Goal: Communication & Community: Participate in discussion

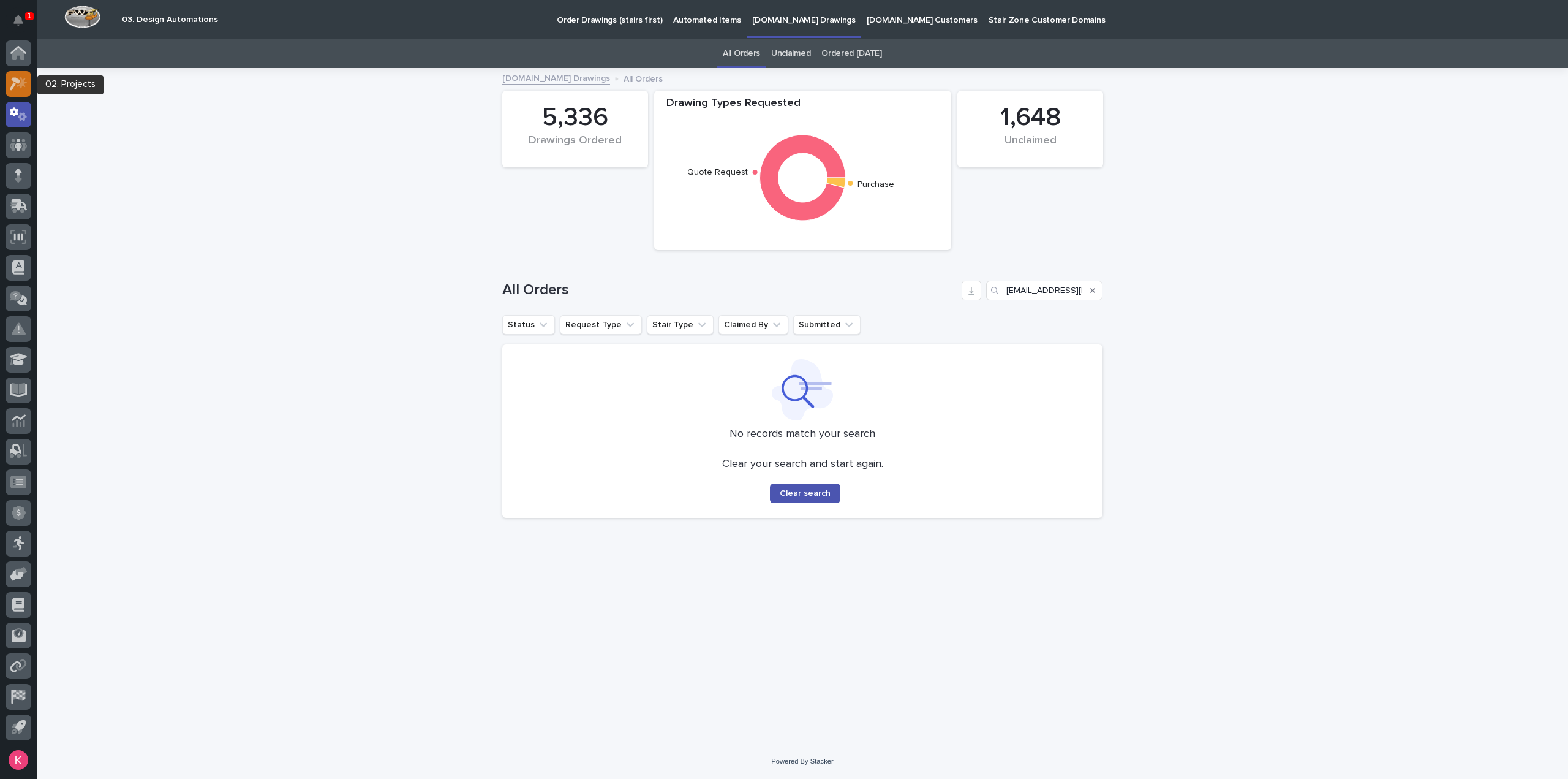
click at [26, 78] on icon at bounding box center [18, 84] width 18 height 14
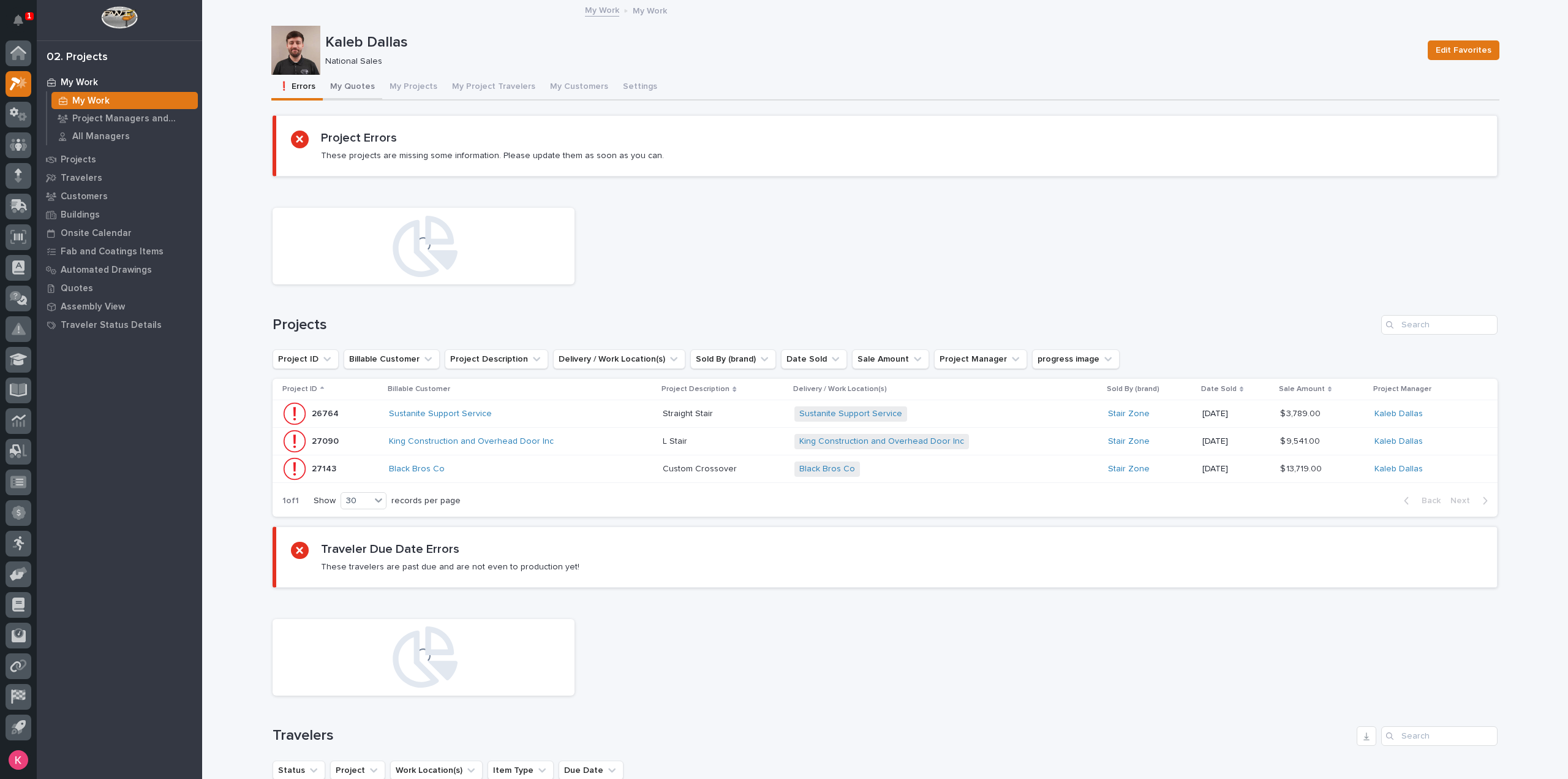
click at [349, 95] on button "My Quotes" at bounding box center [352, 88] width 59 height 26
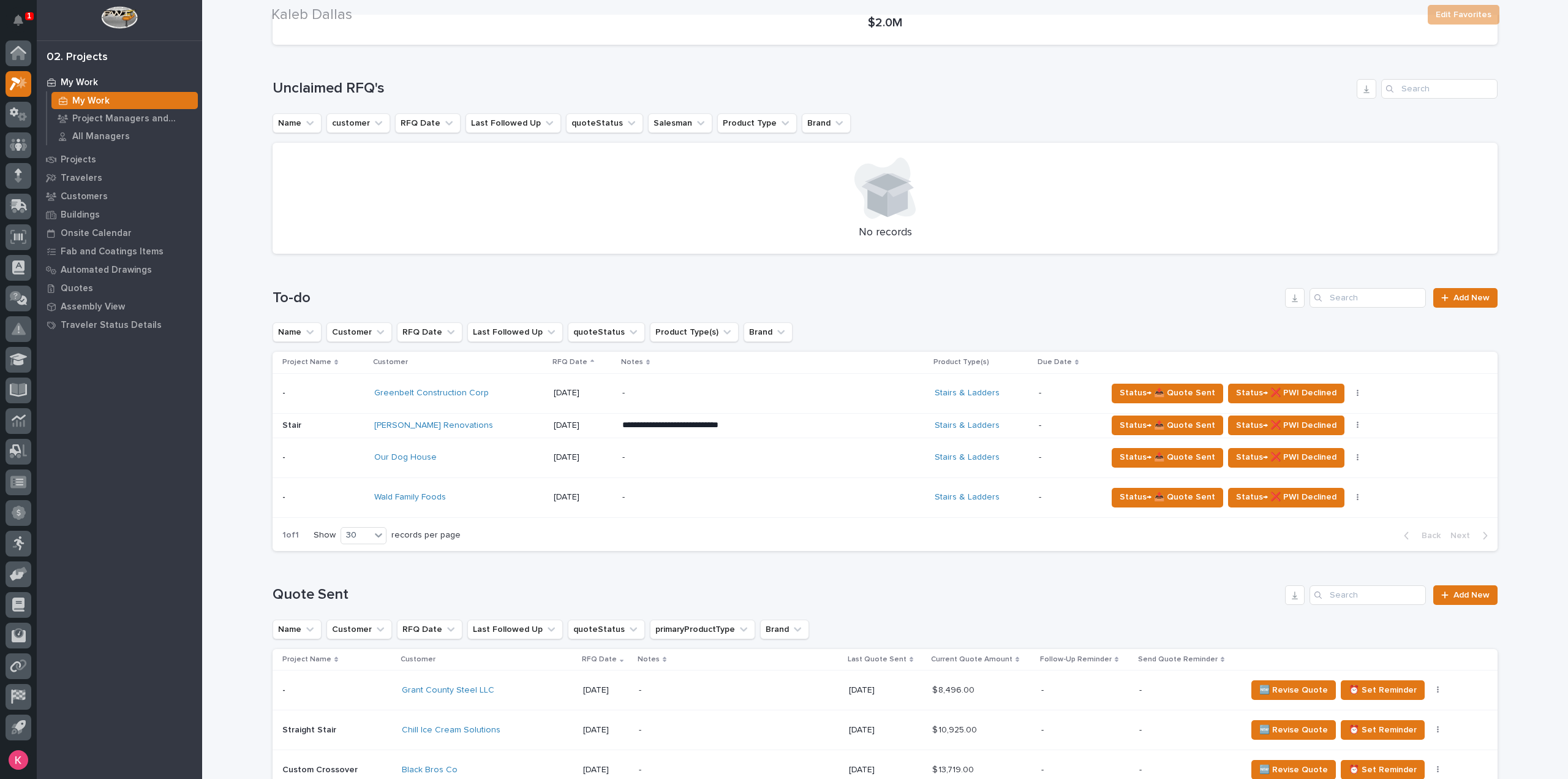
scroll to position [245, 0]
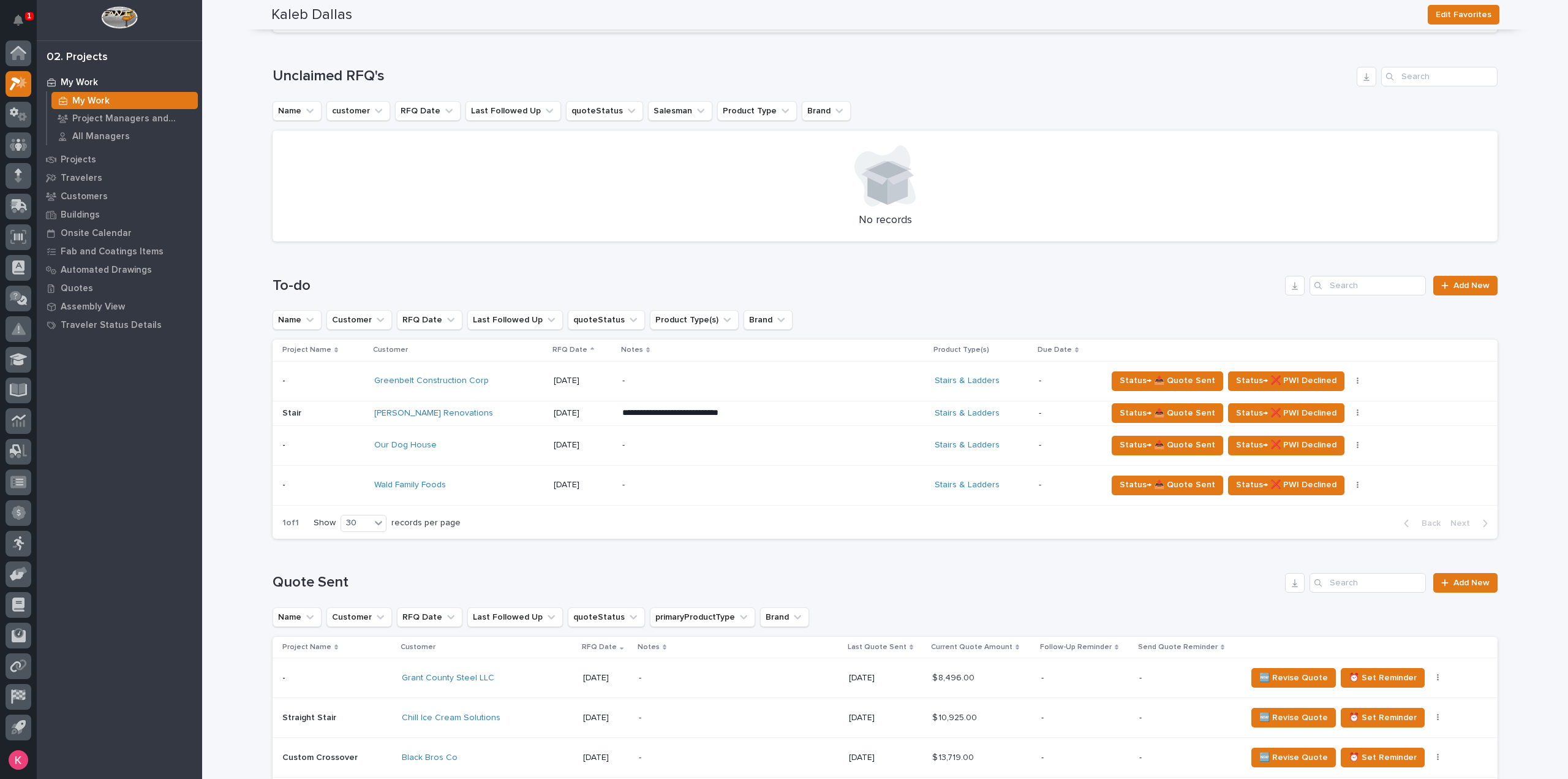
click at [790, 416] on p "**********" at bounding box center [729, 413] width 214 height 12
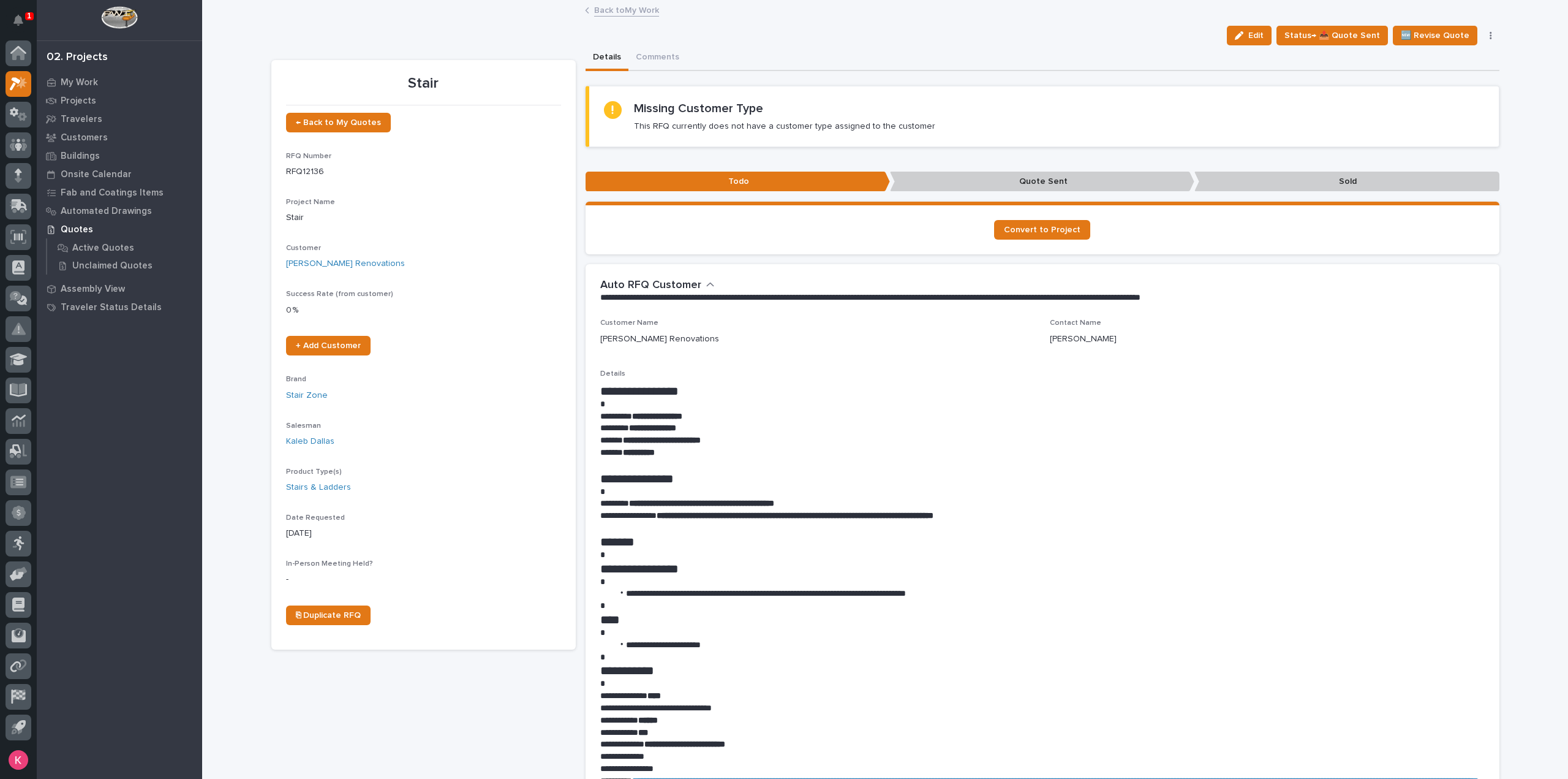
click at [619, 8] on link "Back to My Work" at bounding box center [627, 9] width 65 height 14
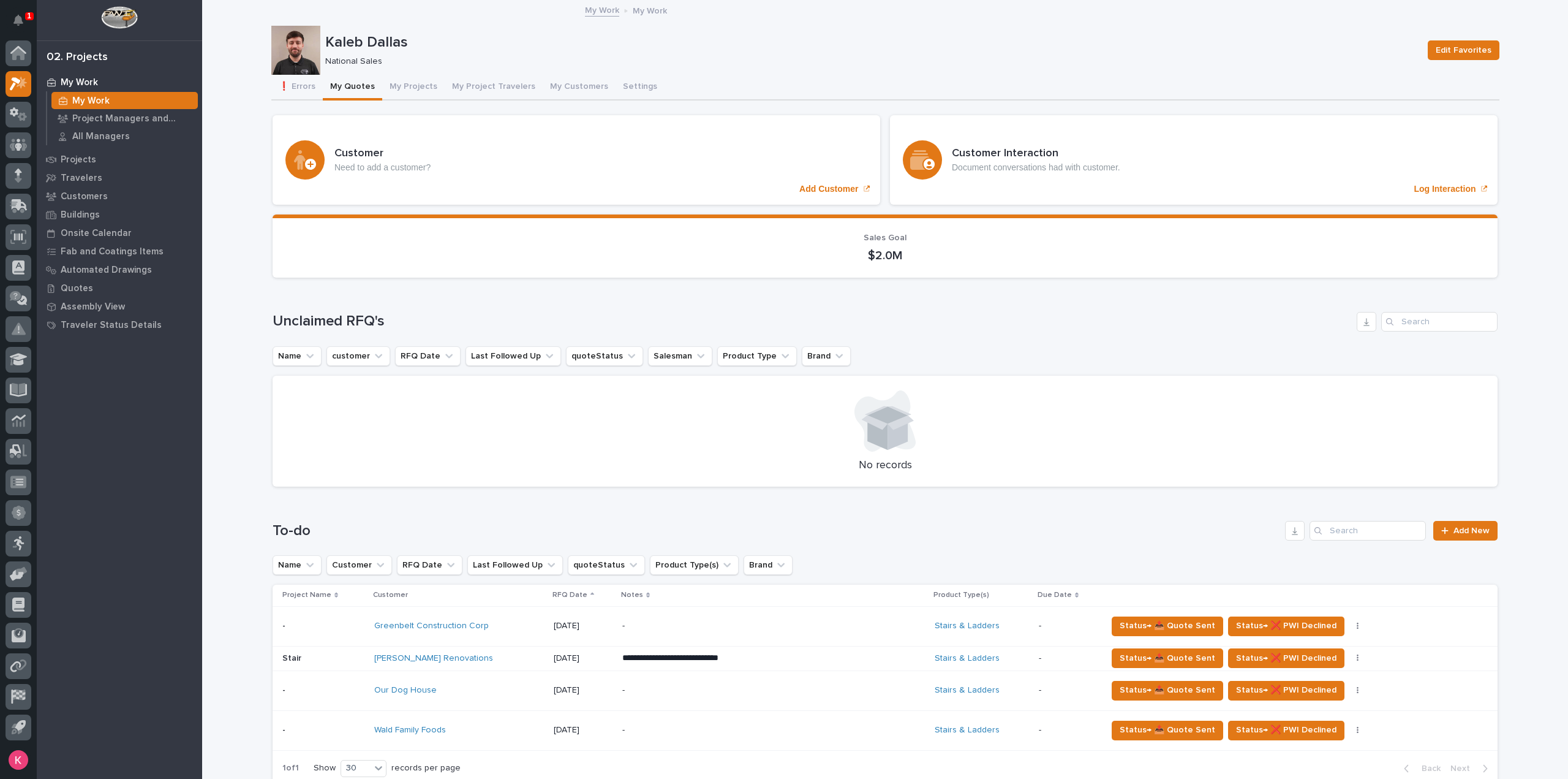
scroll to position [245, 0]
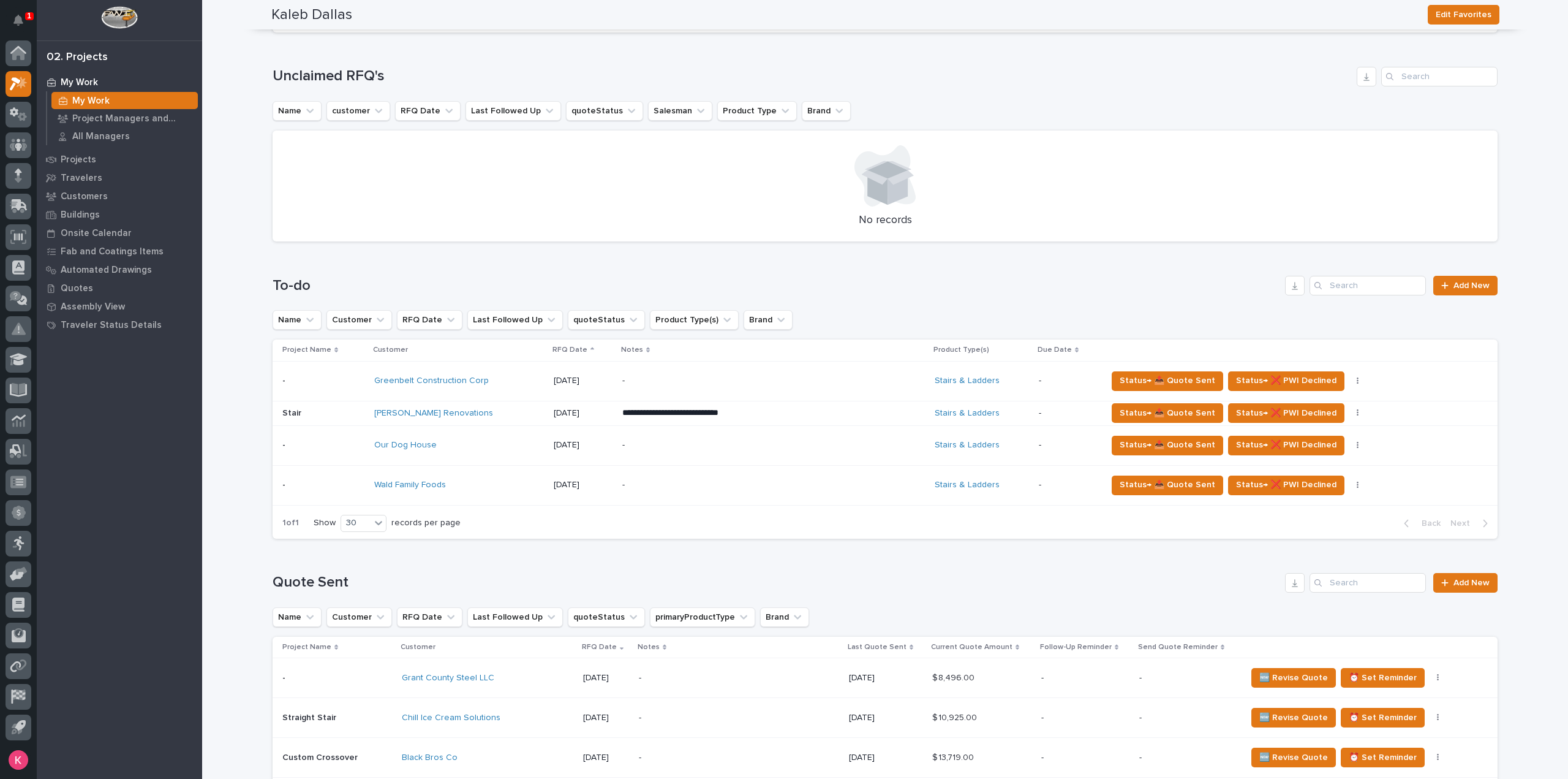
click at [696, 383] on p "-" at bounding box center [729, 381] width 214 height 11
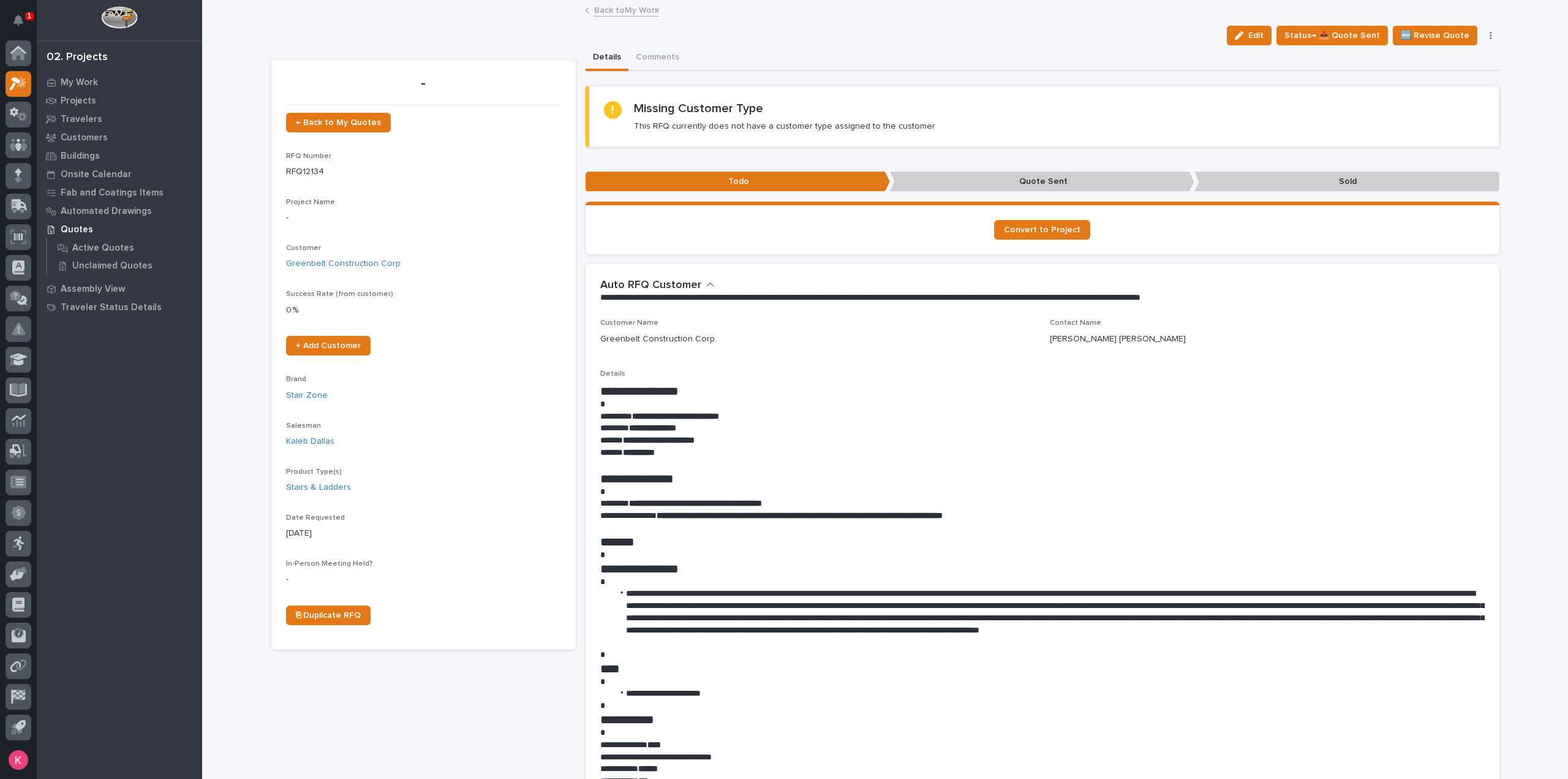
drag, startPoint x: 1262, startPoint y: 41, endPoint x: 542, endPoint y: 244, distance: 748.1
click at [1262, 41] on span "Edit" at bounding box center [1256, 35] width 15 height 11
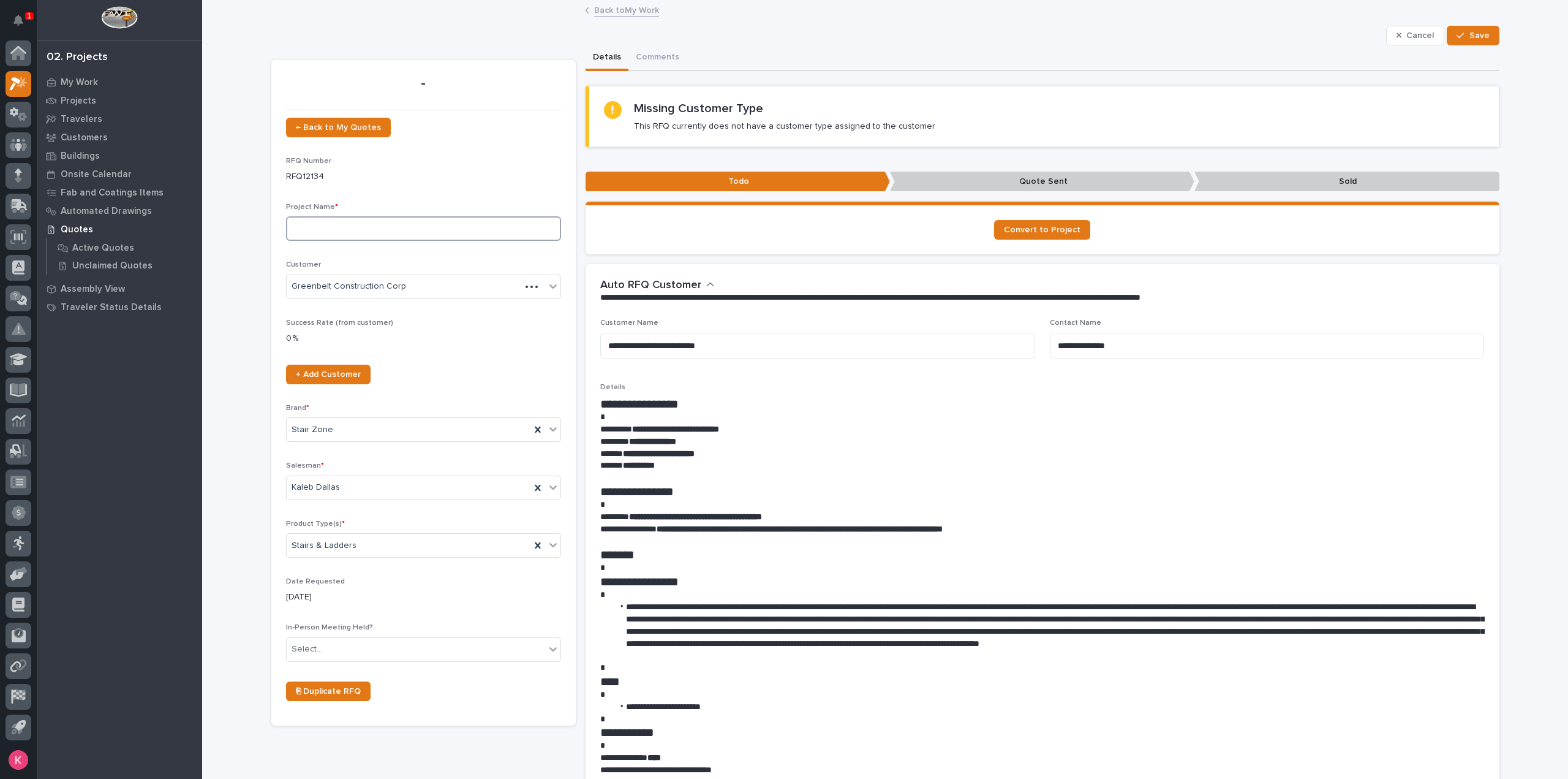
click at [353, 229] on input at bounding box center [424, 229] width 275 height 25
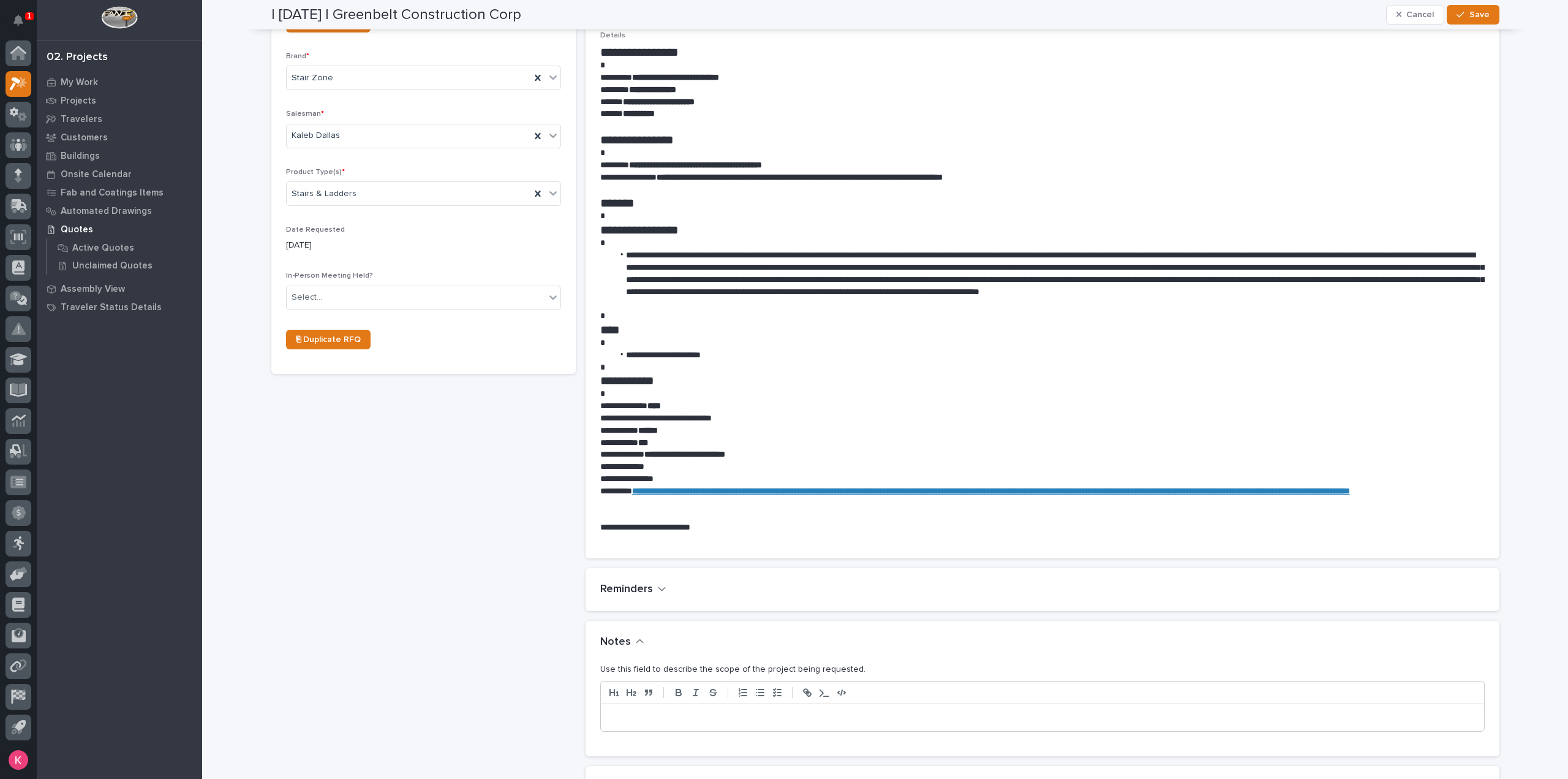
scroll to position [368, 0]
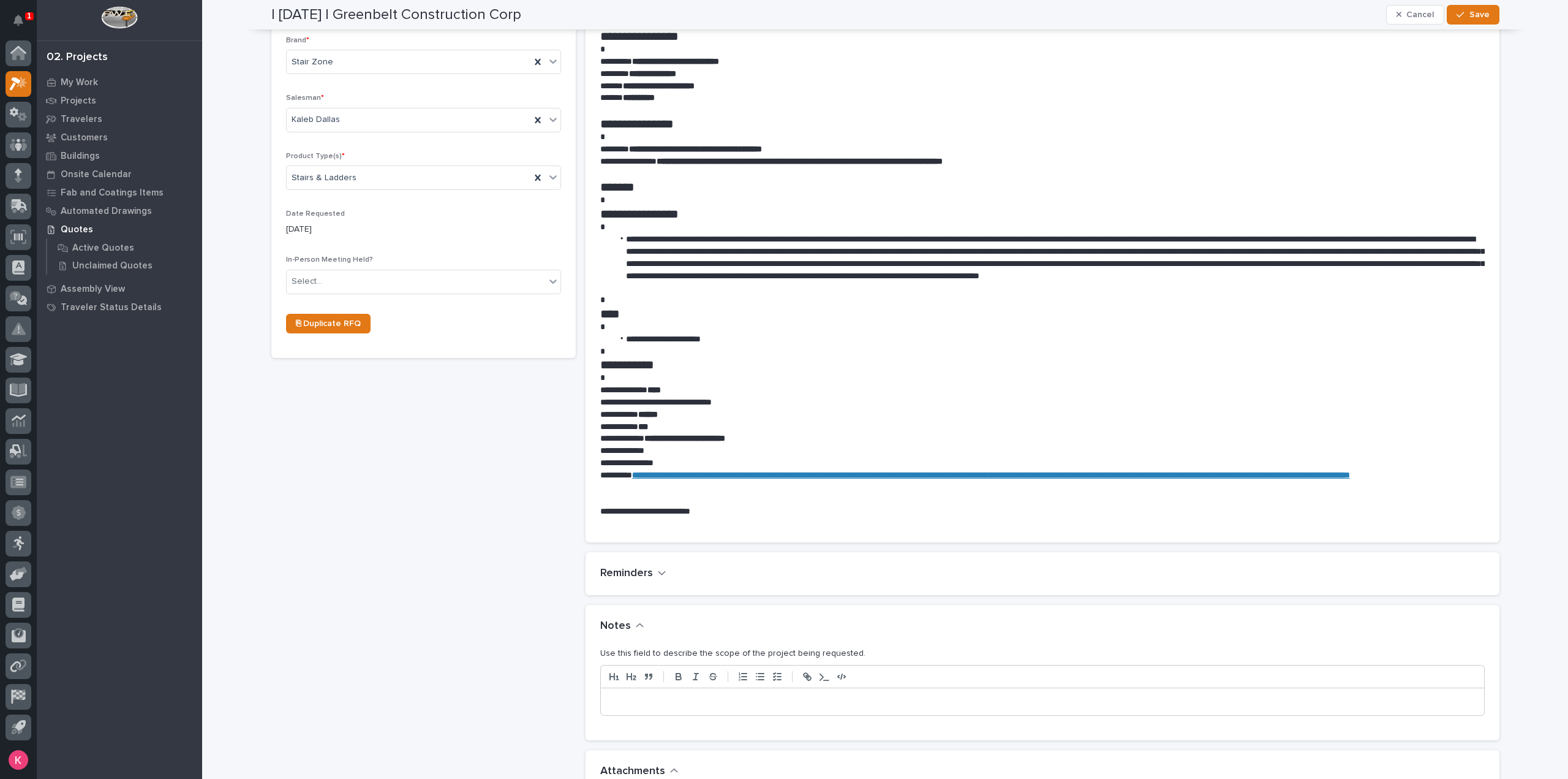
type input "Stair"
click at [678, 703] on p at bounding box center [1043, 702] width 865 height 12
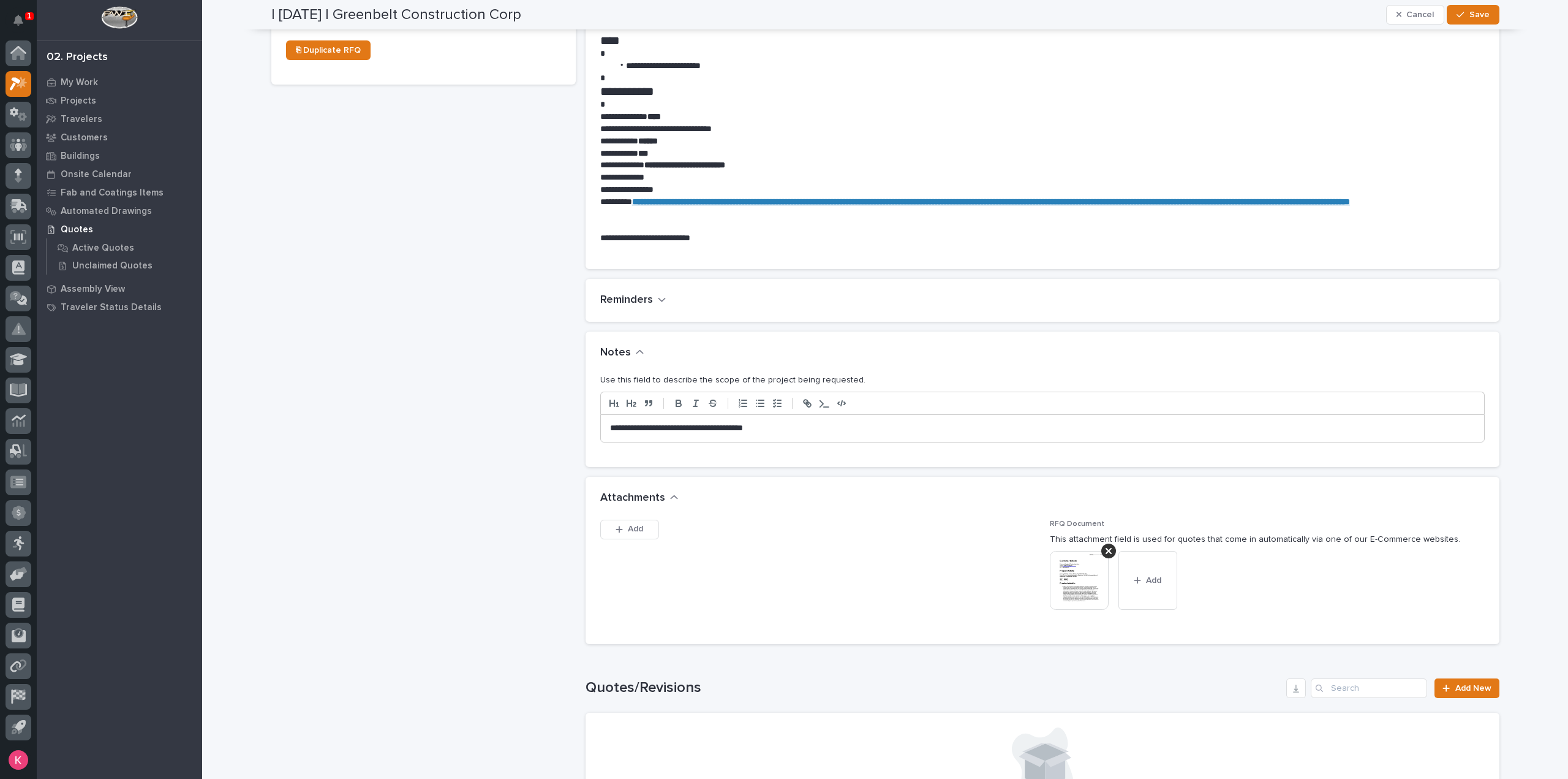
scroll to position [552, 0]
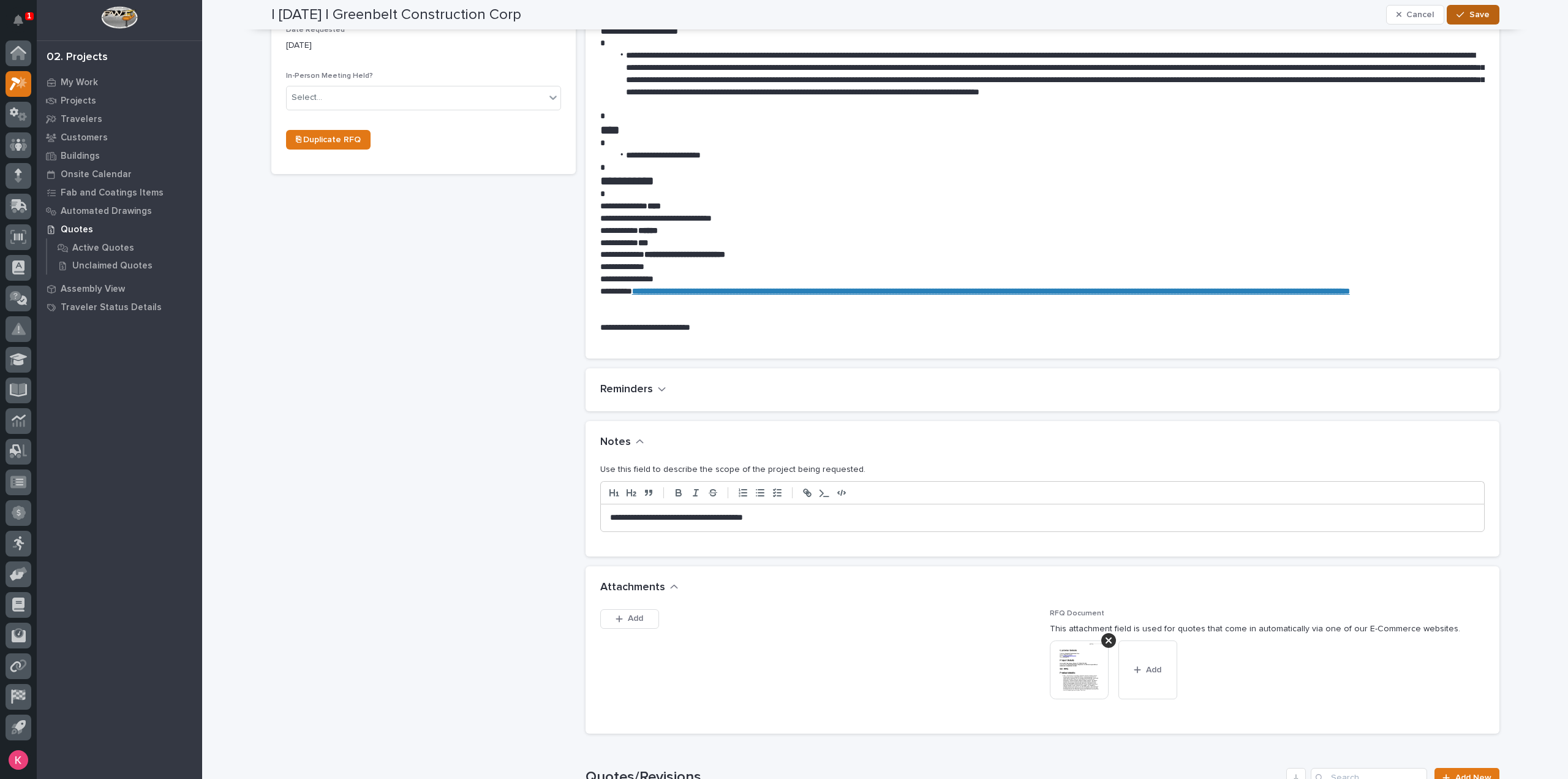
click at [1484, 7] on button "Save" at bounding box center [1473, 15] width 52 height 20
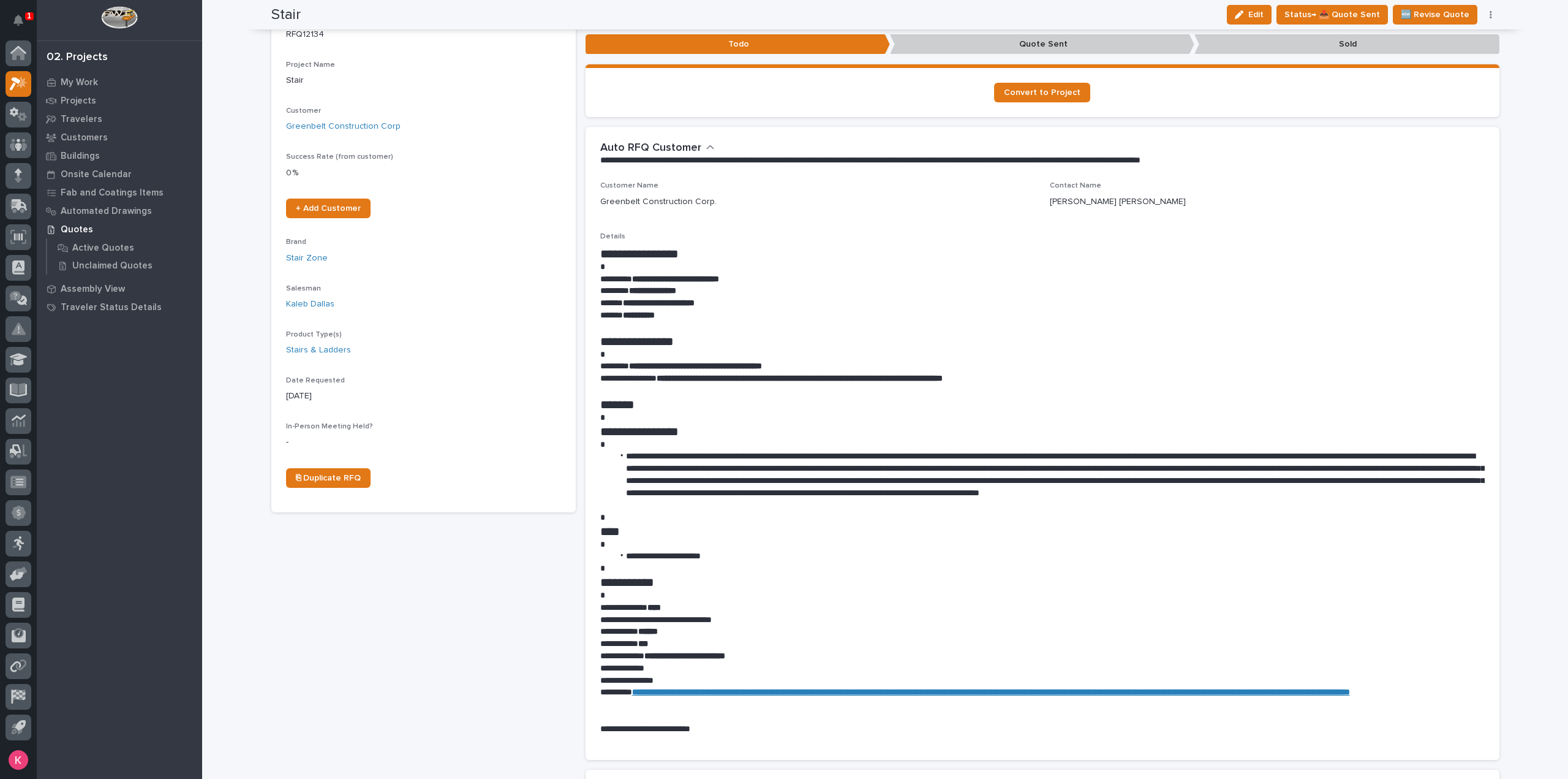
scroll to position [0, 0]
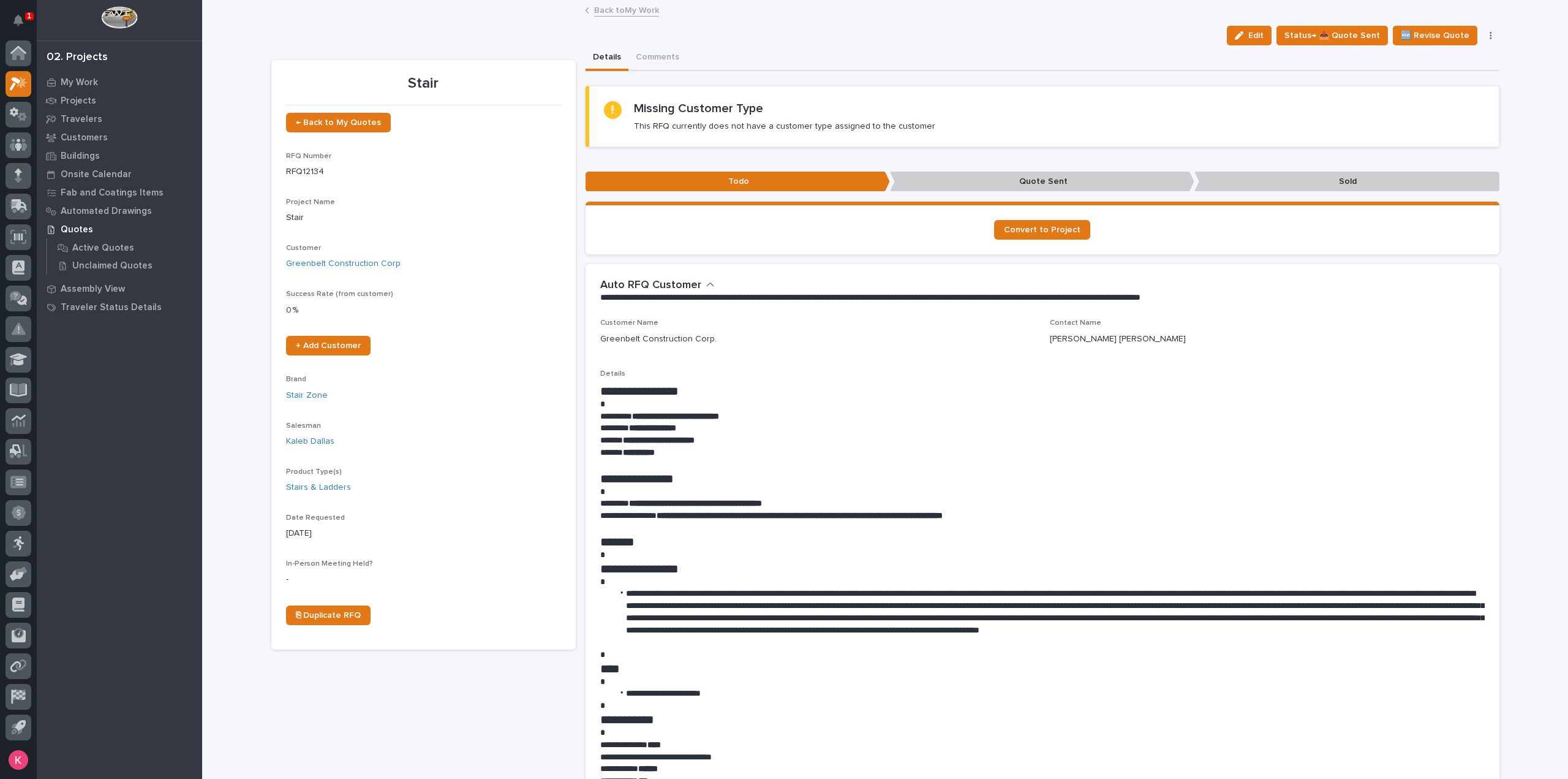
click at [632, 11] on link "Back to My Work" at bounding box center [627, 9] width 65 height 14
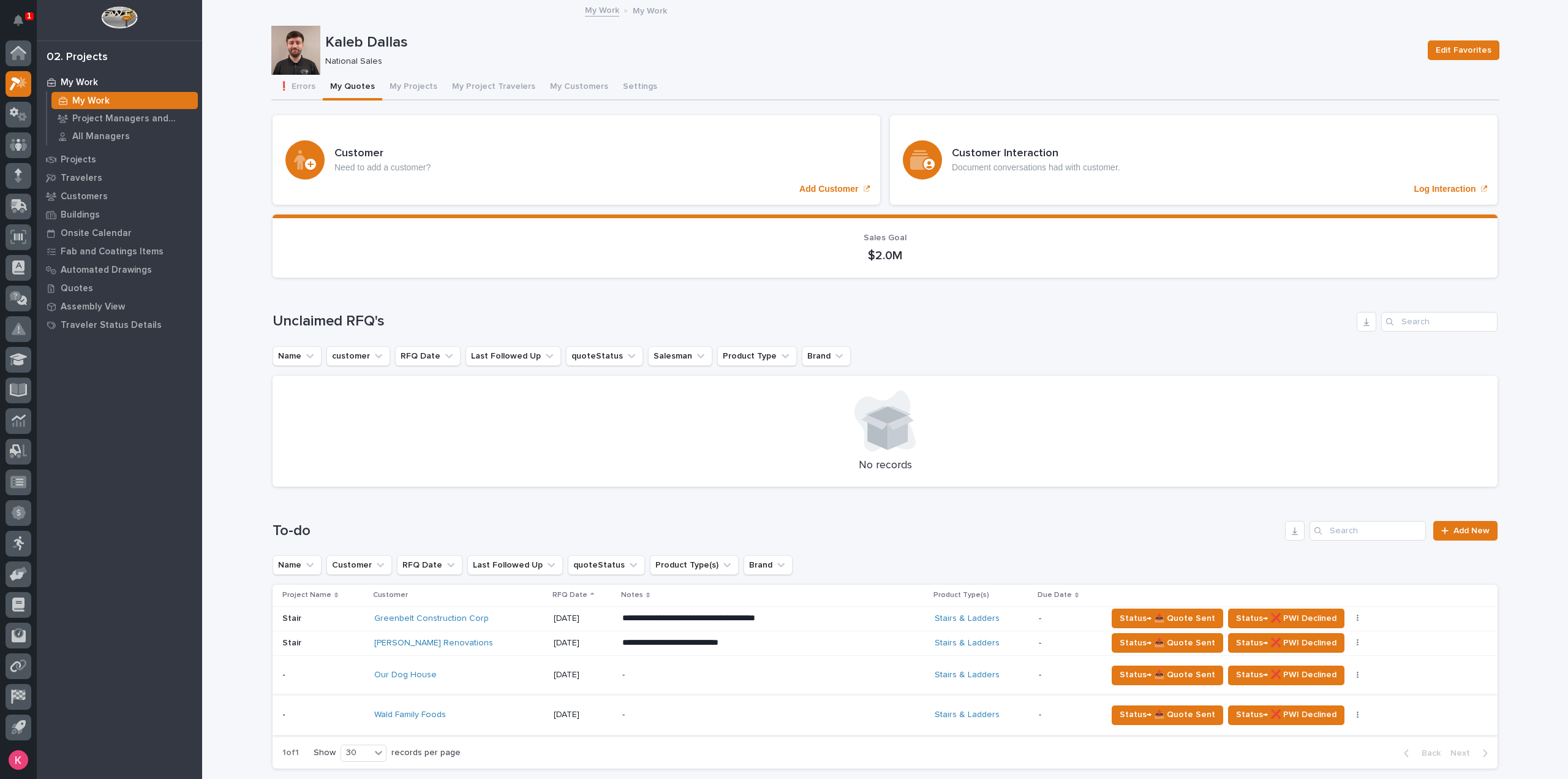
scroll to position [307, 0]
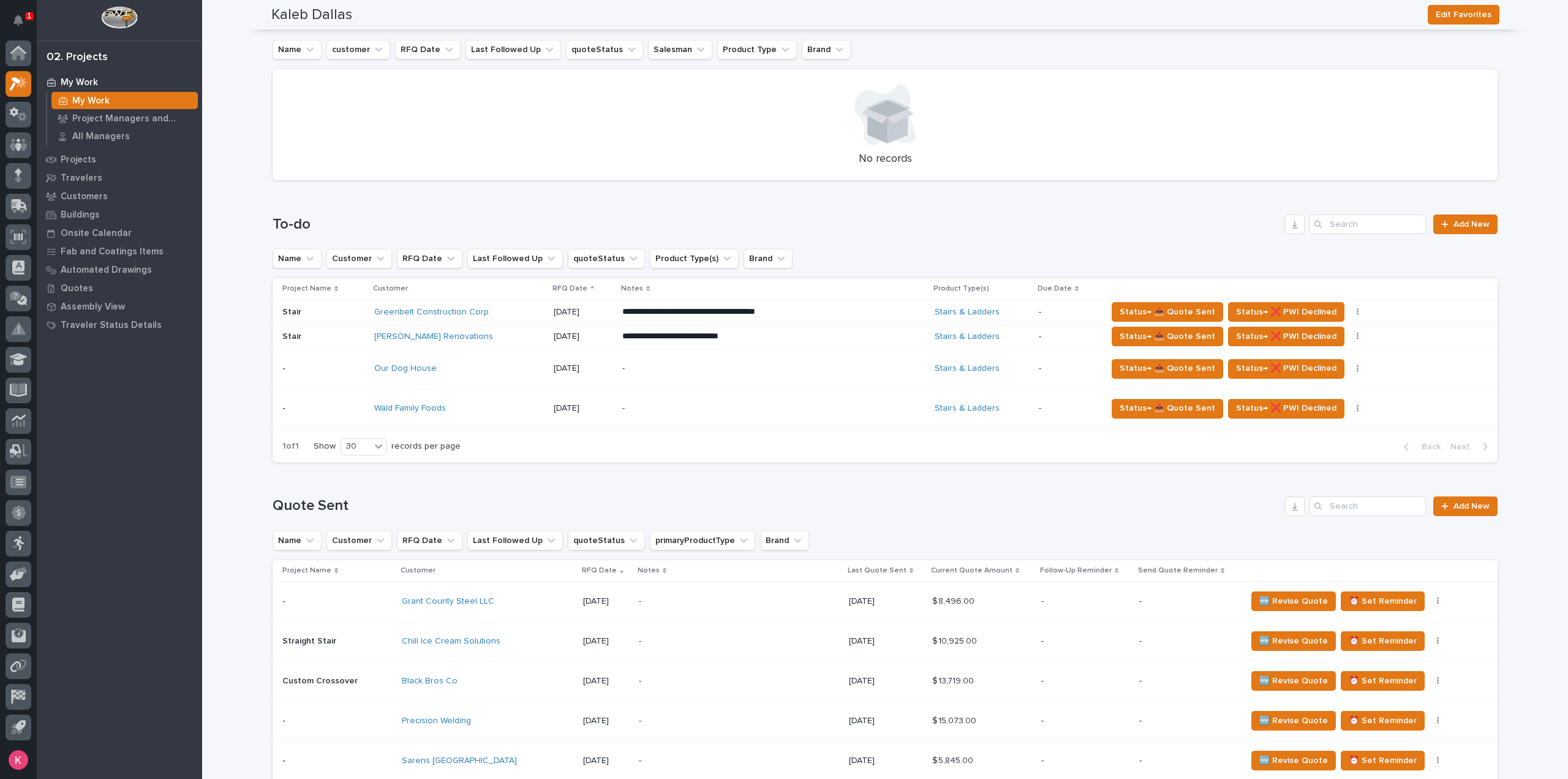
click at [665, 377] on div "-" at bounding box center [729, 369] width 214 height 28
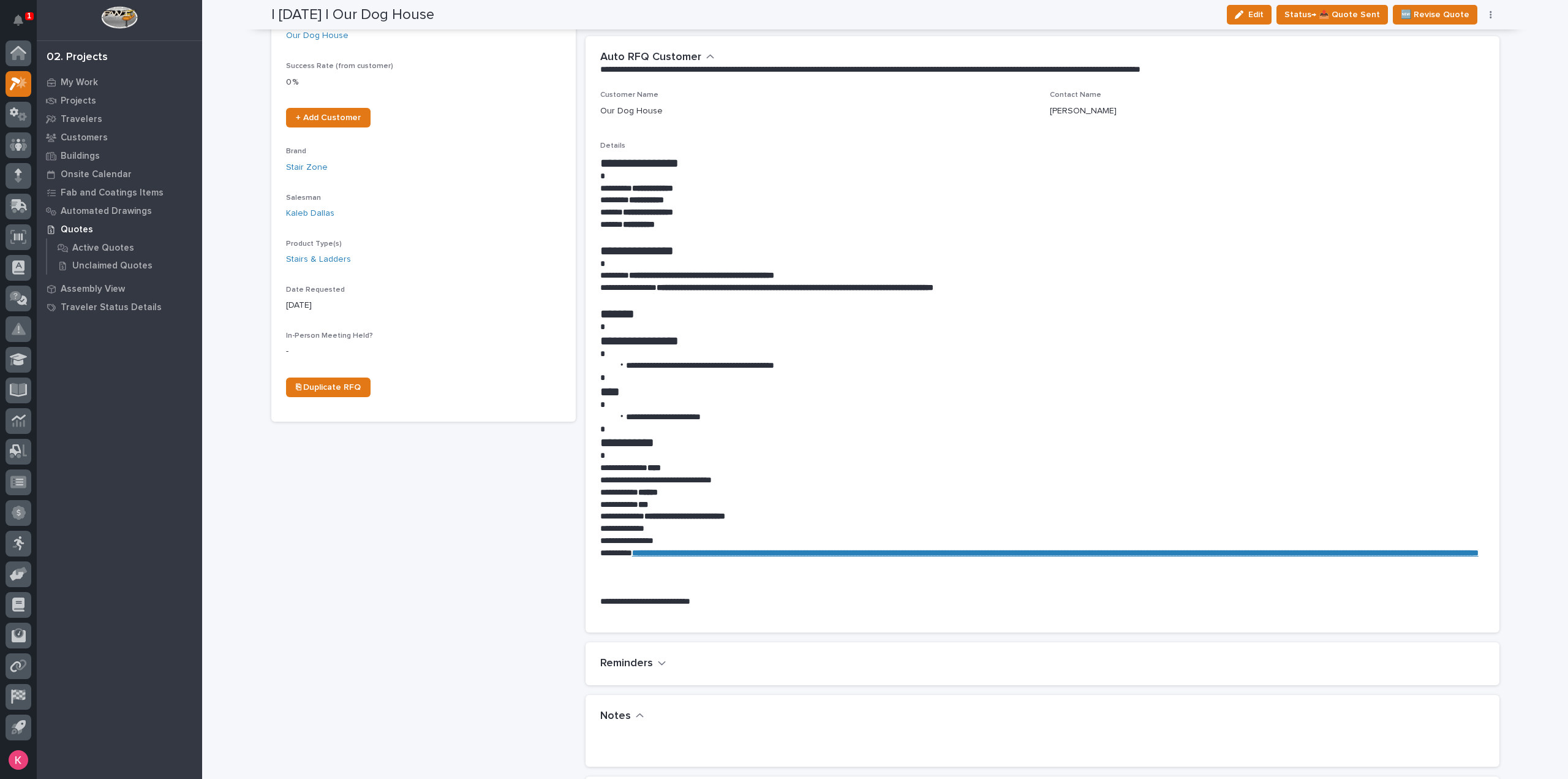
scroll to position [245, 0]
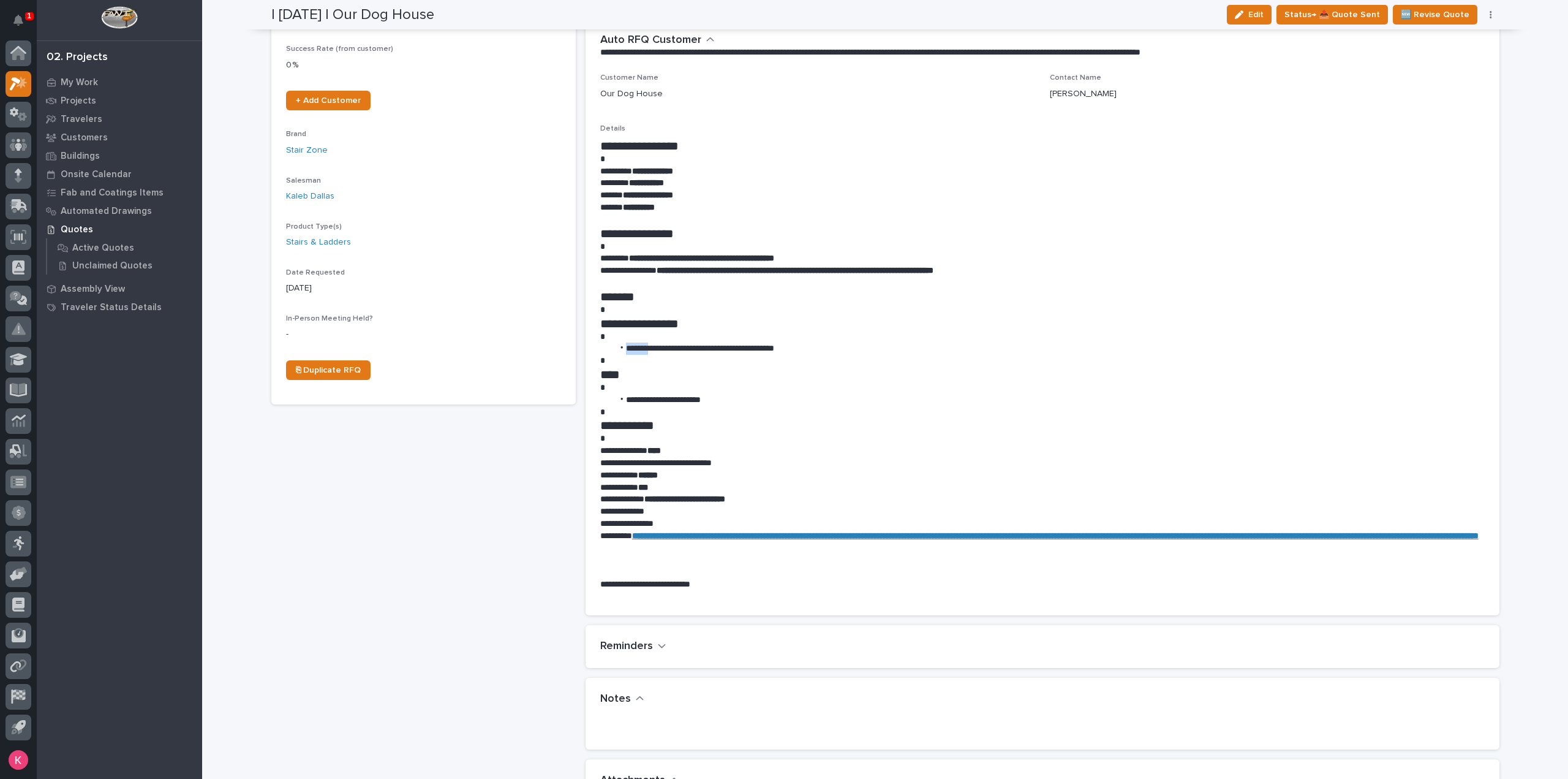
drag, startPoint x: 659, startPoint y: 348, endPoint x: 801, endPoint y: 380, distance: 145.6
click at [799, 345] on li "**********" at bounding box center [1049, 349] width 872 height 12
click at [797, 399] on li "**********" at bounding box center [1049, 400] width 872 height 12
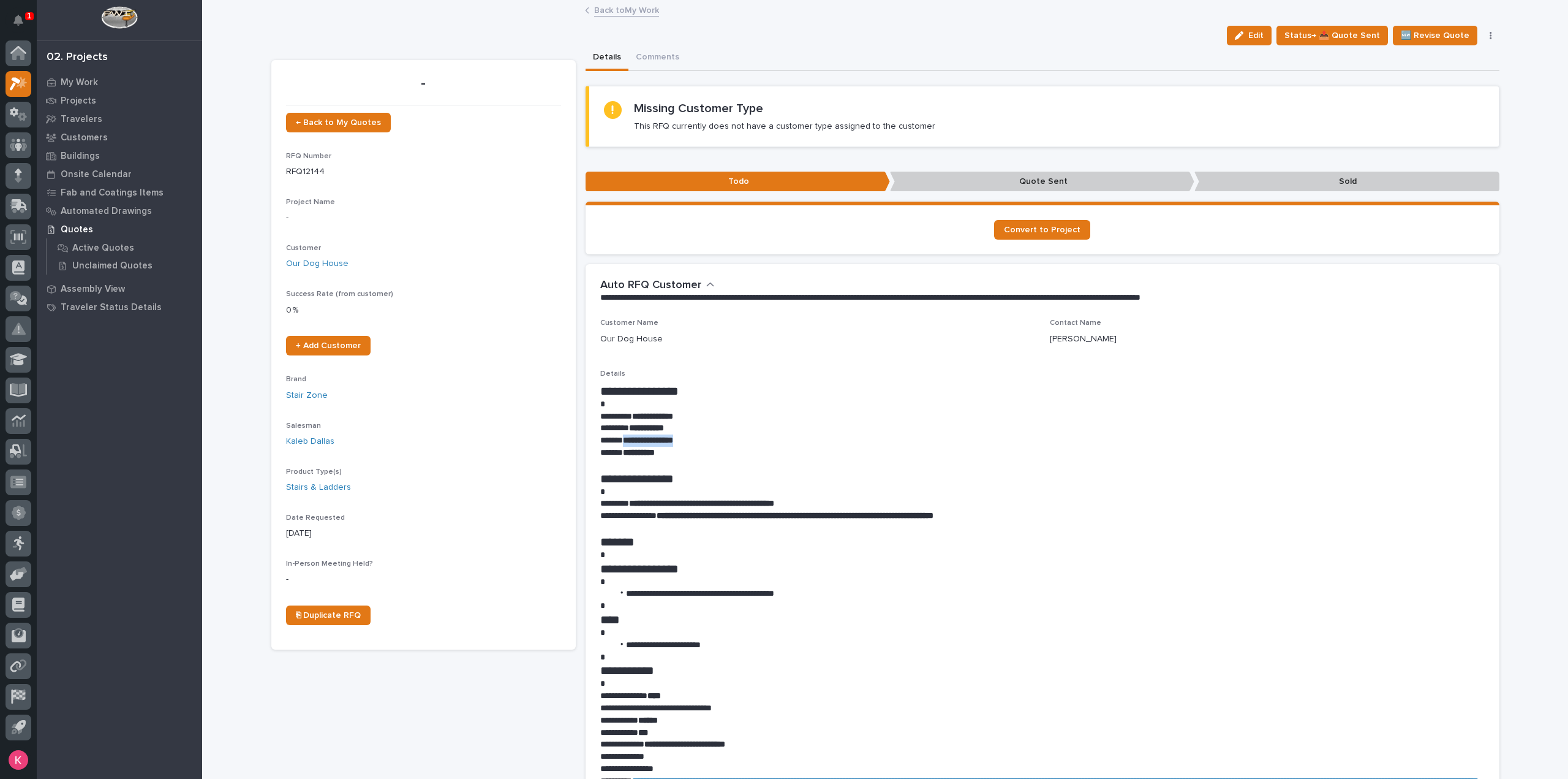
drag, startPoint x: 706, startPoint y: 442, endPoint x: 620, endPoint y: 441, distance: 86.0
click at [620, 441] on p "**********" at bounding box center [1043, 441] width 885 height 12
copy strong "**********"
drag, startPoint x: 551, startPoint y: 65, endPoint x: 551, endPoint y: 93, distance: 28.0
click at [551, 65] on section "- ← Back to My Quotes RFQ Number RFQ12144 Project Name - Customer Our Dog House…" at bounding box center [423, 355] width 305 height 590
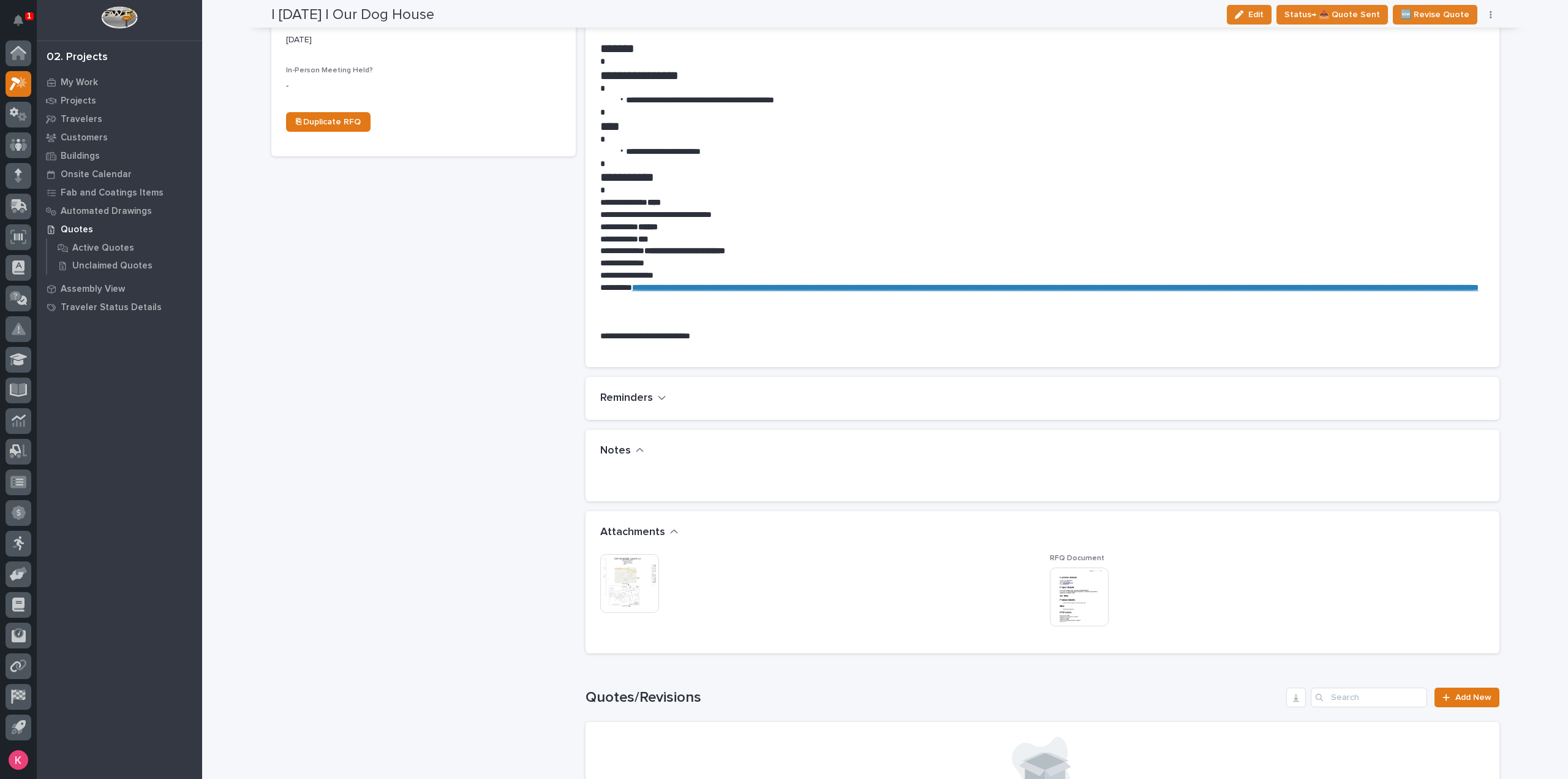
scroll to position [552, 0]
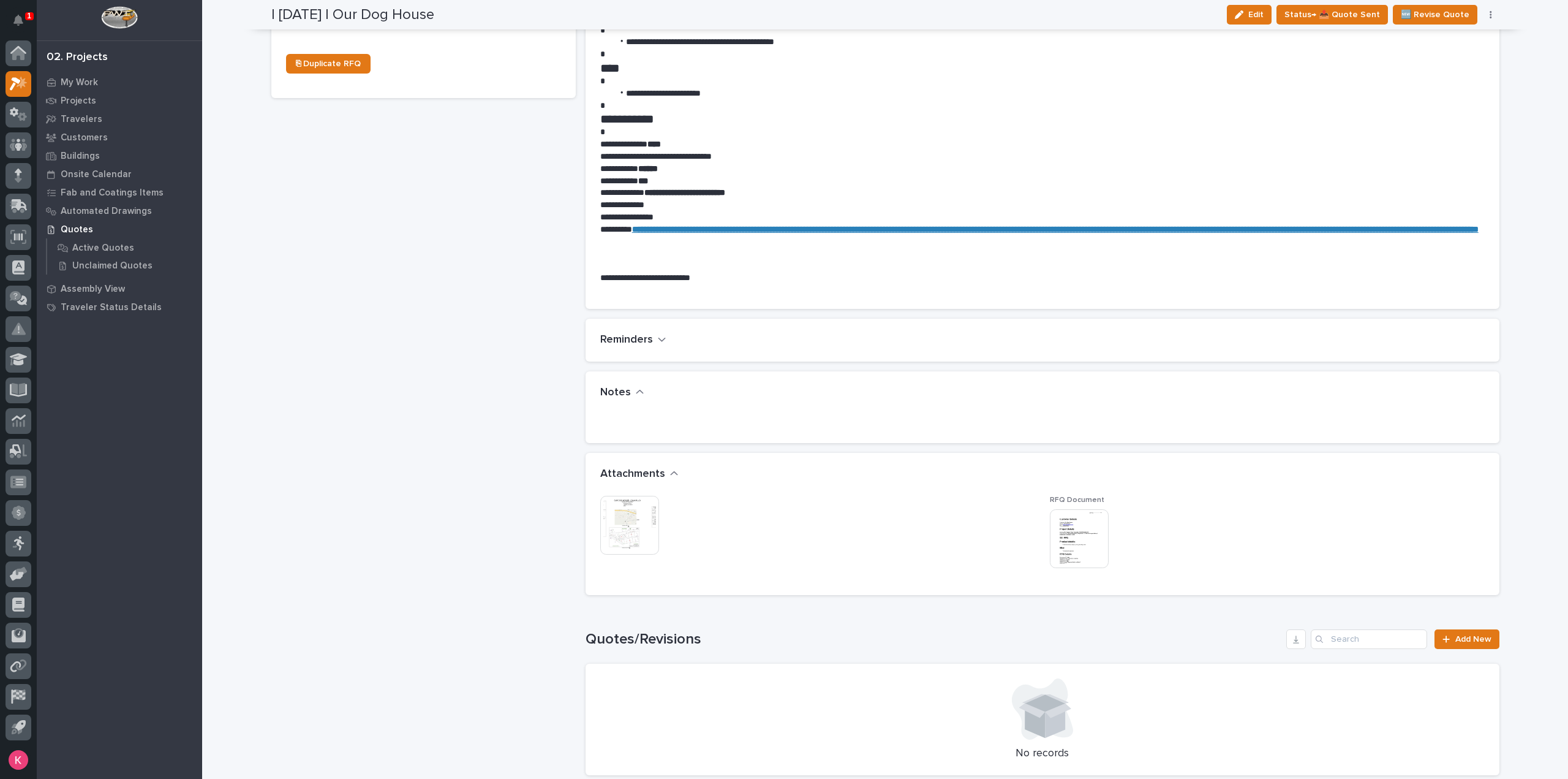
click at [630, 509] on img at bounding box center [630, 525] width 59 height 59
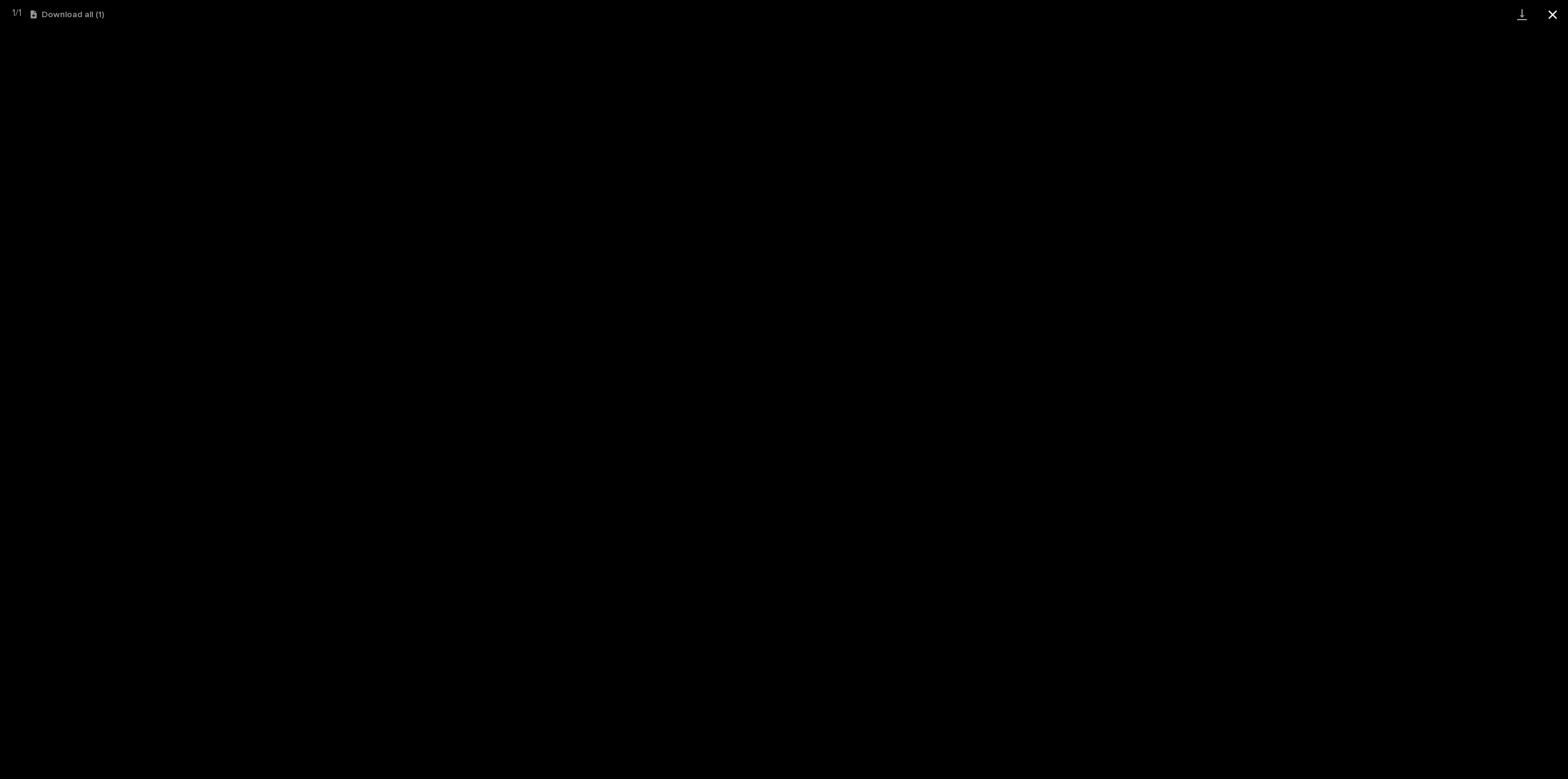
click at [1546, 13] on button "Close gallery" at bounding box center [1553, 14] width 31 height 28
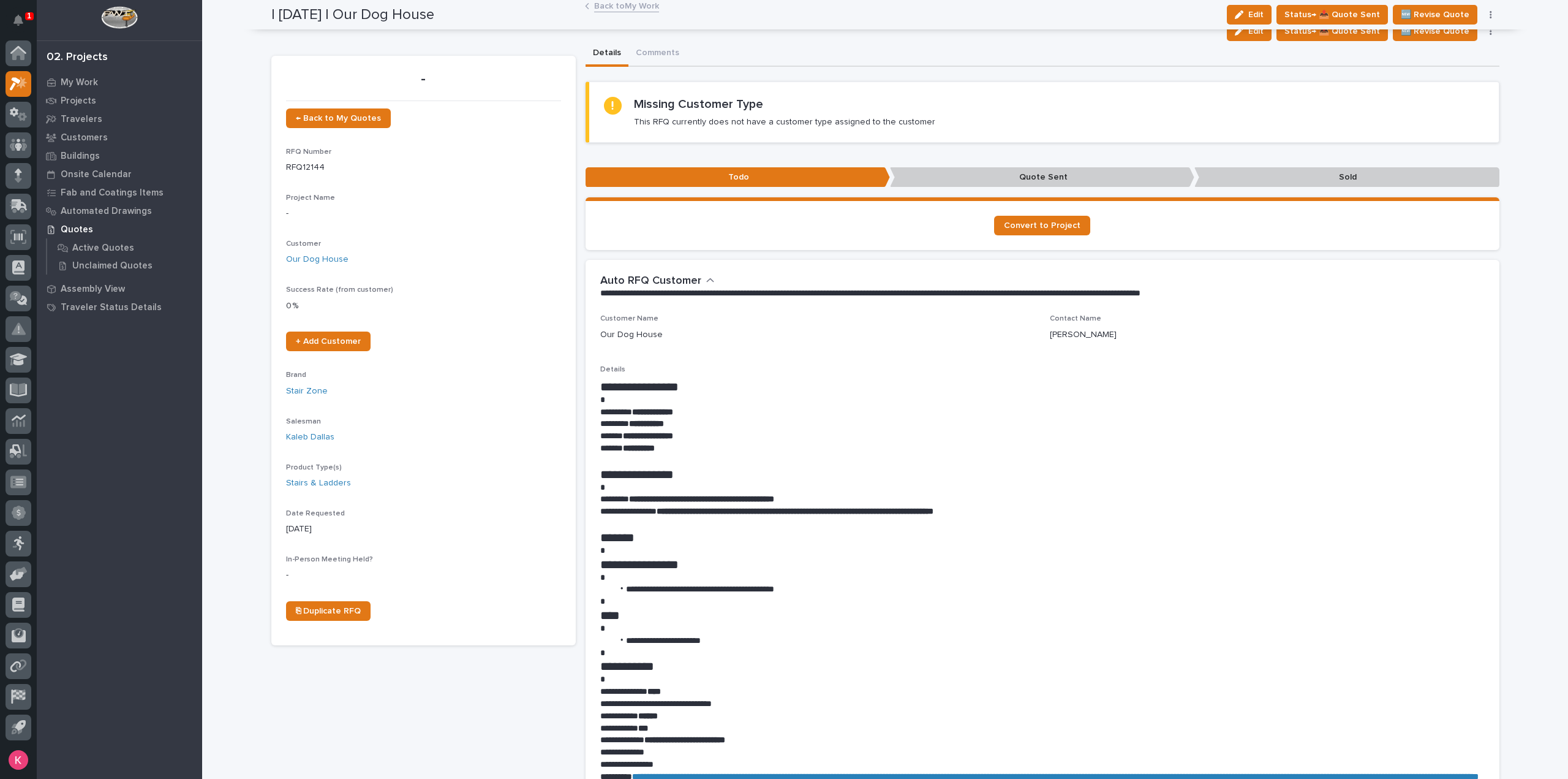
scroll to position [0, 0]
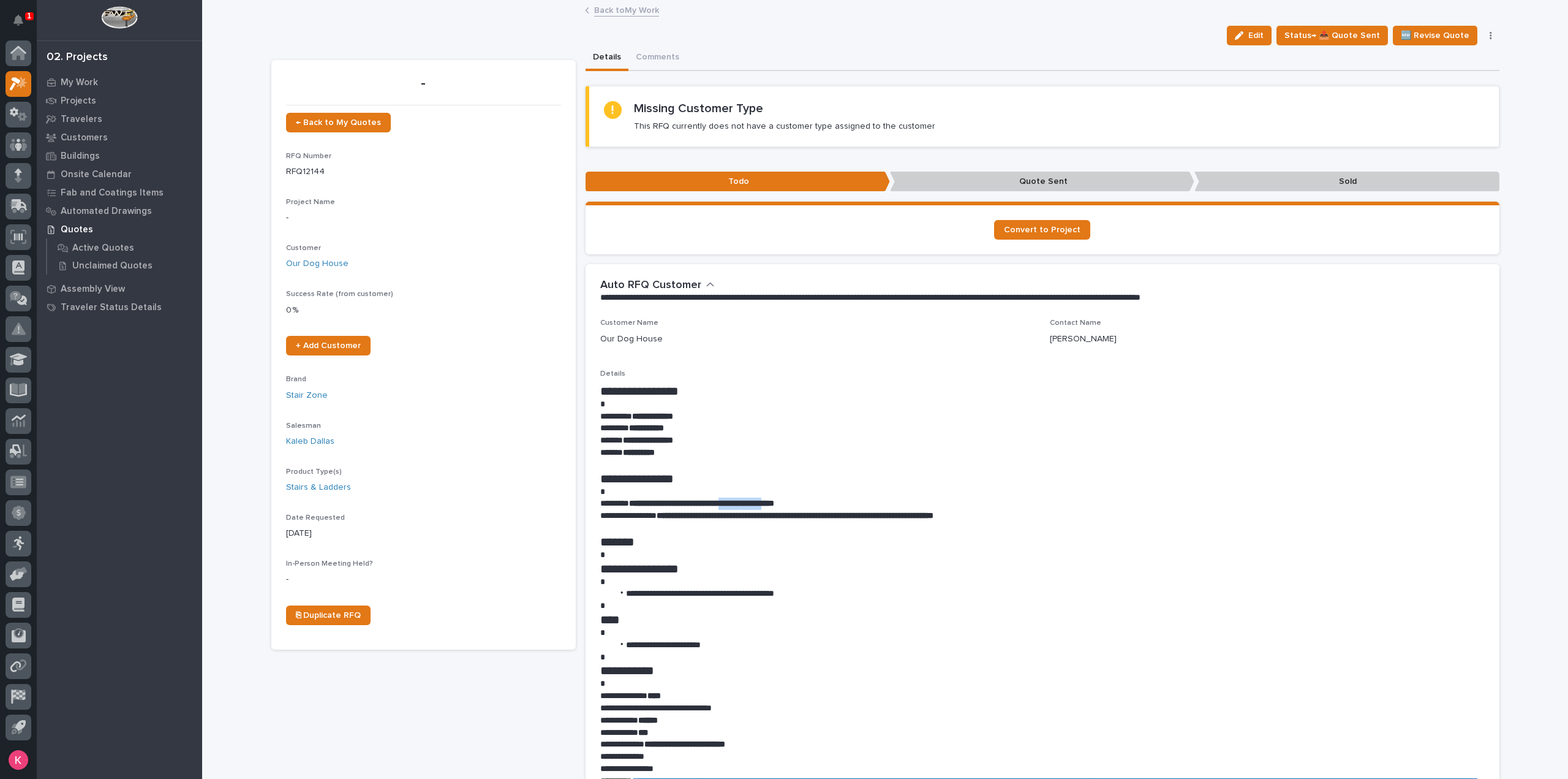
drag, startPoint x: 747, startPoint y: 500, endPoint x: 809, endPoint y: 502, distance: 62.0
click at [774, 502] on strong "**********" at bounding box center [701, 502] width 145 height 8
copy strong "**********"
drag, startPoint x: 18, startPoint y: 89, endPoint x: 281, endPoint y: 38, distance: 267.9
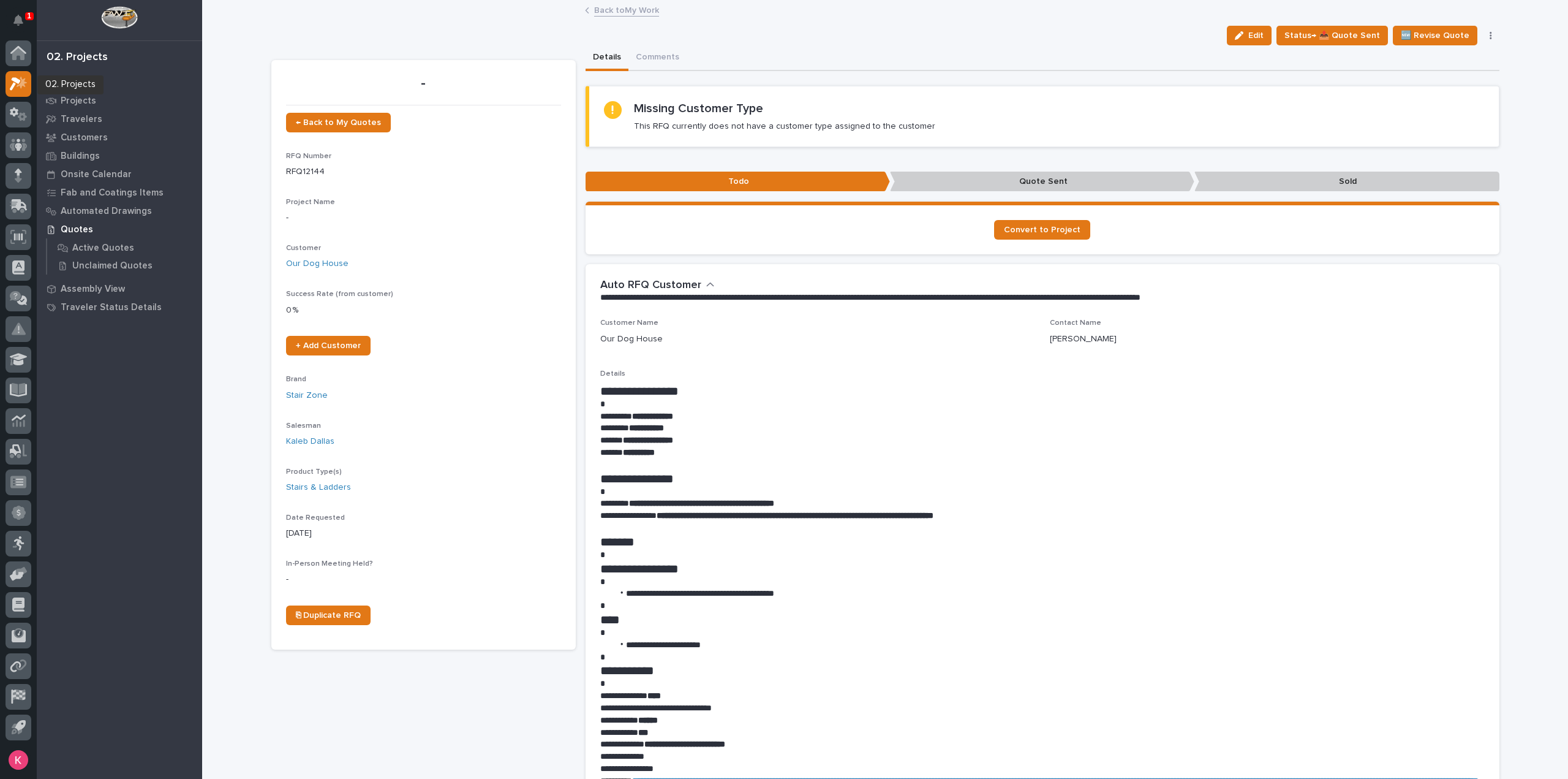
click at [281, 38] on div "Edit Status→ 📤 Quote Sent 🆕 Revise Quote 📝 Edit Description 📞 Edit Contact Info…" at bounding box center [885, 36] width 1229 height 20
drag, startPoint x: 15, startPoint y: 120, endPoint x: 25, endPoint y: 75, distance: 46.1
drag, startPoint x: 25, startPoint y: 75, endPoint x: 153, endPoint y: 81, distance: 128.1
click at [153, 81] on div "My Work" at bounding box center [119, 82] width 159 height 17
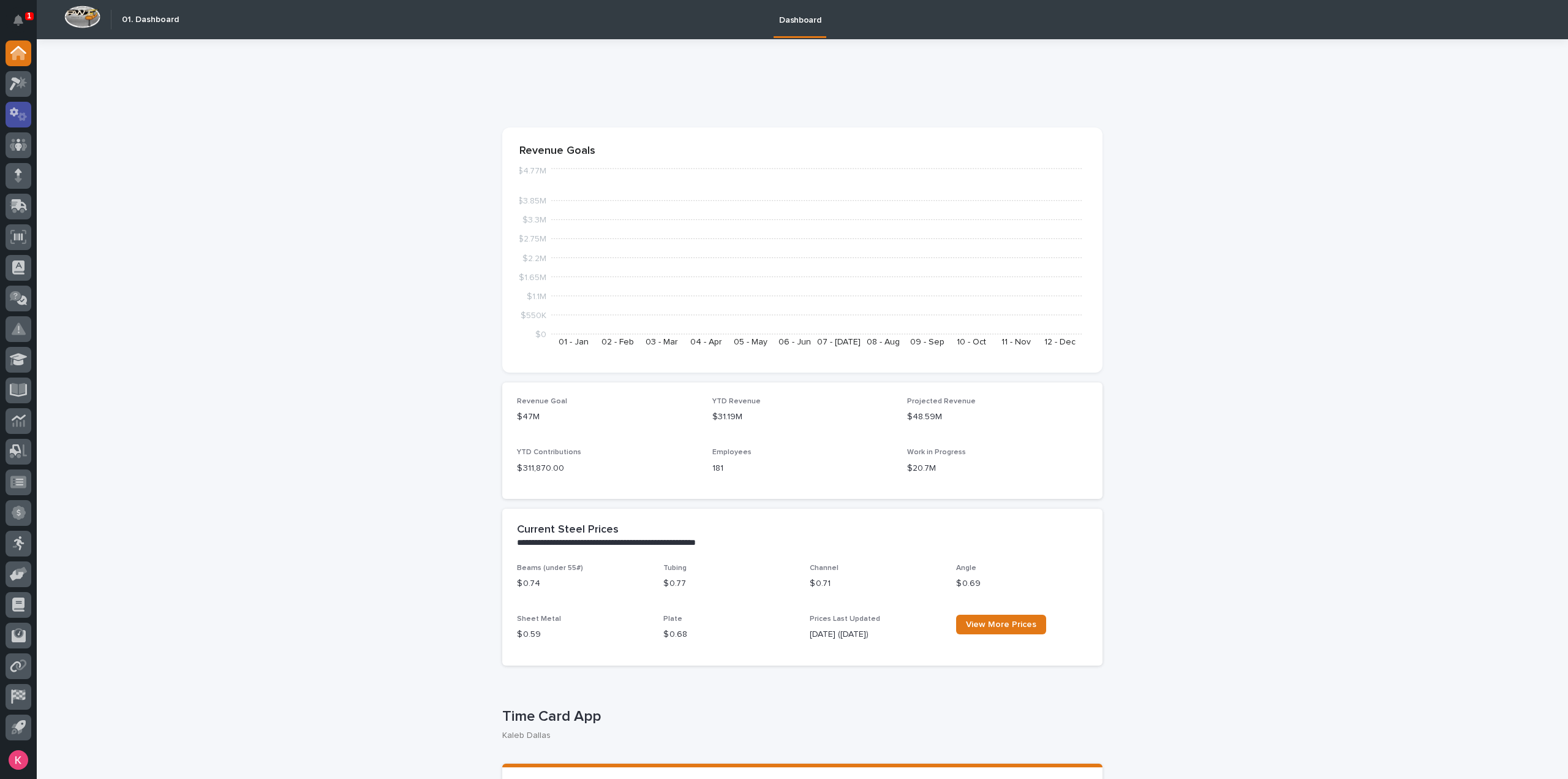
click at [11, 122] on div at bounding box center [18, 114] width 26 height 26
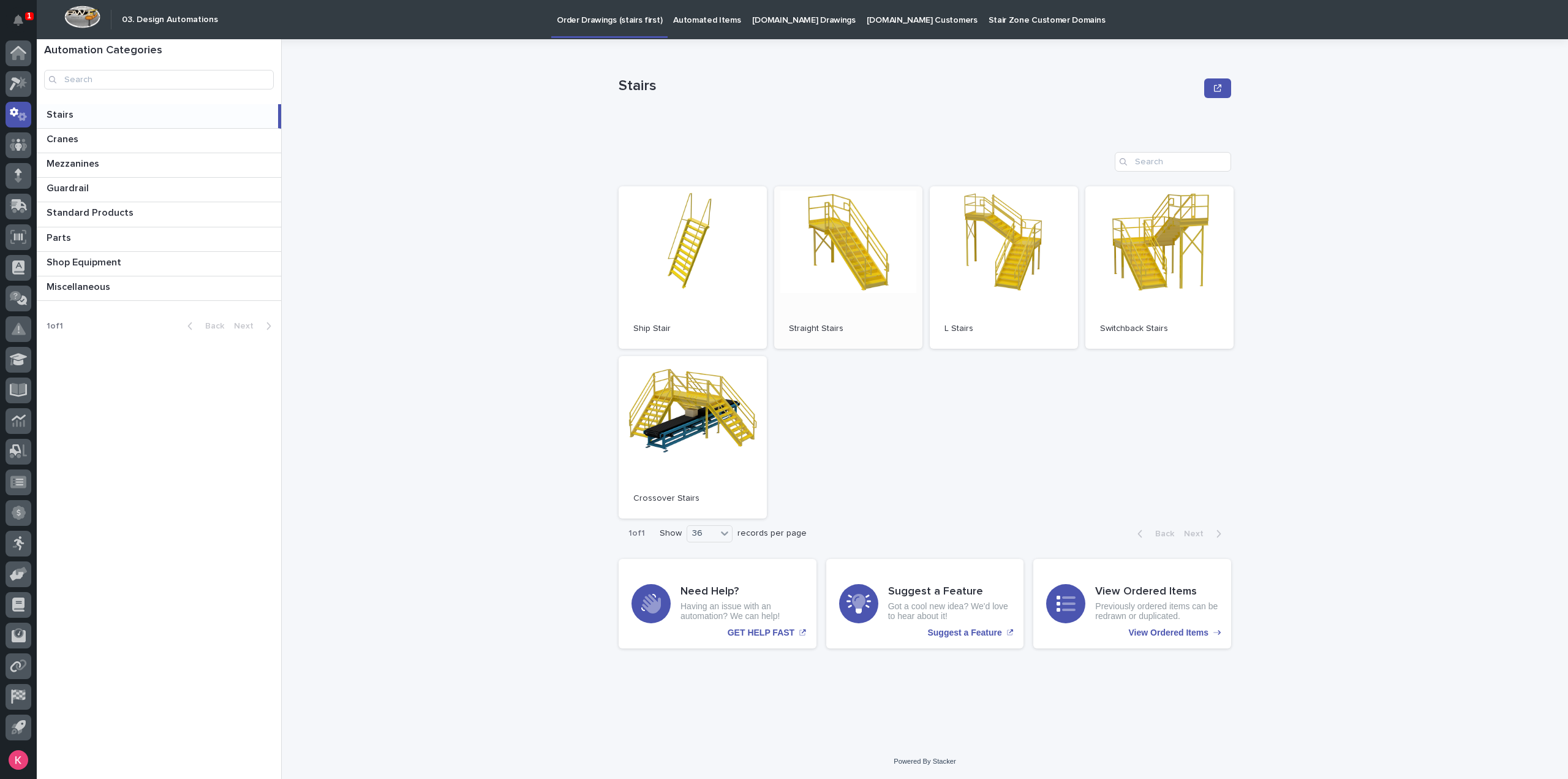
click at [877, 273] on link "Open" at bounding box center [848, 267] width 148 height 162
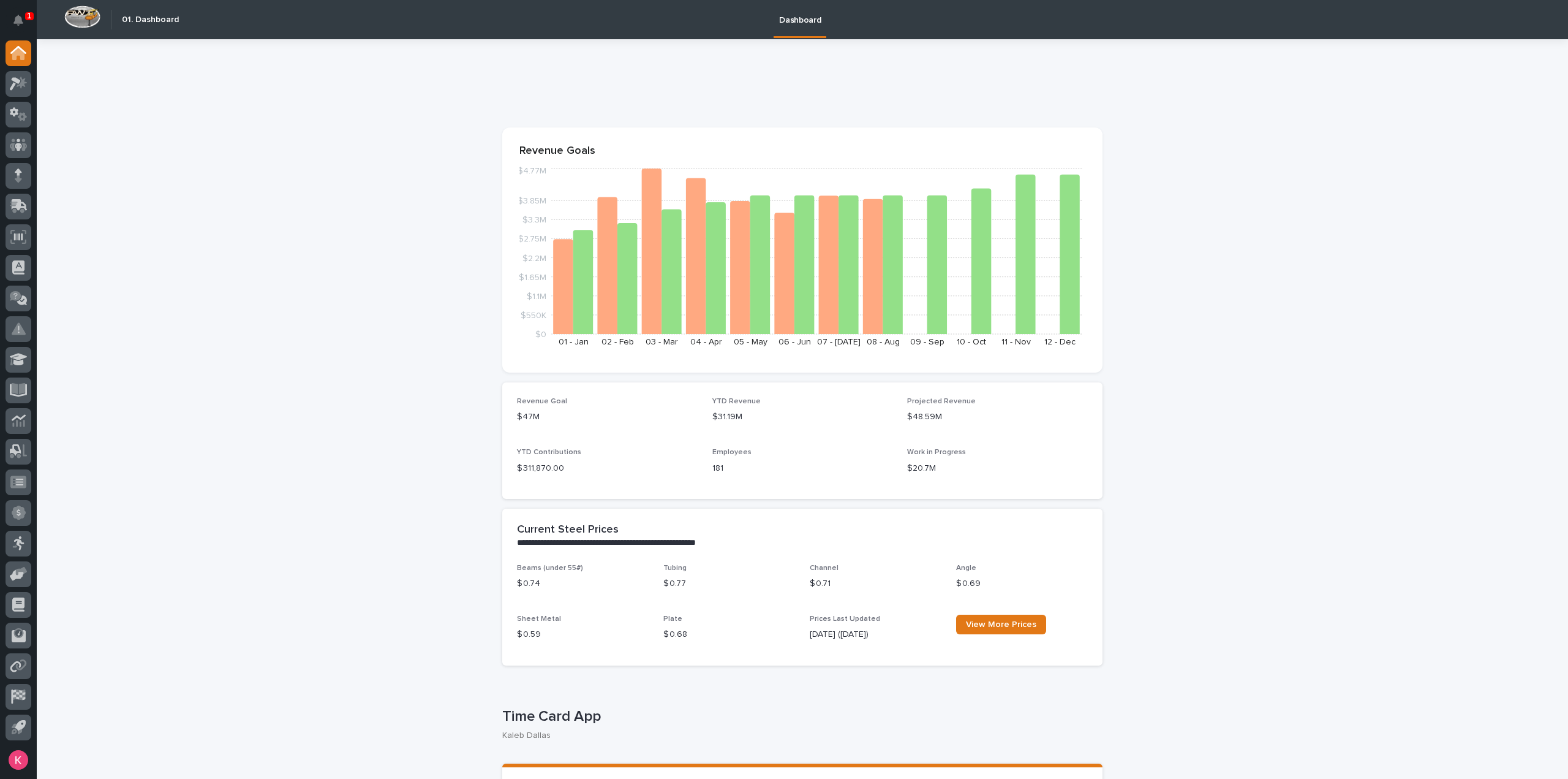
click at [16, 88] on icon at bounding box center [18, 84] width 18 height 14
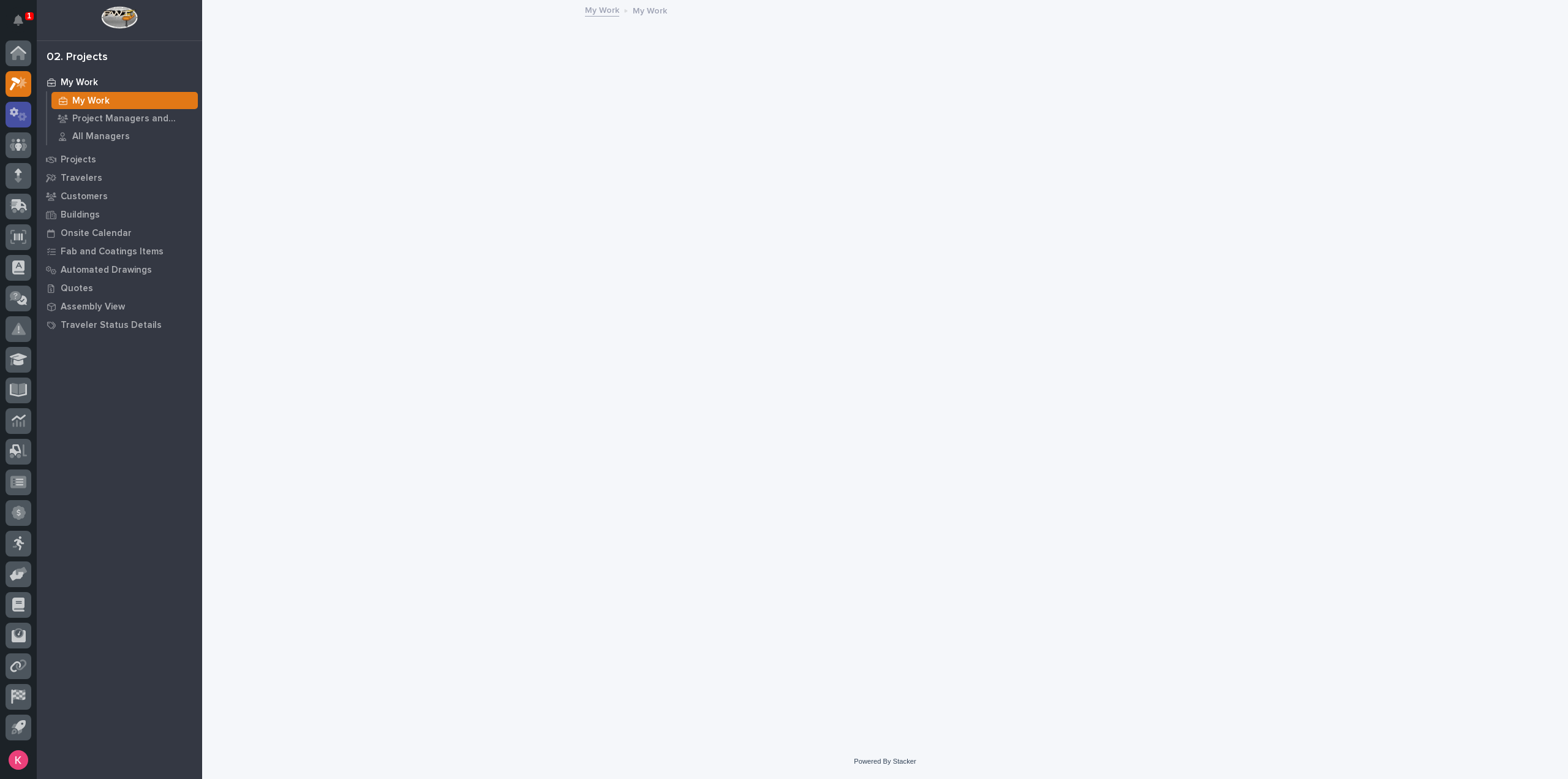
click at [23, 114] on icon at bounding box center [22, 116] width 9 height 8
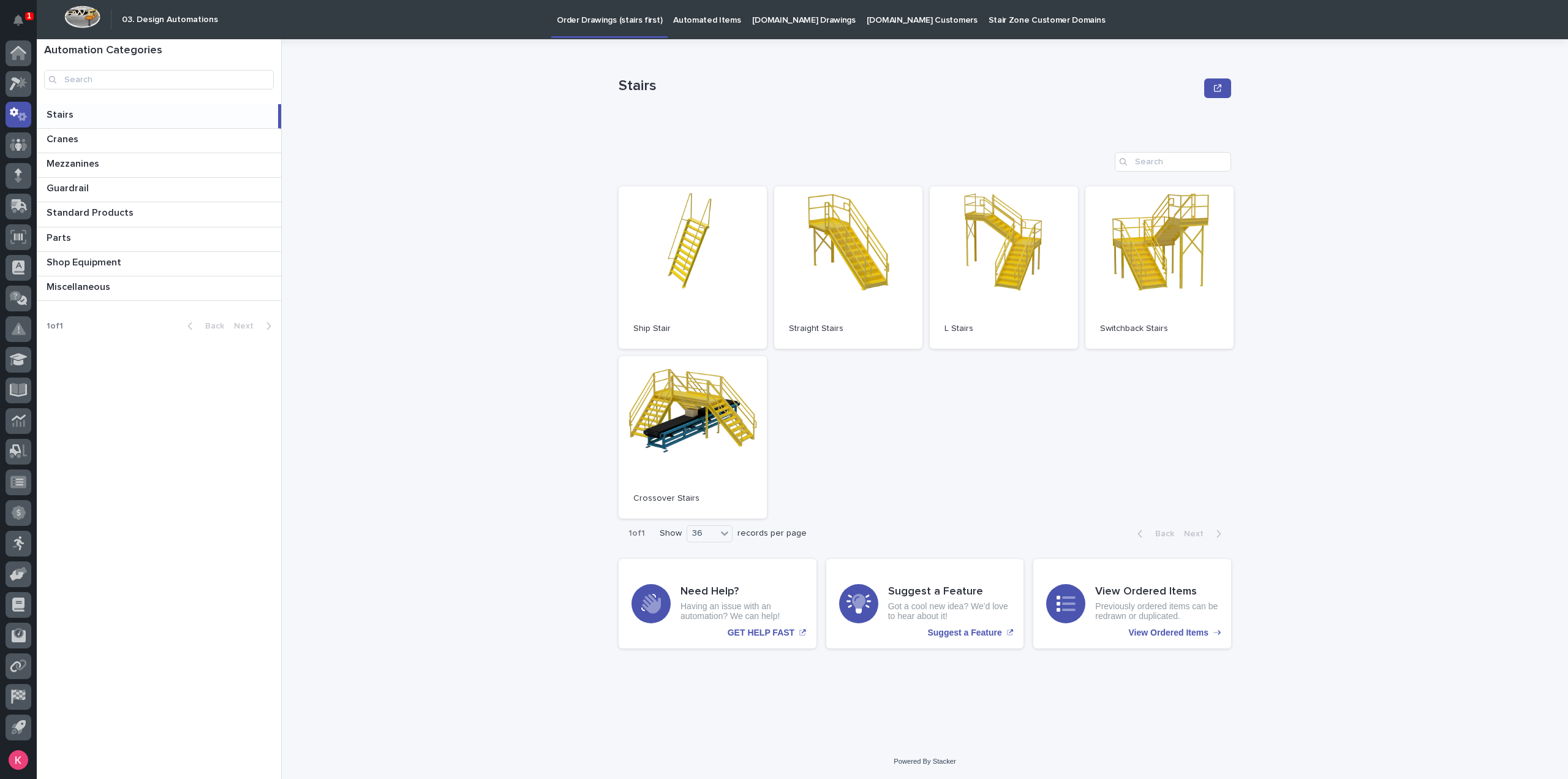
click at [690, 25] on p "Automated Items" at bounding box center [707, 13] width 68 height 26
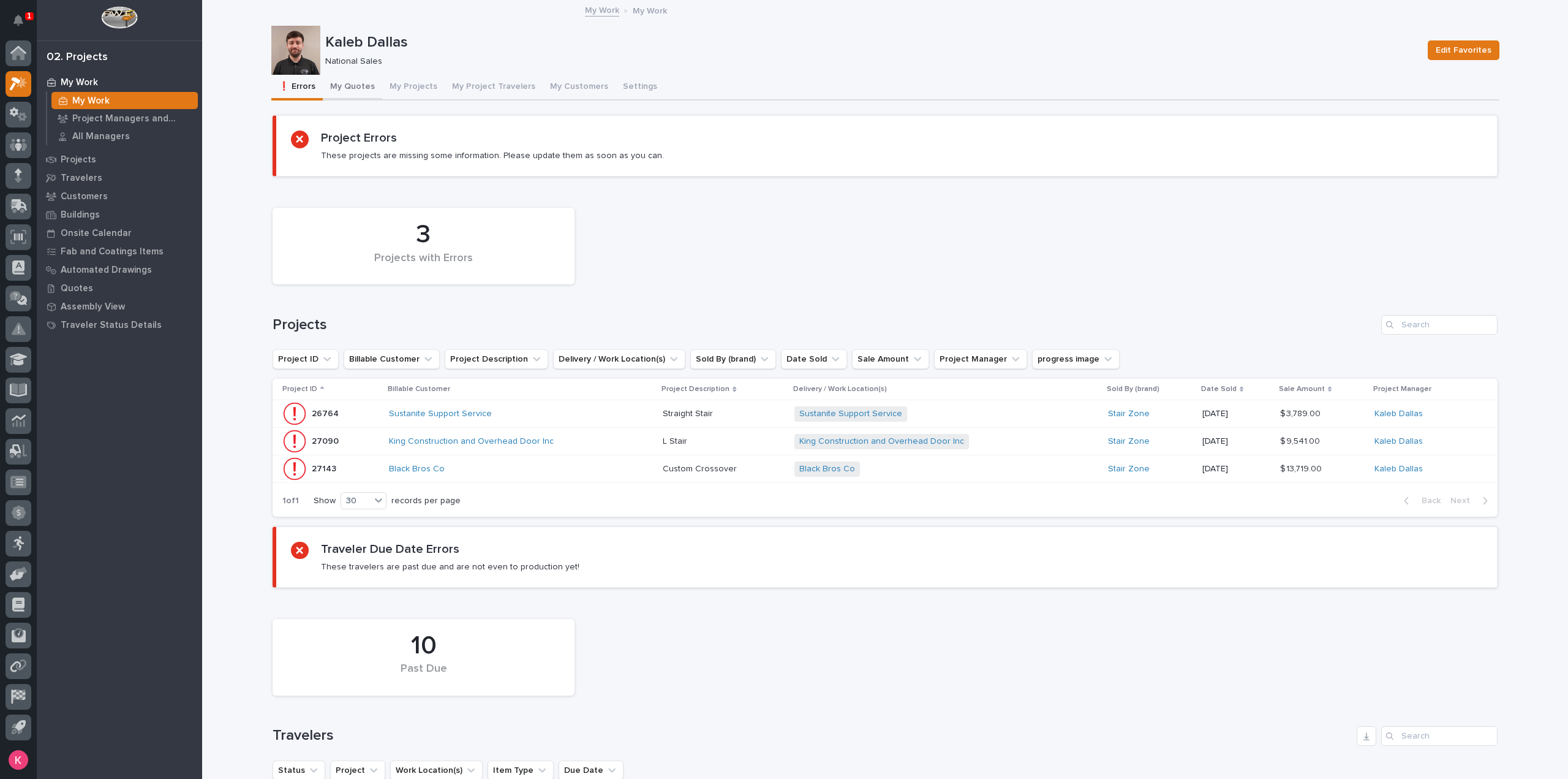
click at [353, 96] on button "My Quotes" at bounding box center [352, 88] width 59 height 26
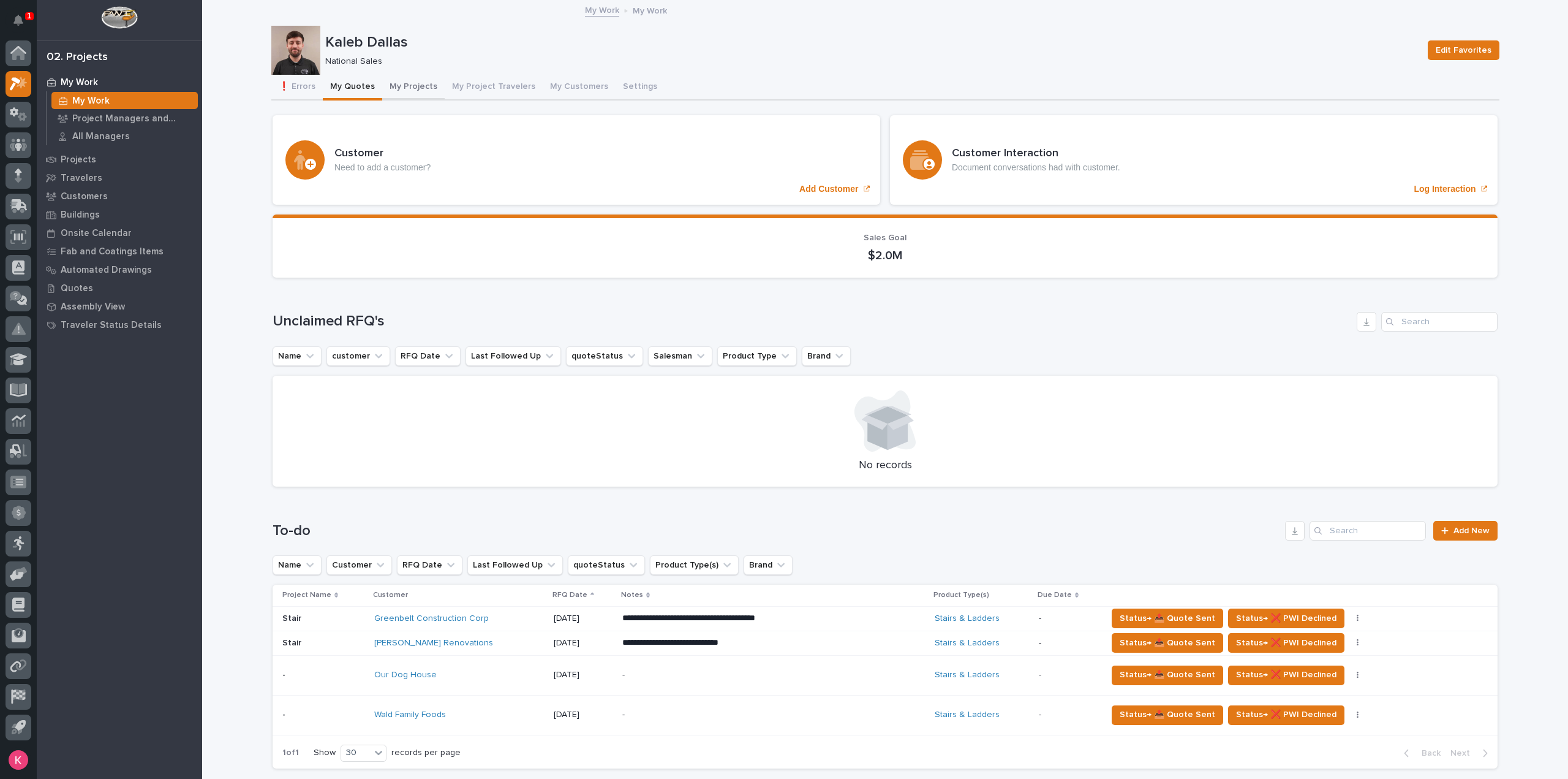
click at [395, 98] on button "My Projects" at bounding box center [413, 88] width 62 height 26
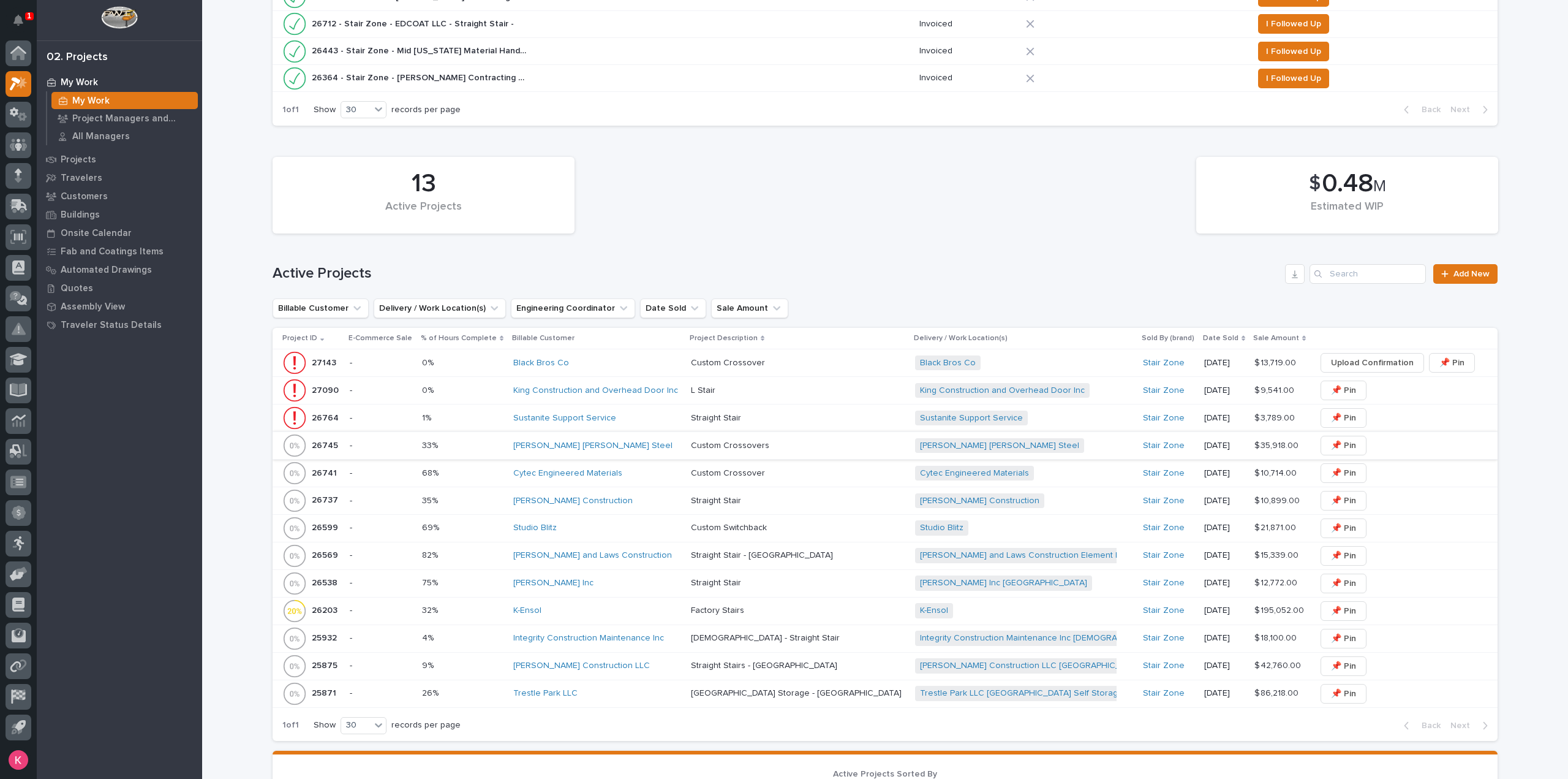
scroll to position [490, 0]
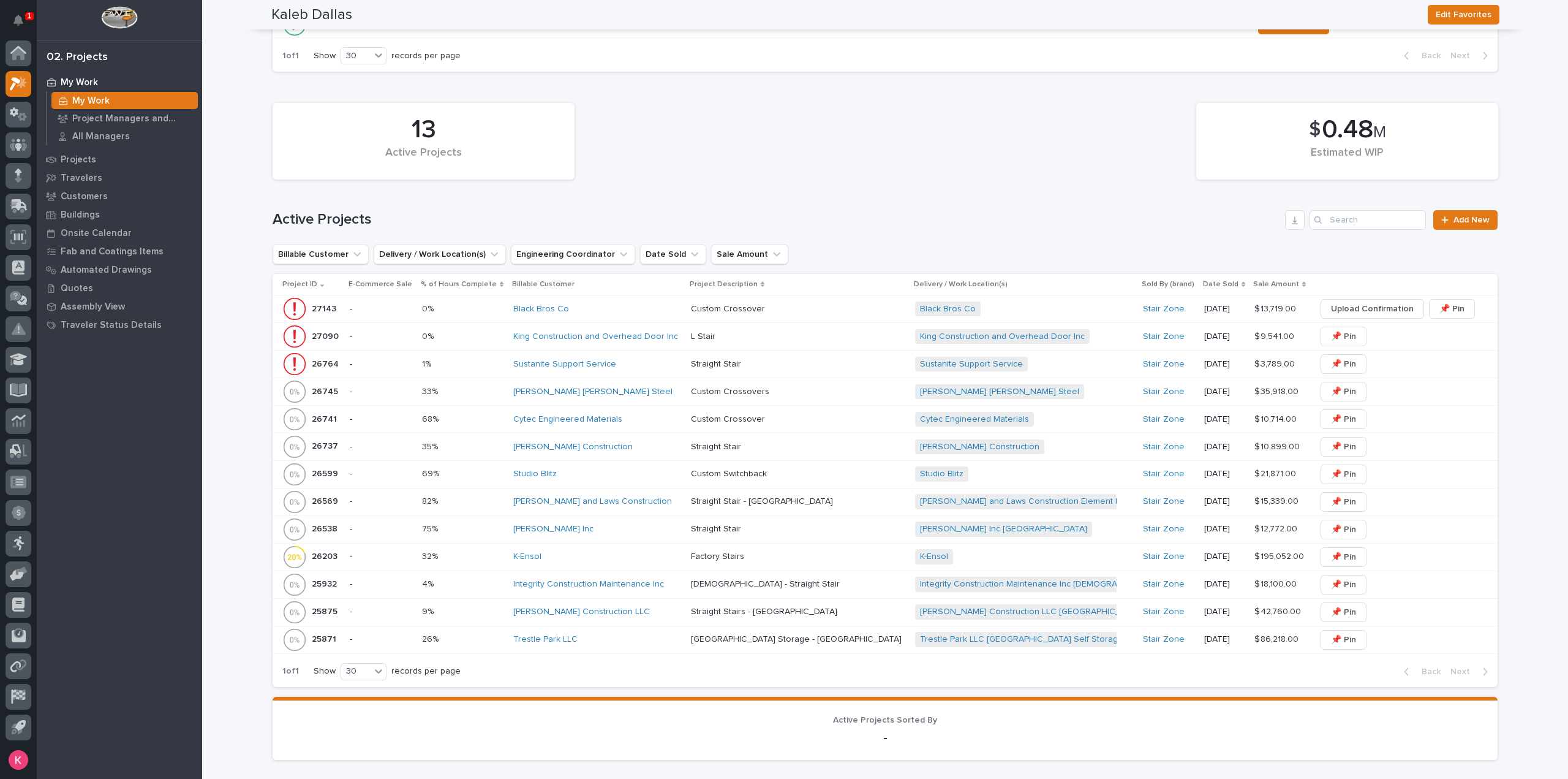
click at [656, 501] on div "[PERSON_NAME] and Laws Construction" at bounding box center [597, 502] width 168 height 11
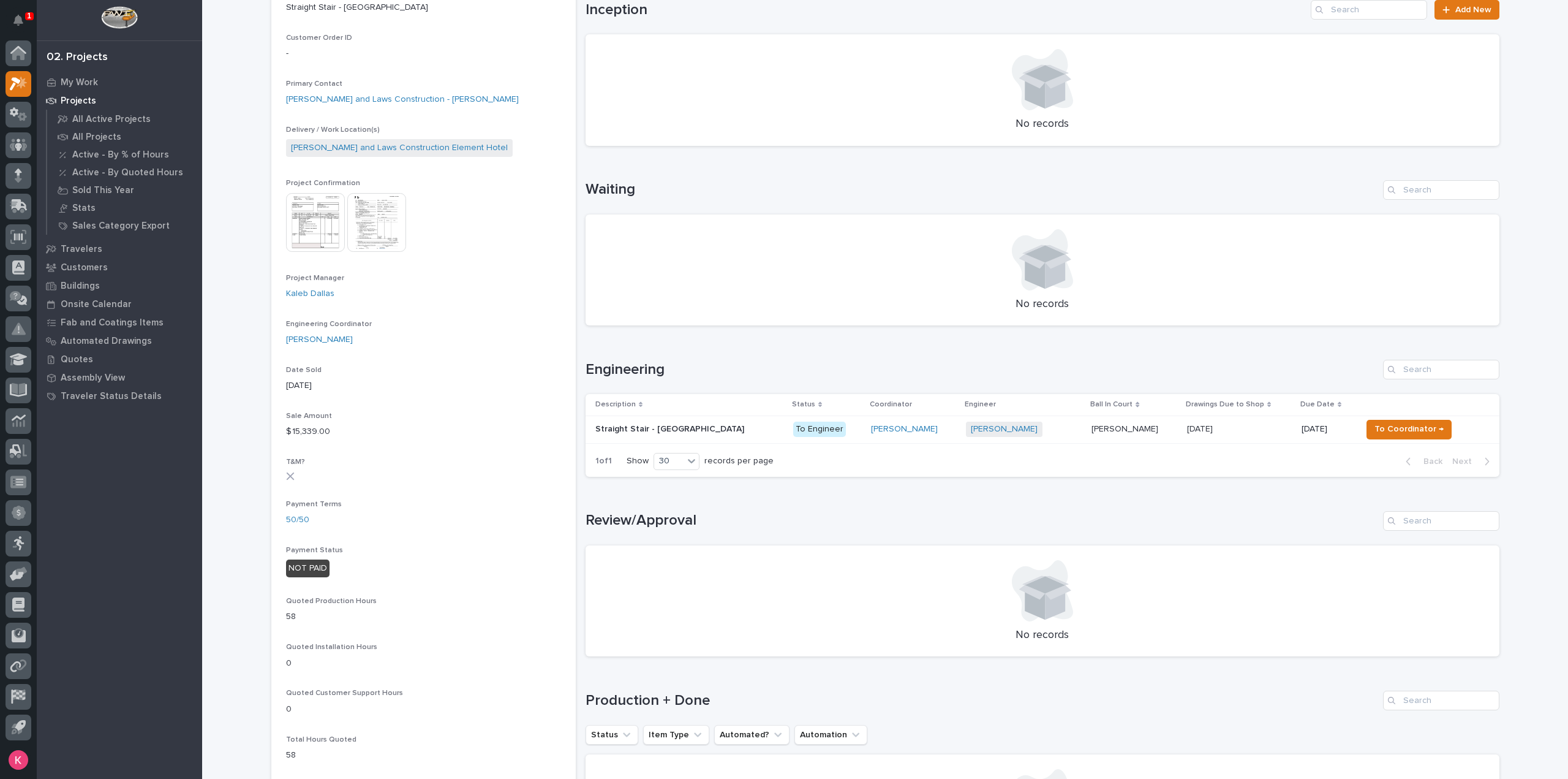
scroll to position [490, 0]
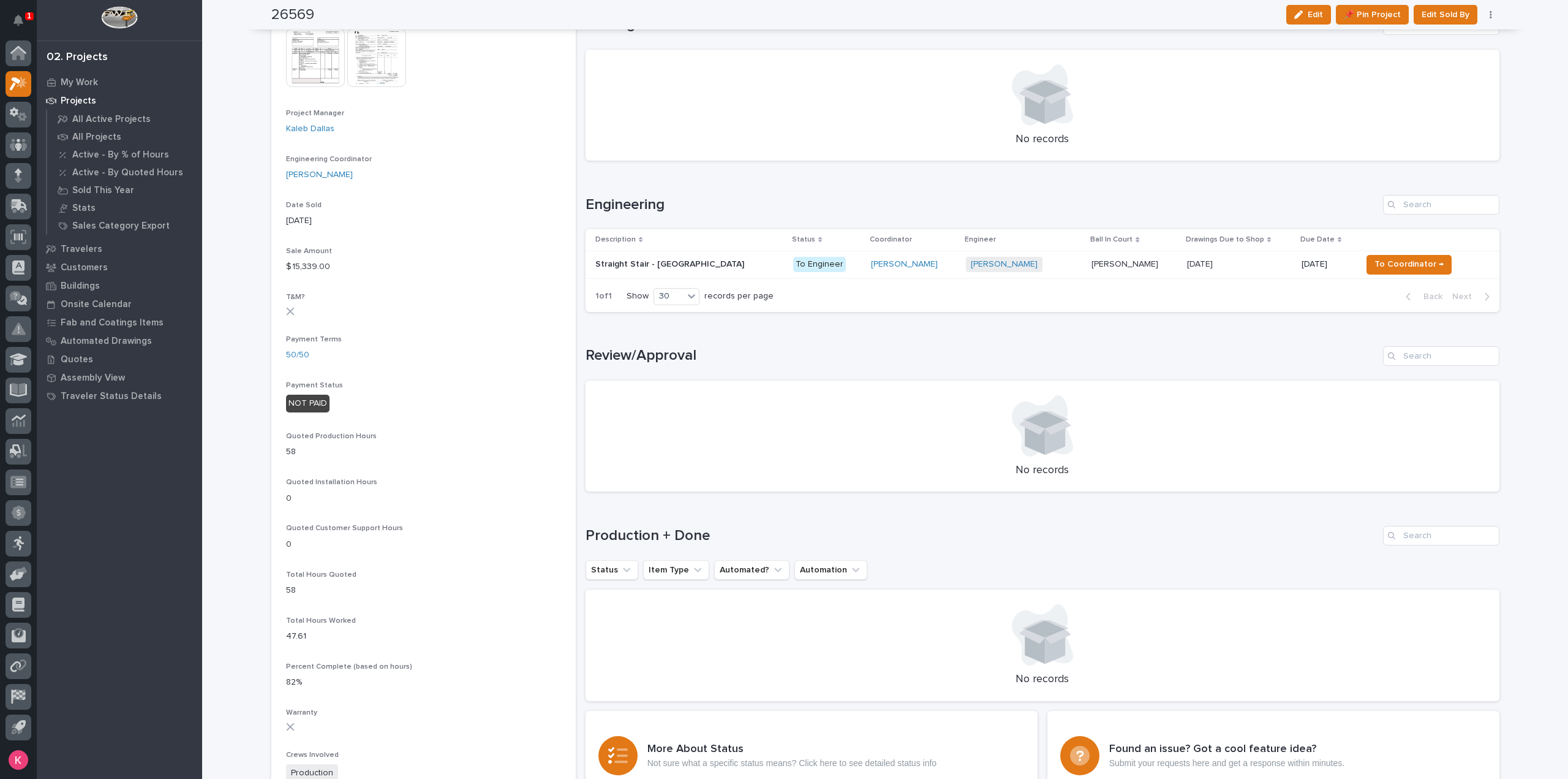
click at [911, 274] on td "[PERSON_NAME]" at bounding box center [914, 264] width 95 height 28
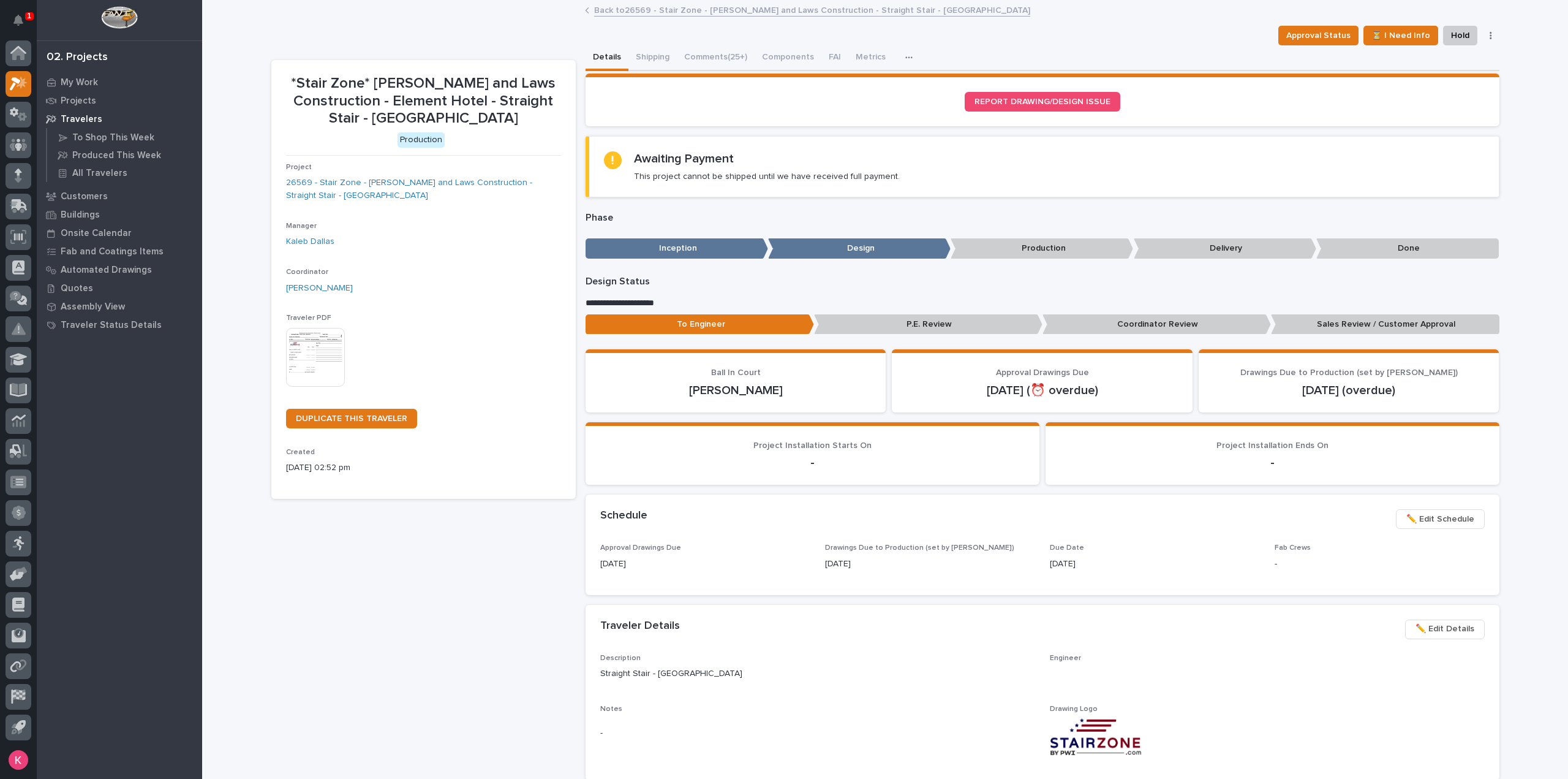
click at [718, 59] on button "Comments (25+)" at bounding box center [716, 58] width 78 height 26
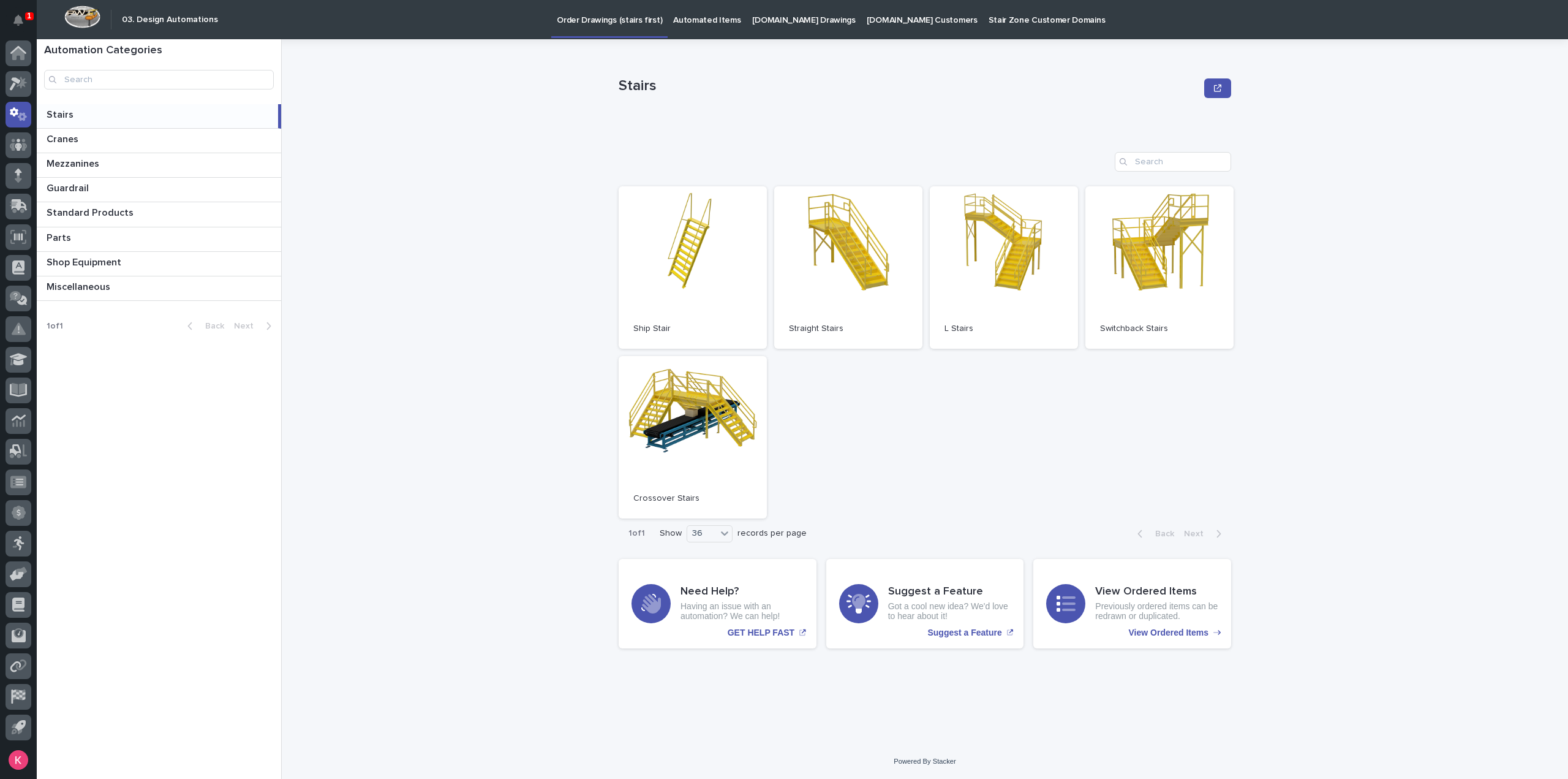
click at [696, 31] on link "Automated Items" at bounding box center [707, 18] width 78 height 38
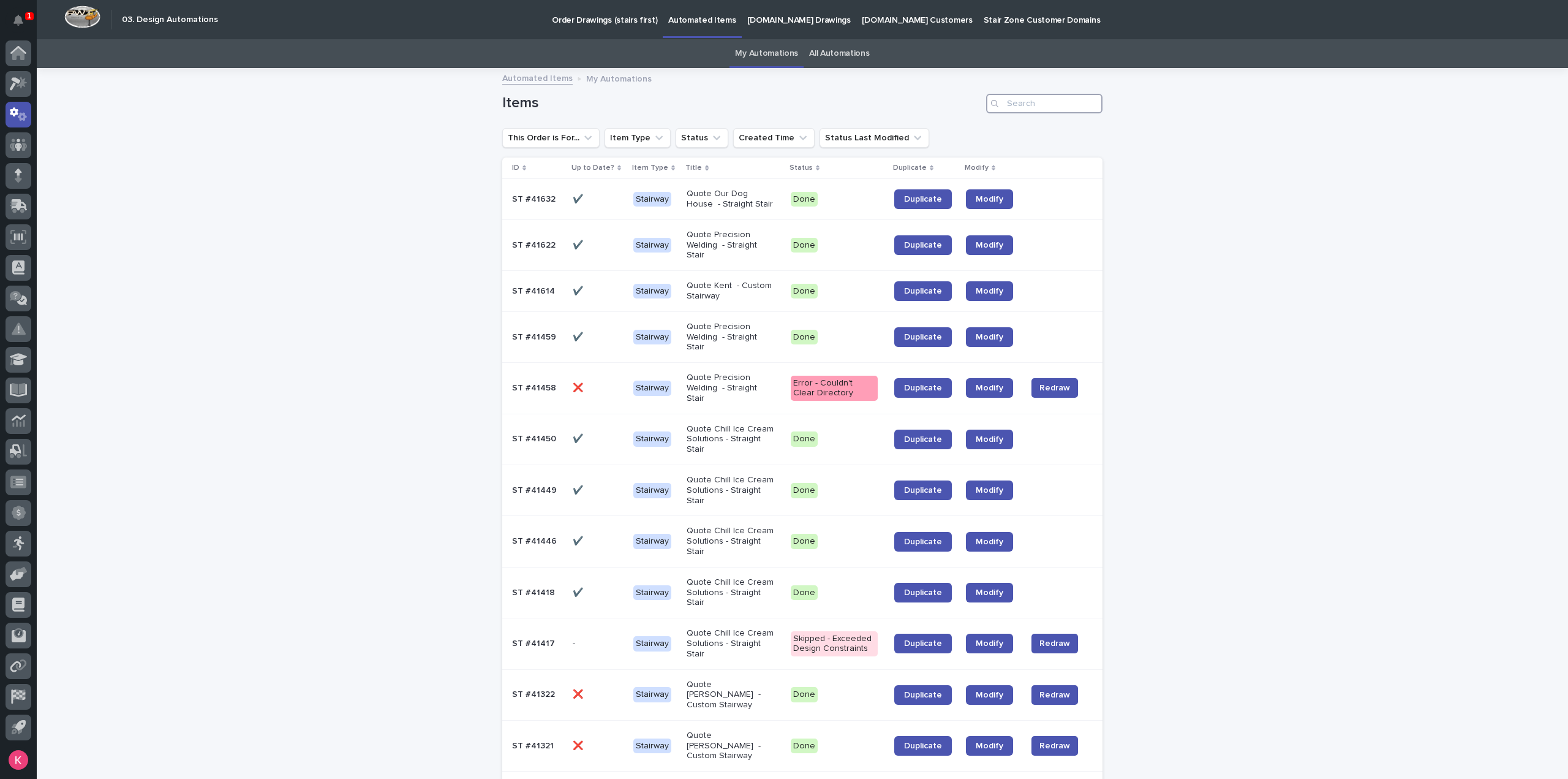
drag, startPoint x: 1014, startPoint y: 106, endPoint x: 1065, endPoint y: 118, distance: 52.4
click at [1017, 106] on input "Search" at bounding box center [1045, 104] width 117 height 20
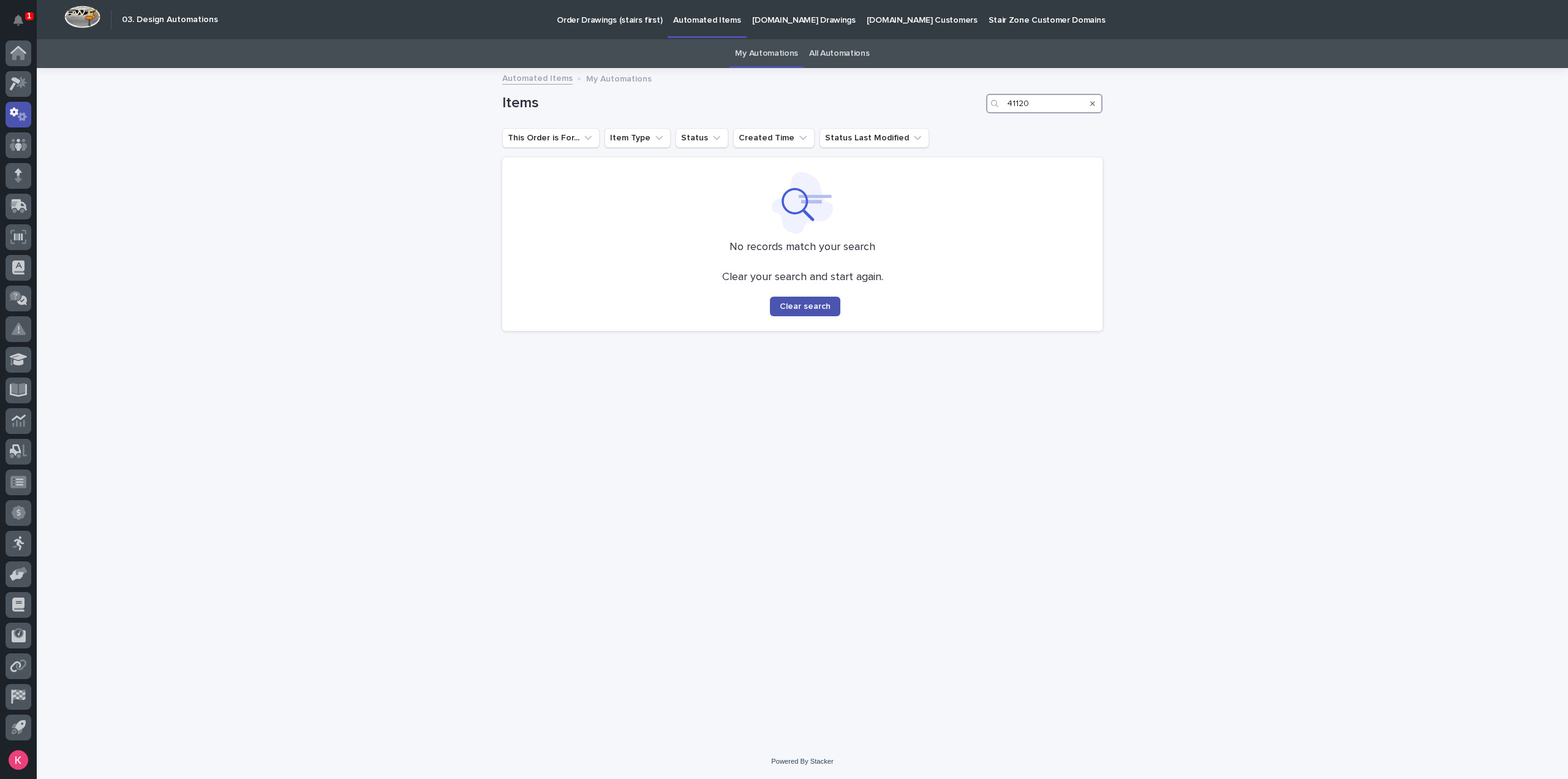
type input "41120"
click at [814, 56] on link "All Automations" at bounding box center [839, 53] width 60 height 28
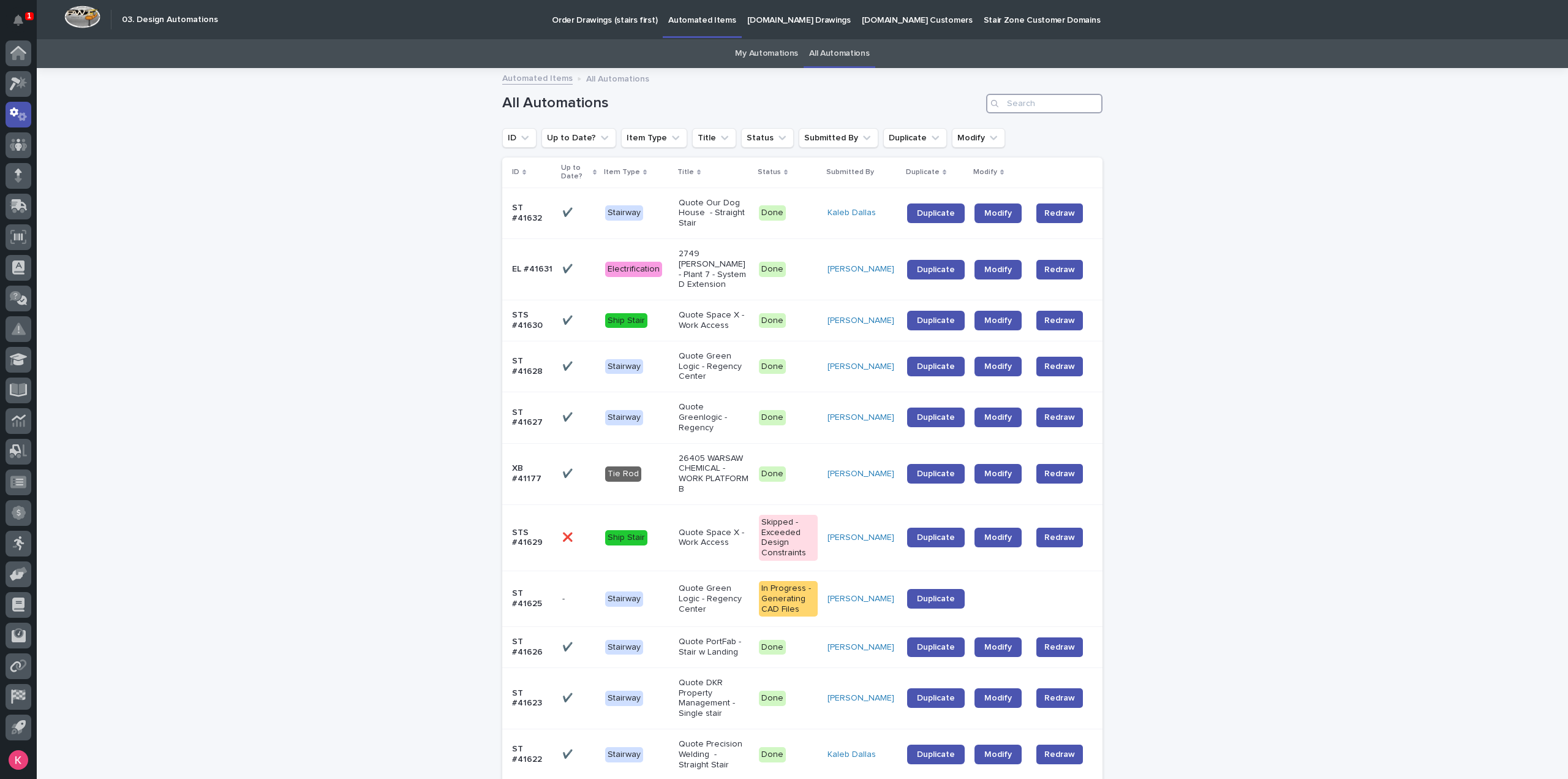
click at [1033, 105] on input "Search" at bounding box center [1045, 104] width 117 height 20
type input "41120"
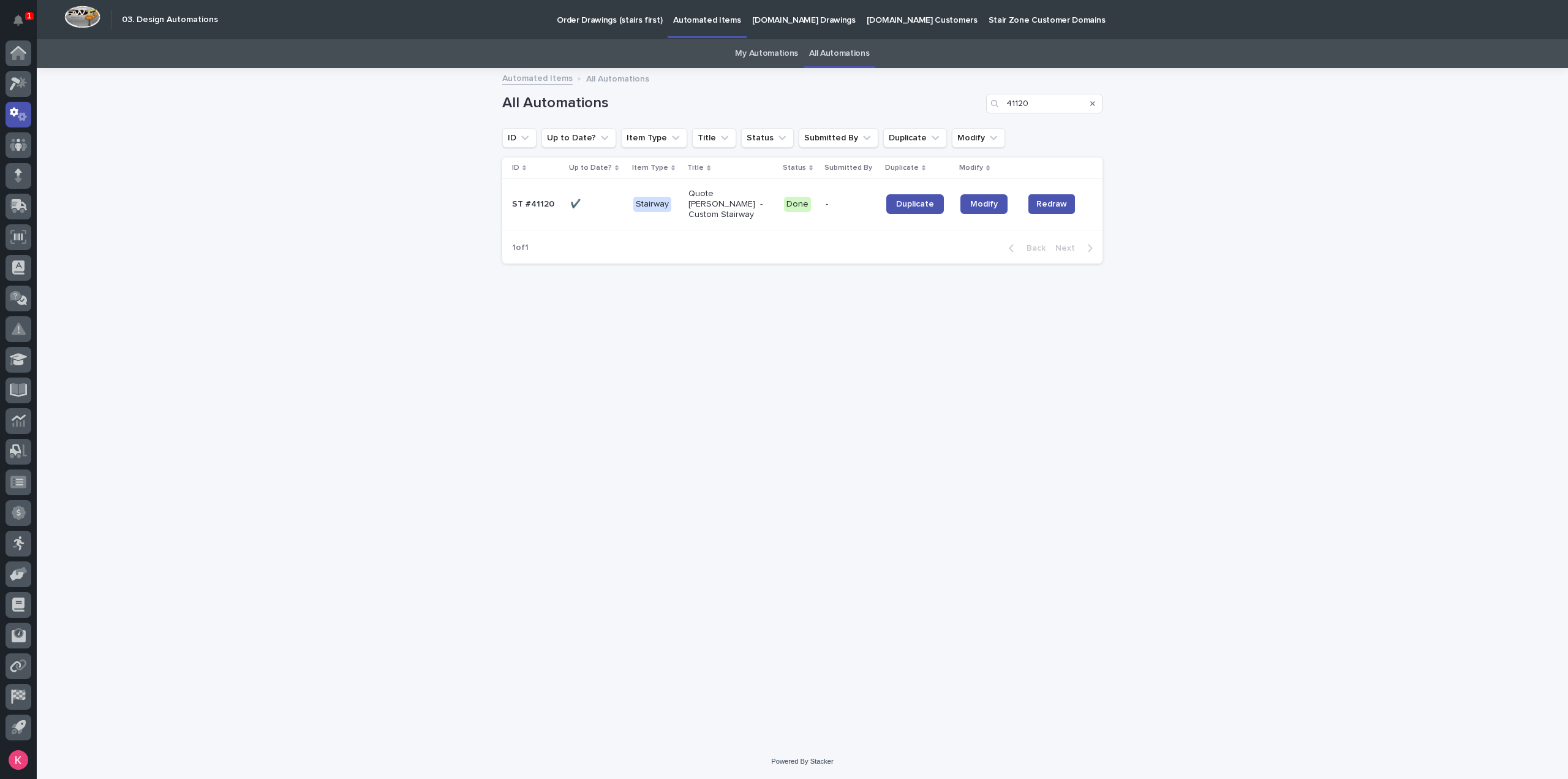
click at [751, 210] on div "Quote [PERSON_NAME] - Custom Stairway" at bounding box center [732, 204] width 86 height 41
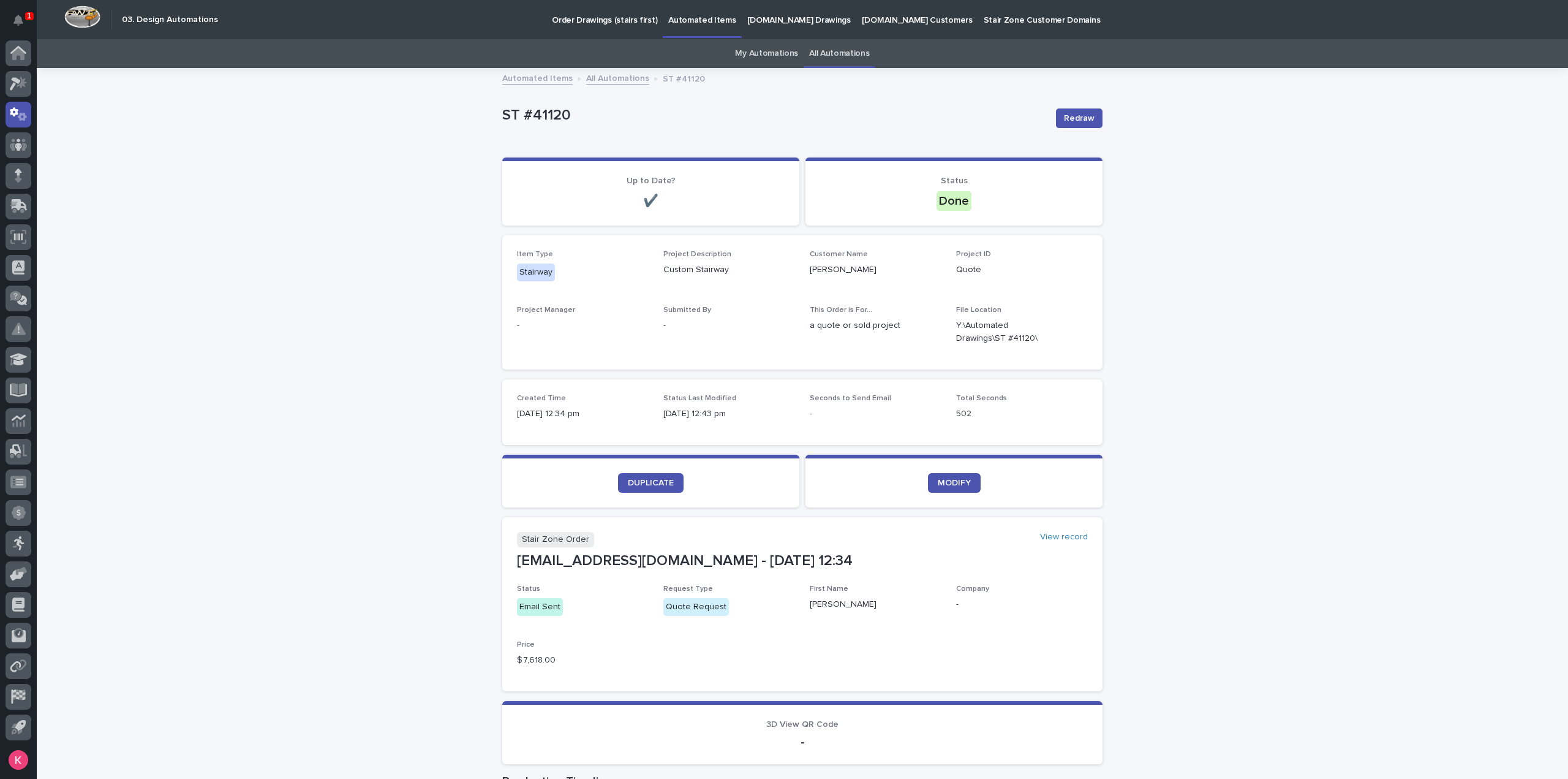
click at [736, 524] on section "Stair Zone Order View record [EMAIL_ADDRESS][DOMAIN_NAME] - [DATE] 12:34 Status…" at bounding box center [802, 604] width 600 height 174
click at [736, 522] on section "Stair Zone Order View record [EMAIL_ADDRESS][DOMAIN_NAME] - [DATE] 12:34 Status…" at bounding box center [802, 604] width 600 height 174
click at [736, 520] on section "Stair Zone Order View record [EMAIL_ADDRESS][DOMAIN_NAME] - [DATE] 12:34 Status…" at bounding box center [802, 604] width 600 height 174
click at [738, 515] on div "Loading... Saving… DUPLICATE MODIFY" at bounding box center [802, 486] width 600 height 62
click at [739, 511] on div "Loading... Saving… DUPLICATE MODIFY" at bounding box center [802, 486] width 600 height 62
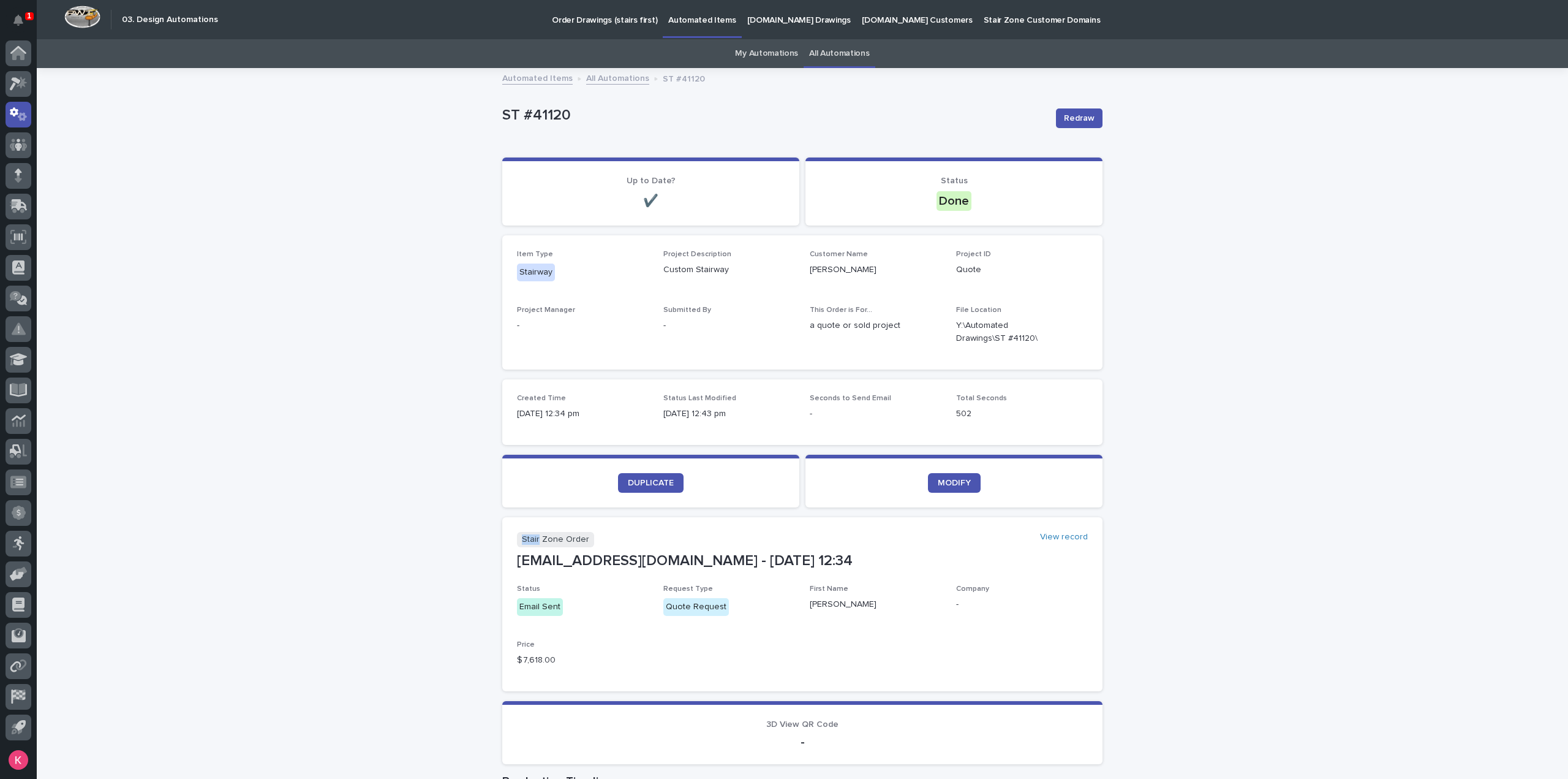
click at [738, 512] on div "Loading... Saving… DUPLICATE MODIFY" at bounding box center [802, 486] width 600 height 62
click at [741, 512] on div "Loading... Saving… DUPLICATE MODIFY" at bounding box center [802, 486] width 600 height 62
click at [751, 513] on div "Loading... Saving… DUPLICATE MODIFY" at bounding box center [802, 486] width 600 height 62
drag, startPoint x: 359, startPoint y: 471, endPoint x: 375, endPoint y: 471, distance: 16.0
click at [360, 471] on div "Loading... Saving… Loading... Saving… [STREET_ADDRESS] Sorry, there was an erro…" at bounding box center [802, 554] width 1532 height 970
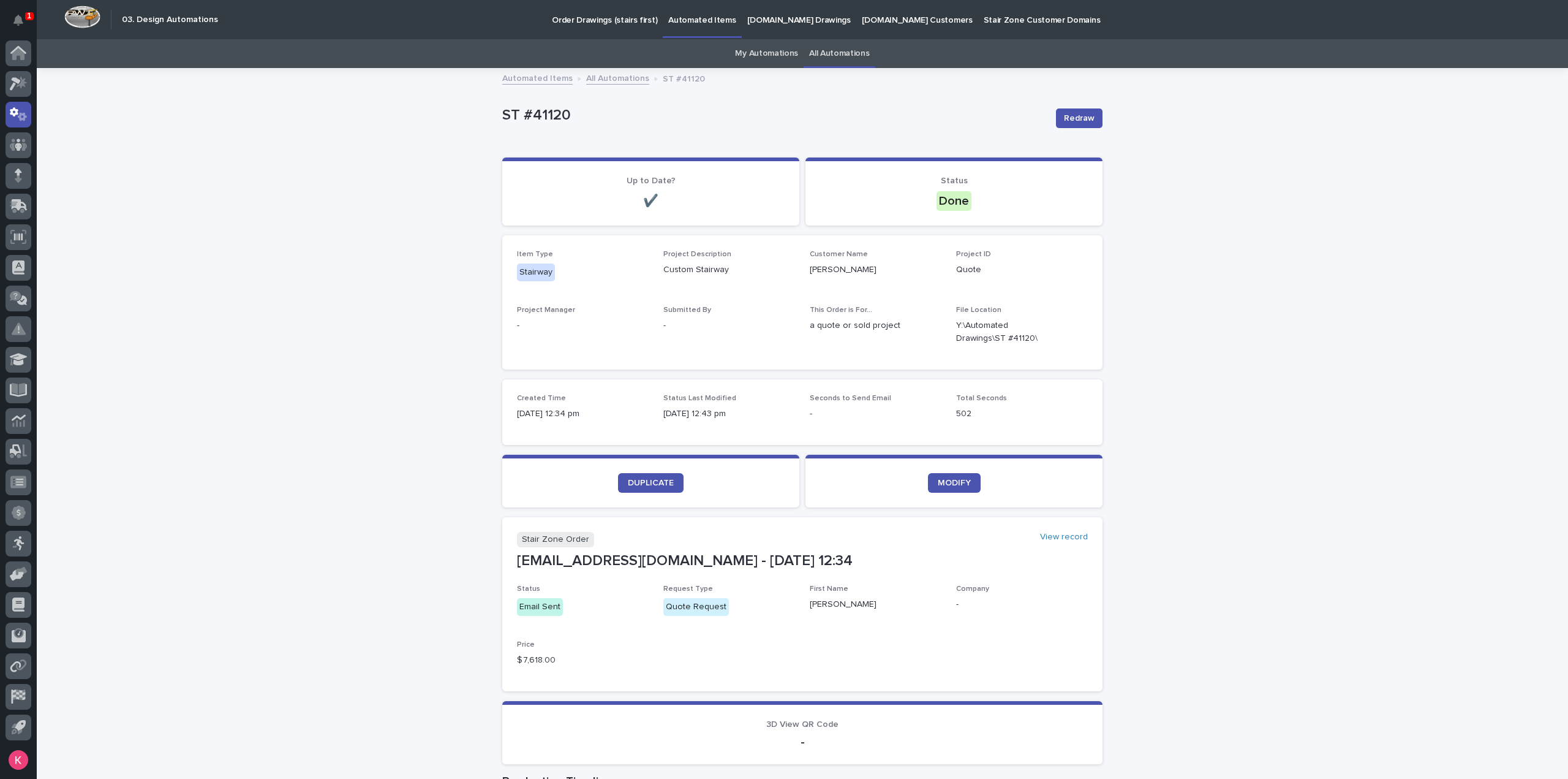
click at [374, 471] on div "Loading... Saving… Loading... Saving… [STREET_ADDRESS] Sorry, there was an erro…" at bounding box center [802, 554] width 1532 height 970
drag, startPoint x: 374, startPoint y: 471, endPoint x: 383, endPoint y: 466, distance: 10.3
click at [375, 470] on div "Loading... Saving… Loading... Saving… [STREET_ADDRESS] Sorry, there was an erro…" at bounding box center [802, 554] width 1532 height 970
drag, startPoint x: 380, startPoint y: 465, endPoint x: 382, endPoint y: 419, distance: 46.0
click at [378, 462] on div "Loading... Saving… Loading... Saving… [STREET_ADDRESS] Sorry, there was an erro…" at bounding box center [802, 554] width 1532 height 970
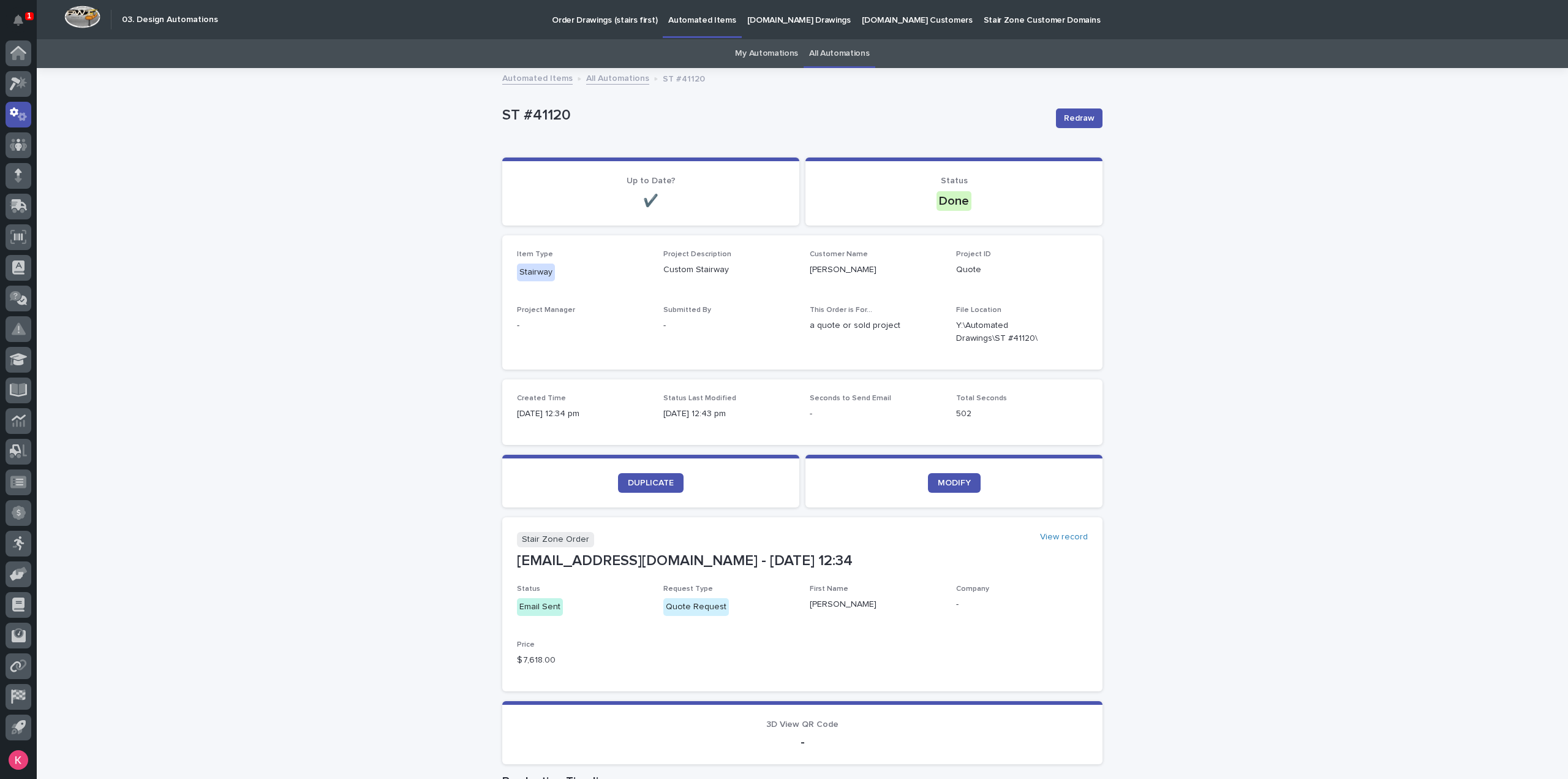
drag, startPoint x: 379, startPoint y: 411, endPoint x: 388, endPoint y: 406, distance: 10.3
click at [382, 407] on div "Loading... Saving… Loading... Saving… [STREET_ADDRESS] Sorry, there was an erro…" at bounding box center [802, 554] width 1532 height 970
click at [389, 406] on div "Loading... Saving… Loading... Saving… [STREET_ADDRESS] Sorry, there was an erro…" at bounding box center [802, 554] width 1532 height 970
drag, startPoint x: 399, startPoint y: 407, endPoint x: 399, endPoint y: 414, distance: 7.0
click at [393, 411] on div "Loading... Saving… Loading... Saving… [STREET_ADDRESS] Sorry, there was an erro…" at bounding box center [802, 554] width 1532 height 970
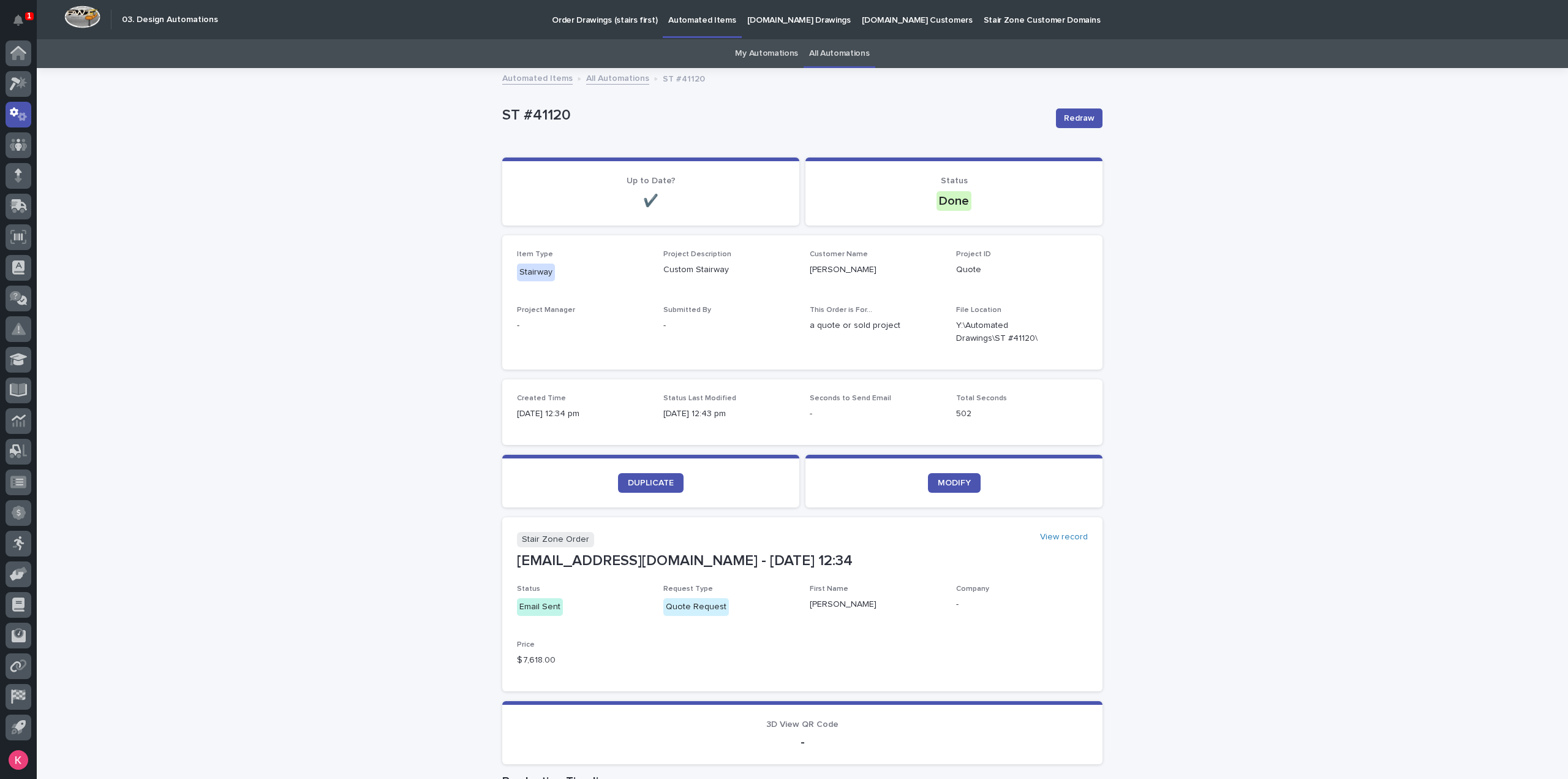
click at [753, 28] on link "[DOMAIN_NAME] Drawings" at bounding box center [799, 18] width 114 height 38
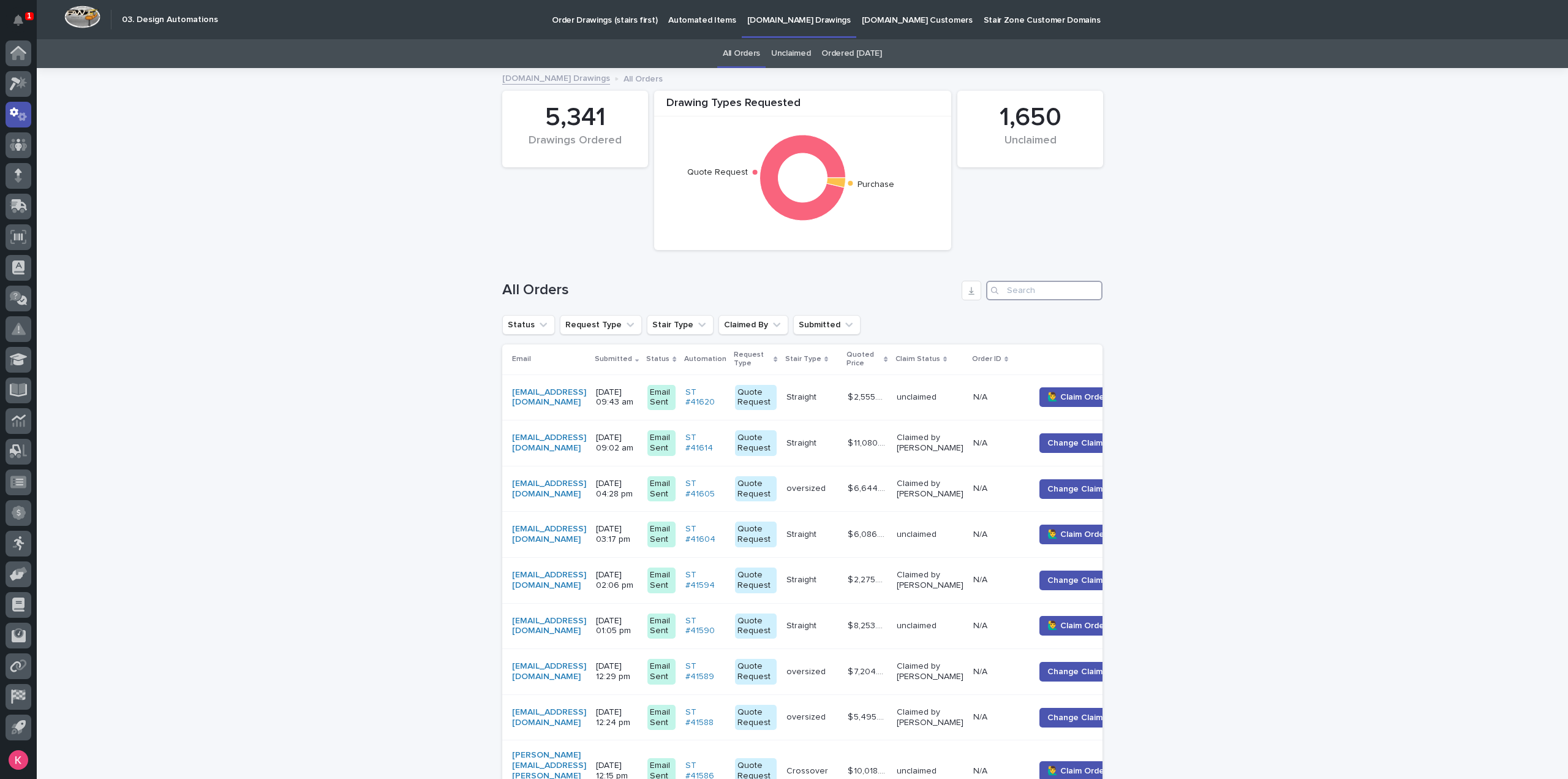
click at [1028, 283] on input "Search" at bounding box center [1045, 290] width 117 height 20
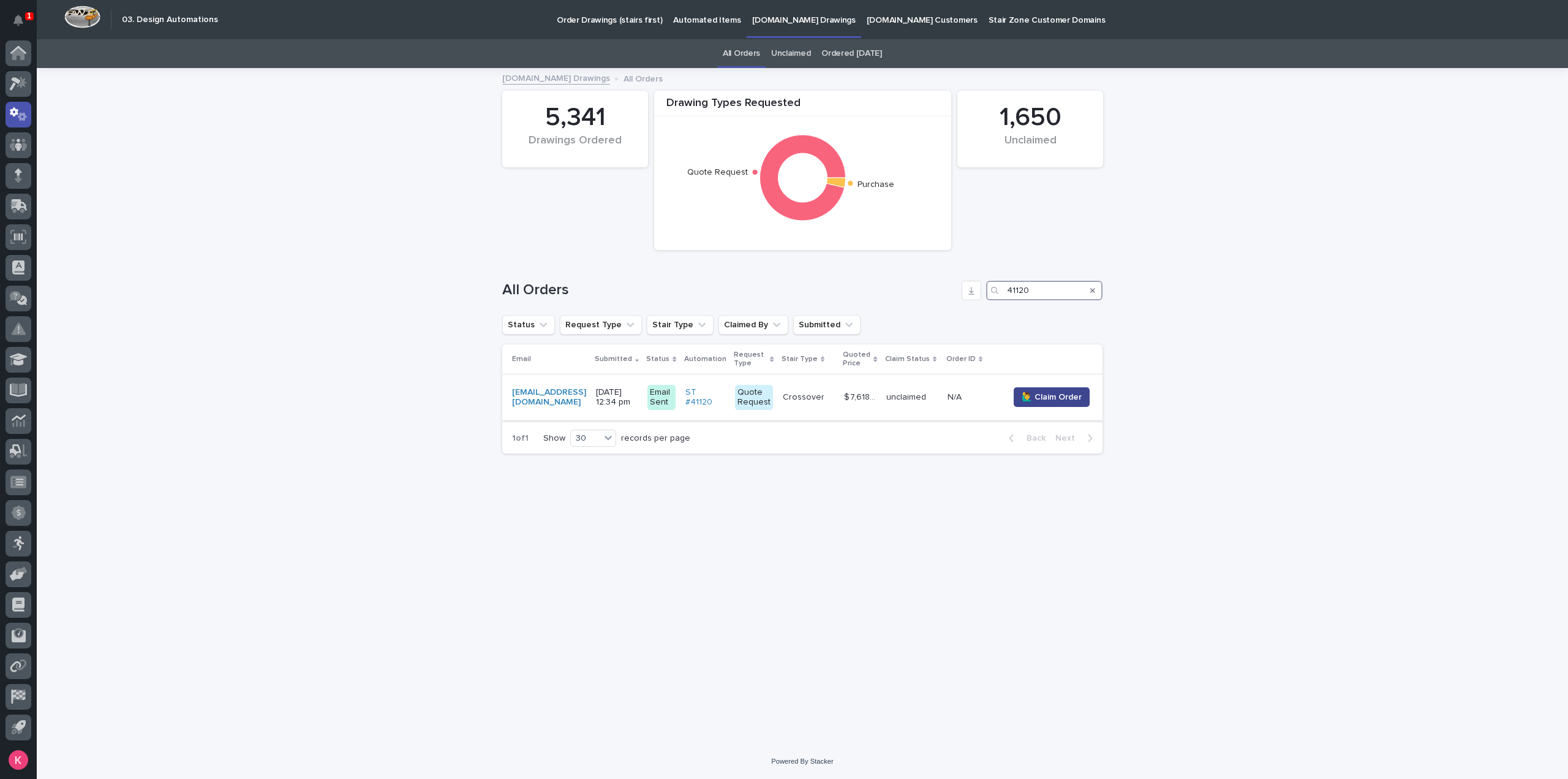
type input "41120"
click at [1055, 399] on span "🙋‍♂️ Claim Order" at bounding box center [1052, 397] width 60 height 12
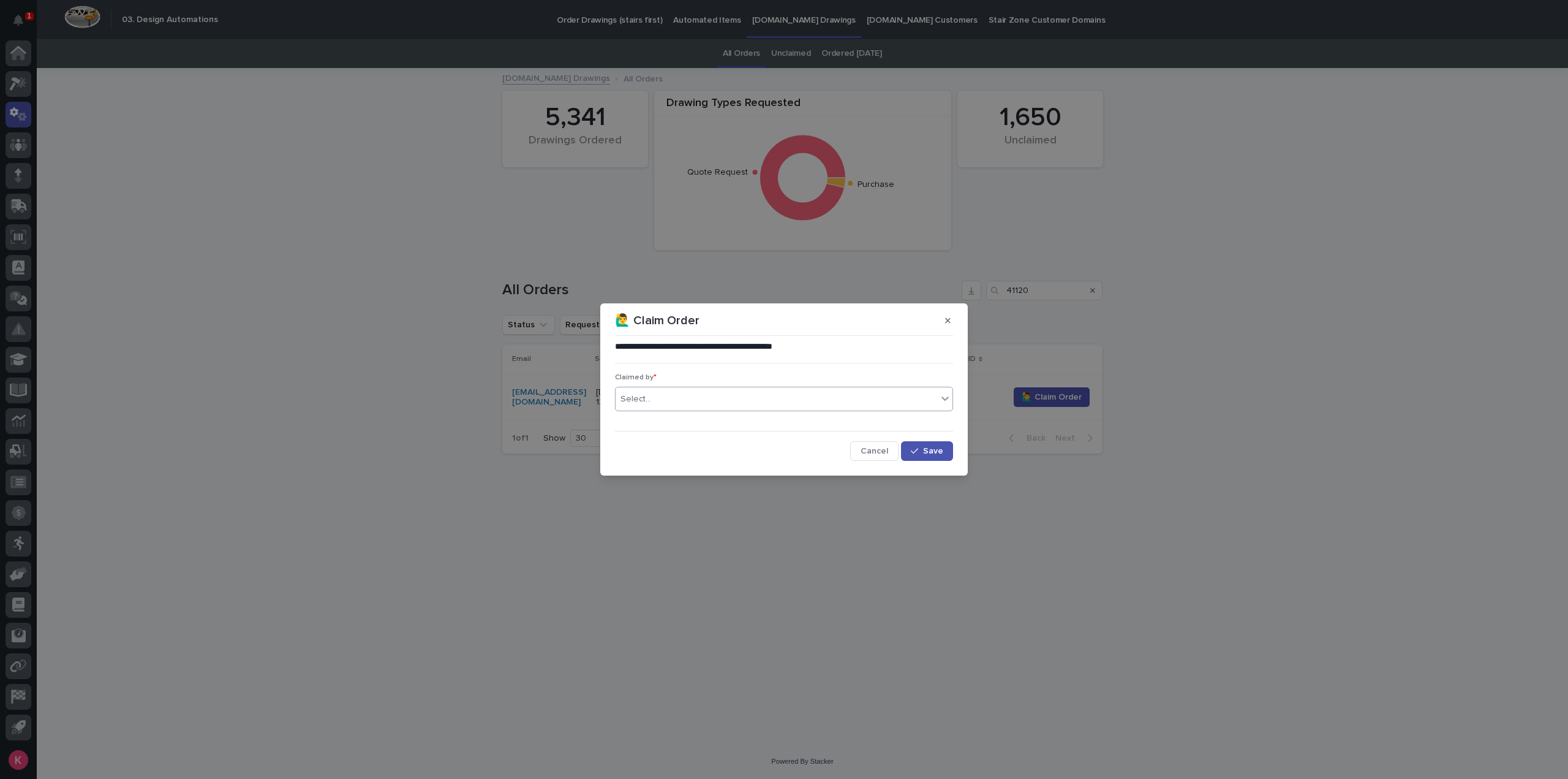
click at [716, 400] on div "Select..." at bounding box center [776, 399] width 322 height 20
type input "****"
click at [719, 429] on div "[PERSON_NAME]" at bounding box center [784, 423] width 337 height 22
click at [926, 449] on span "Save" at bounding box center [933, 451] width 20 height 8
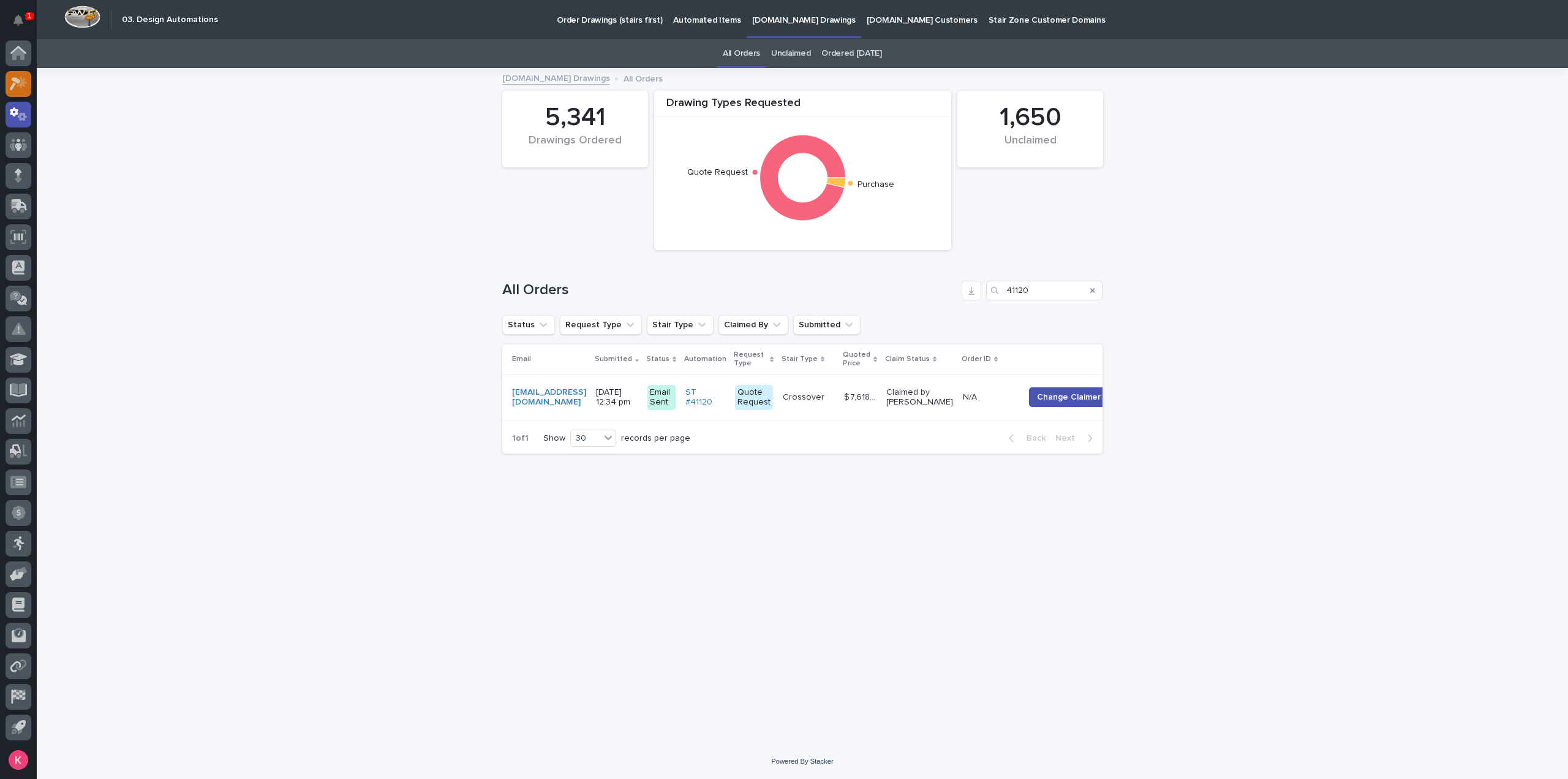
click at [26, 79] on icon at bounding box center [18, 84] width 18 height 14
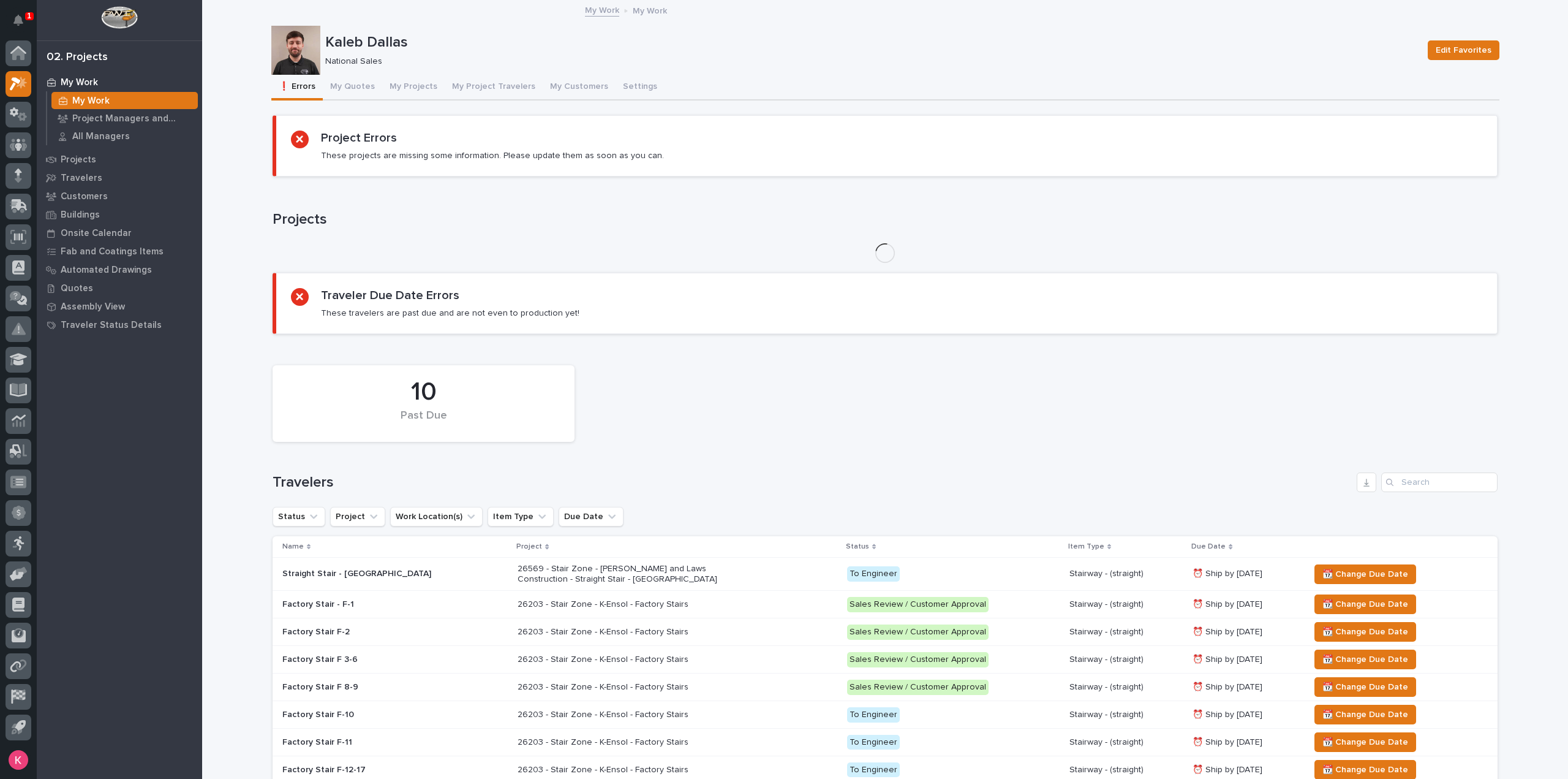
click at [392, 91] on button "My Projects" at bounding box center [413, 88] width 62 height 26
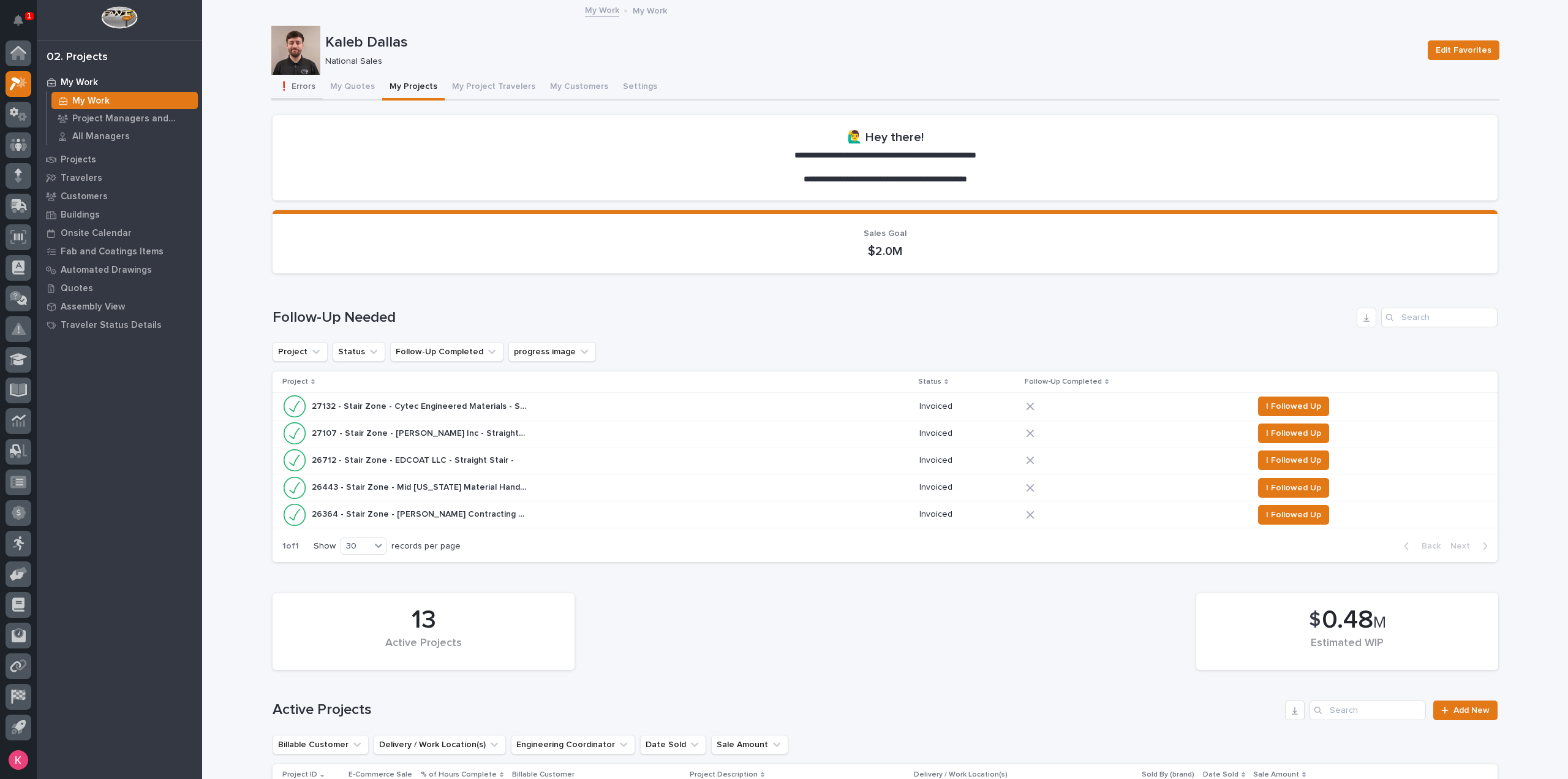
click at [313, 88] on button "❗ Errors" at bounding box center [296, 88] width 51 height 26
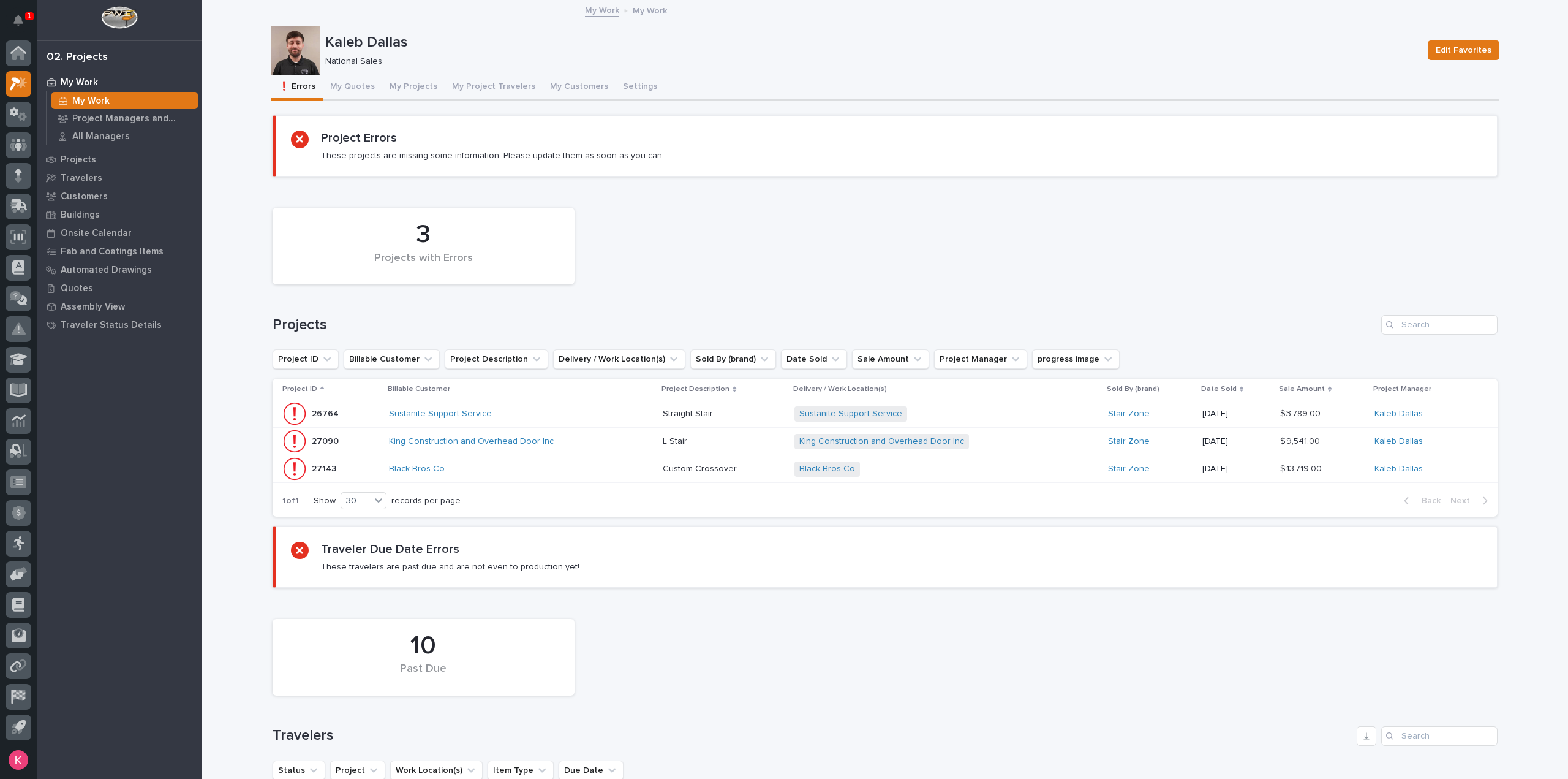
click at [961, 423] on div "Sustanite Support Service + 0" at bounding box center [947, 414] width 304 height 25
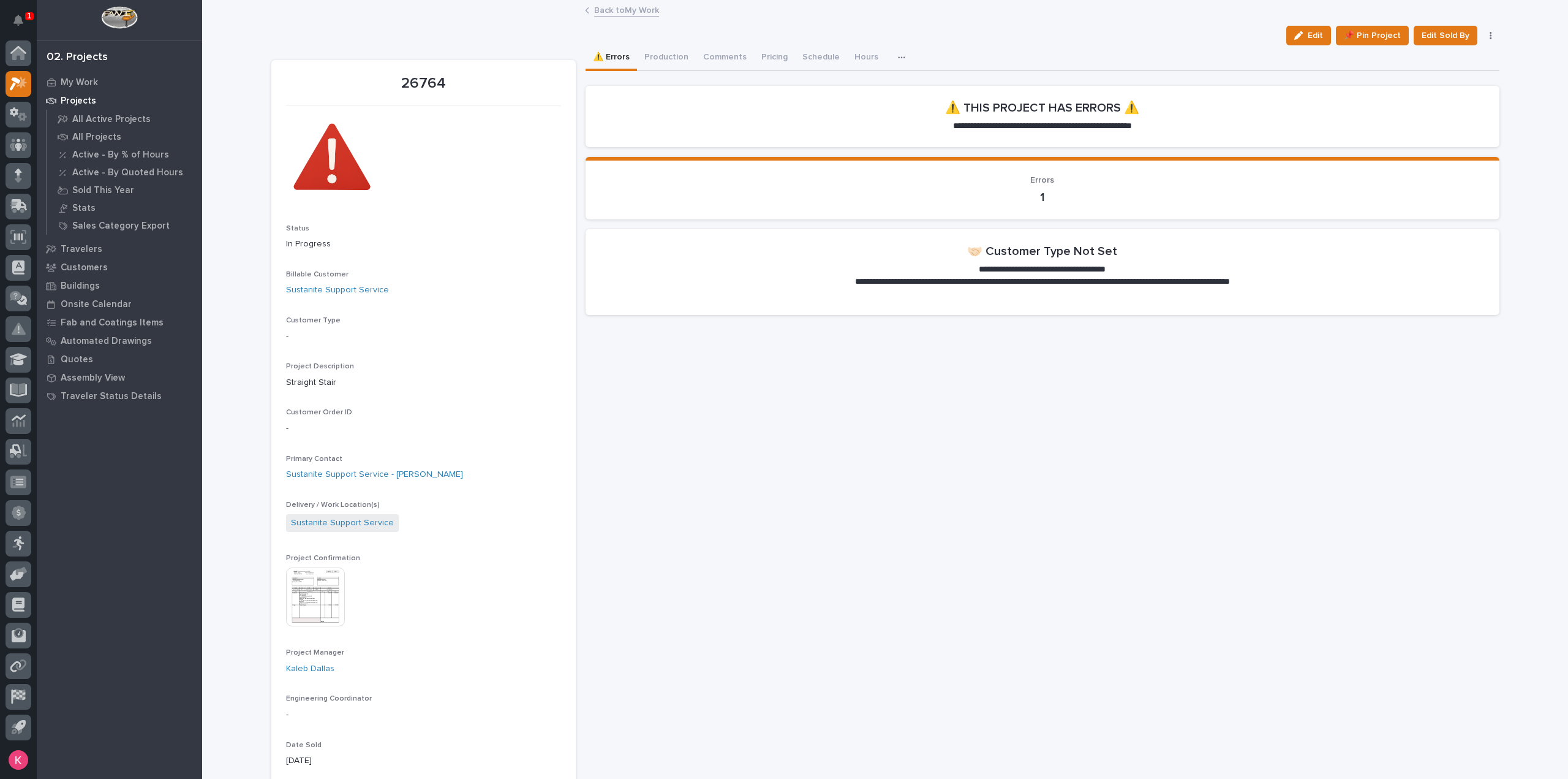
click at [633, 8] on link "Back to My Work" at bounding box center [627, 9] width 65 height 14
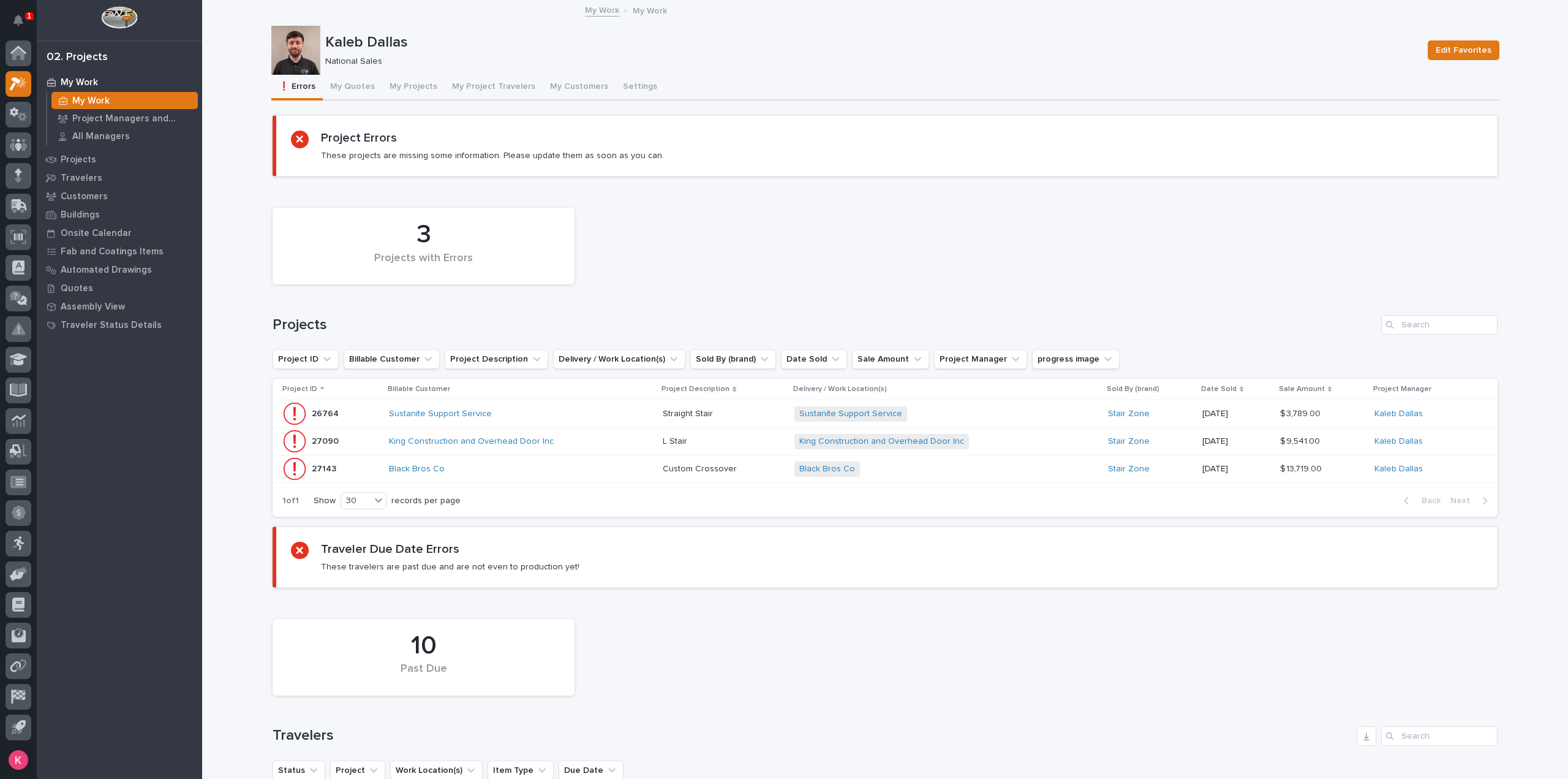
click at [577, 432] on div "King Construction and Overhead Door Inc" at bounding box center [521, 442] width 264 height 20
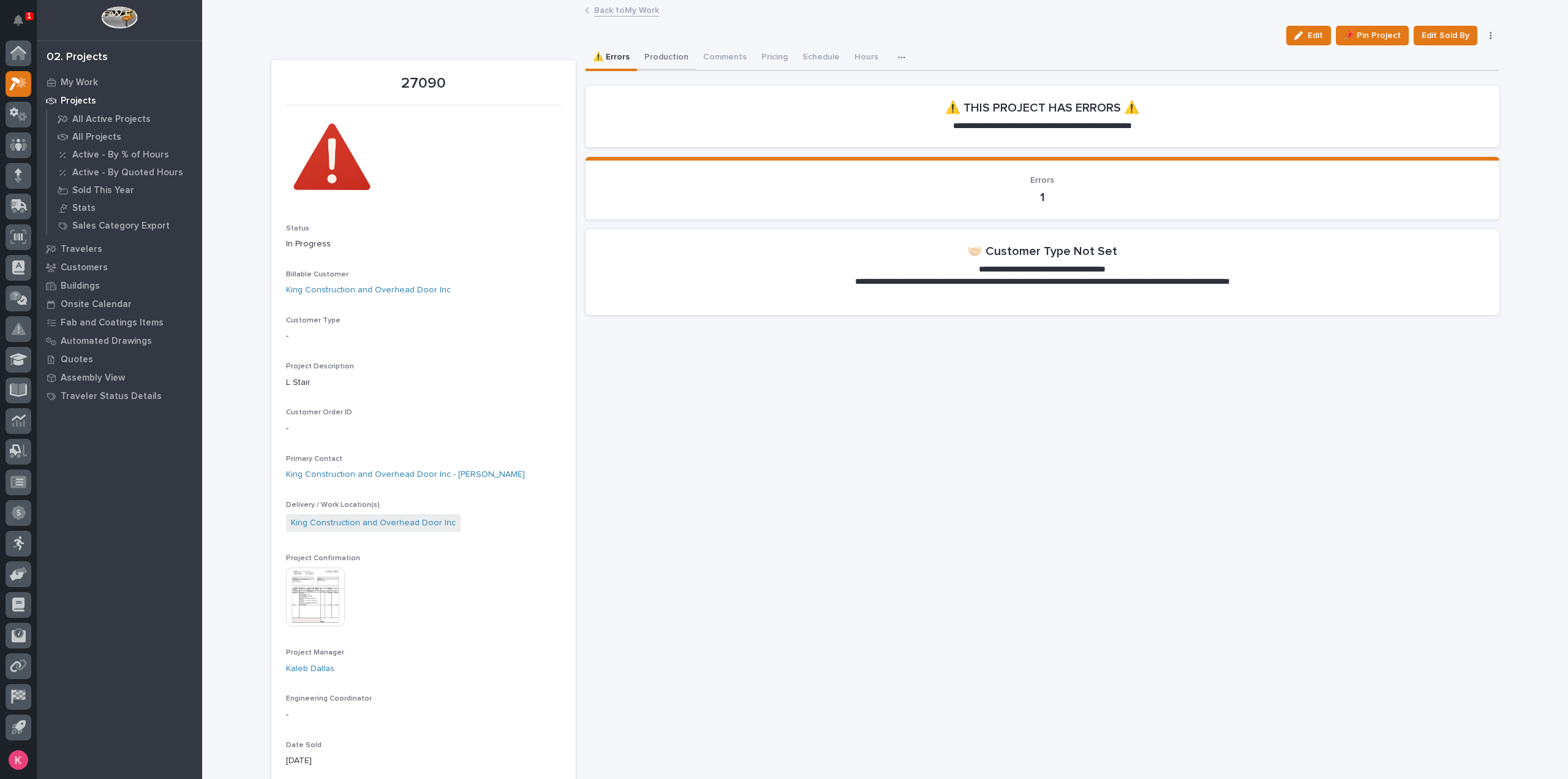
click at [657, 61] on button "Production" at bounding box center [667, 58] width 59 height 26
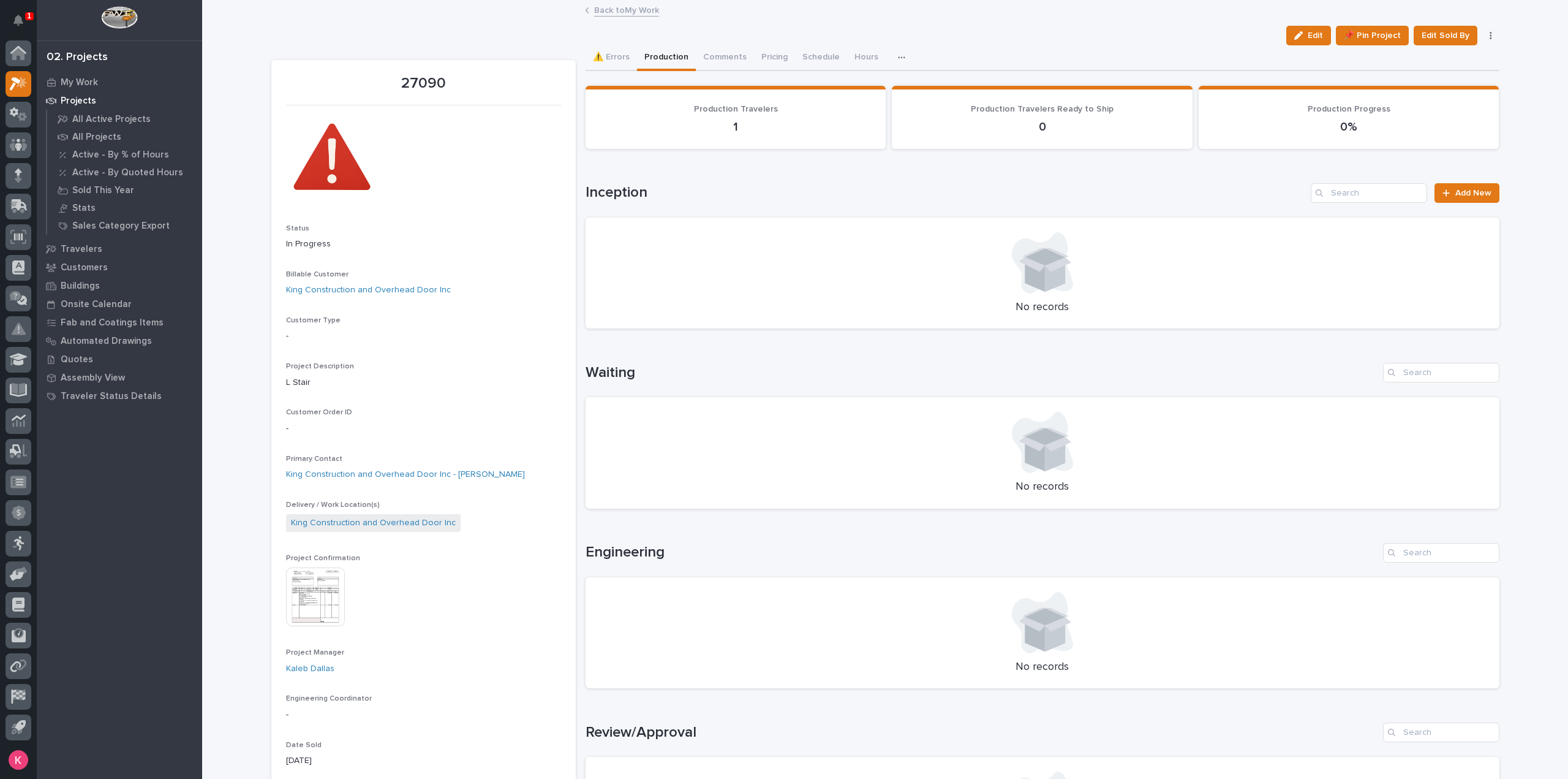
click at [634, 12] on link "Back to My Work" at bounding box center [627, 9] width 65 height 14
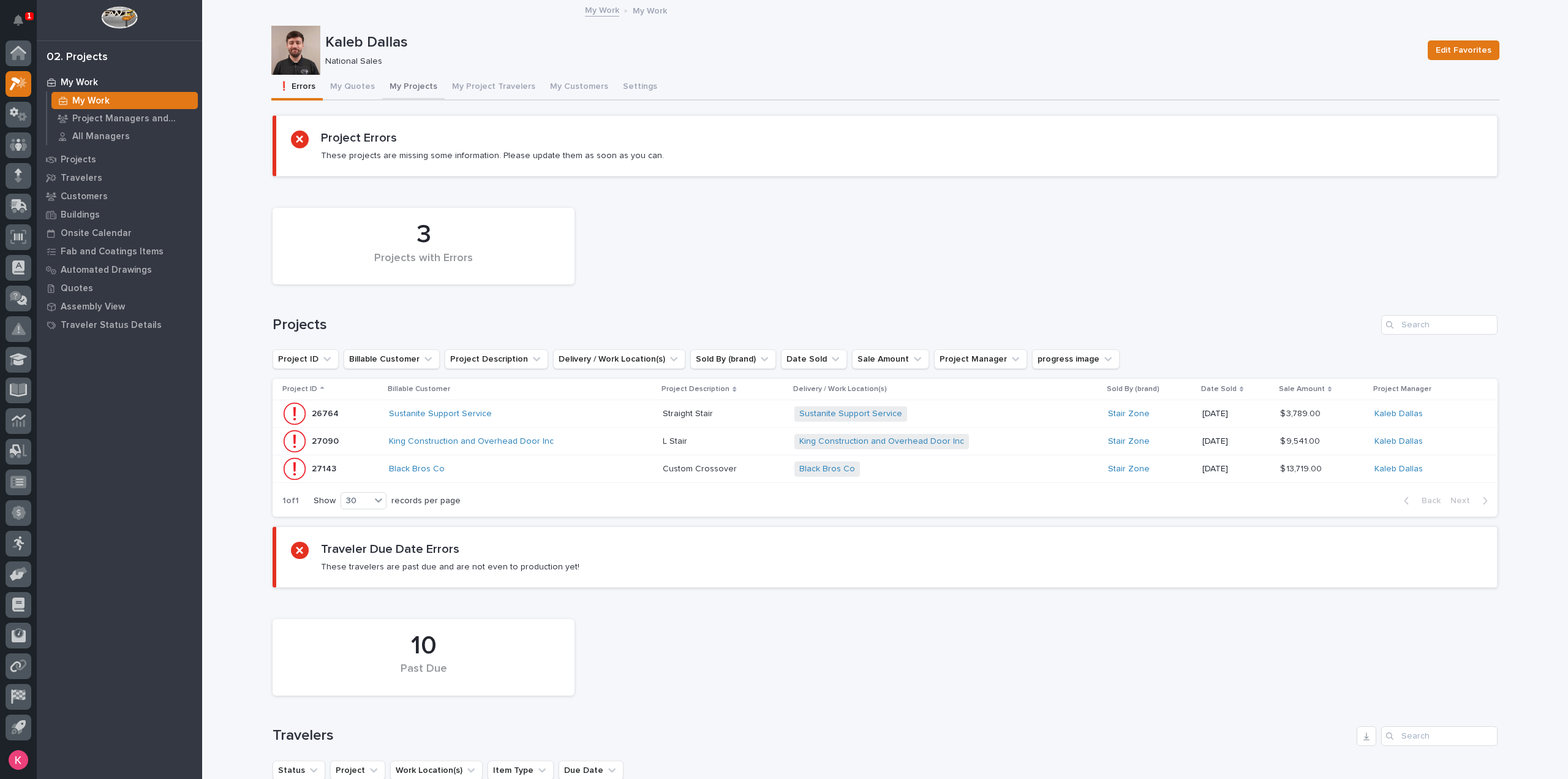
click at [412, 91] on button "My Projects" at bounding box center [413, 88] width 62 height 26
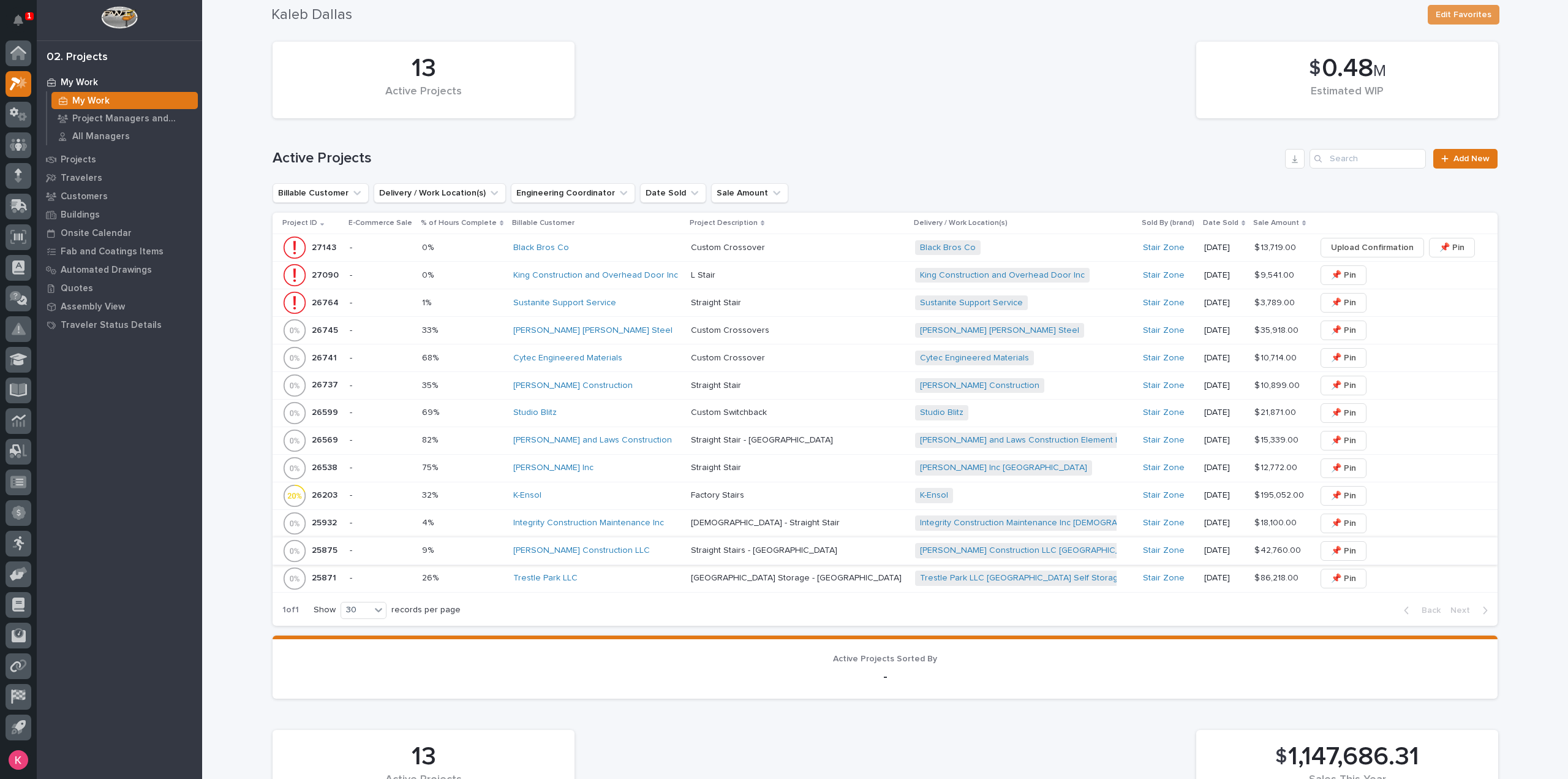
scroll to position [1042, 0]
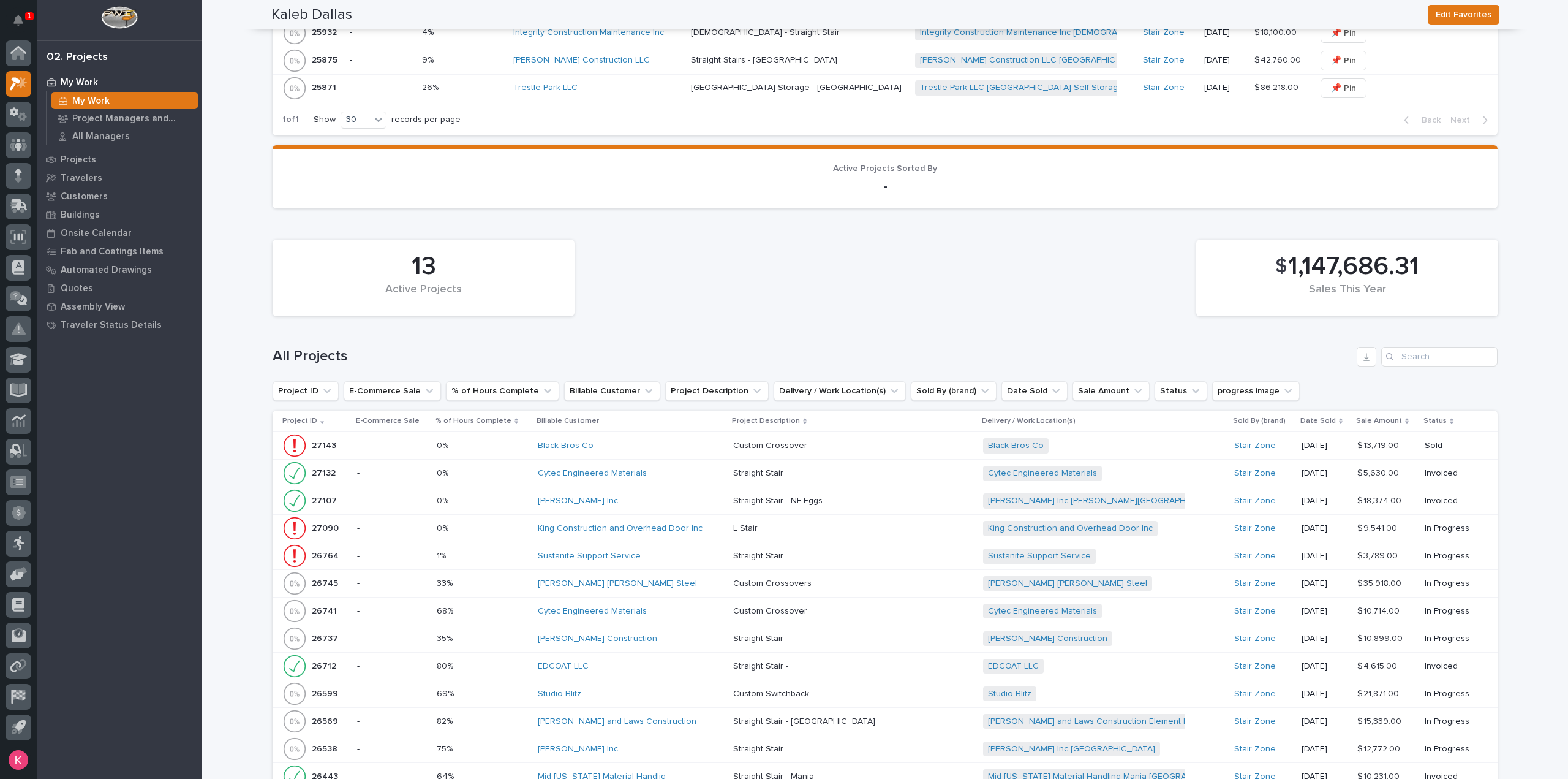
click at [678, 503] on div "[PERSON_NAME] Inc" at bounding box center [630, 501] width 186 height 20
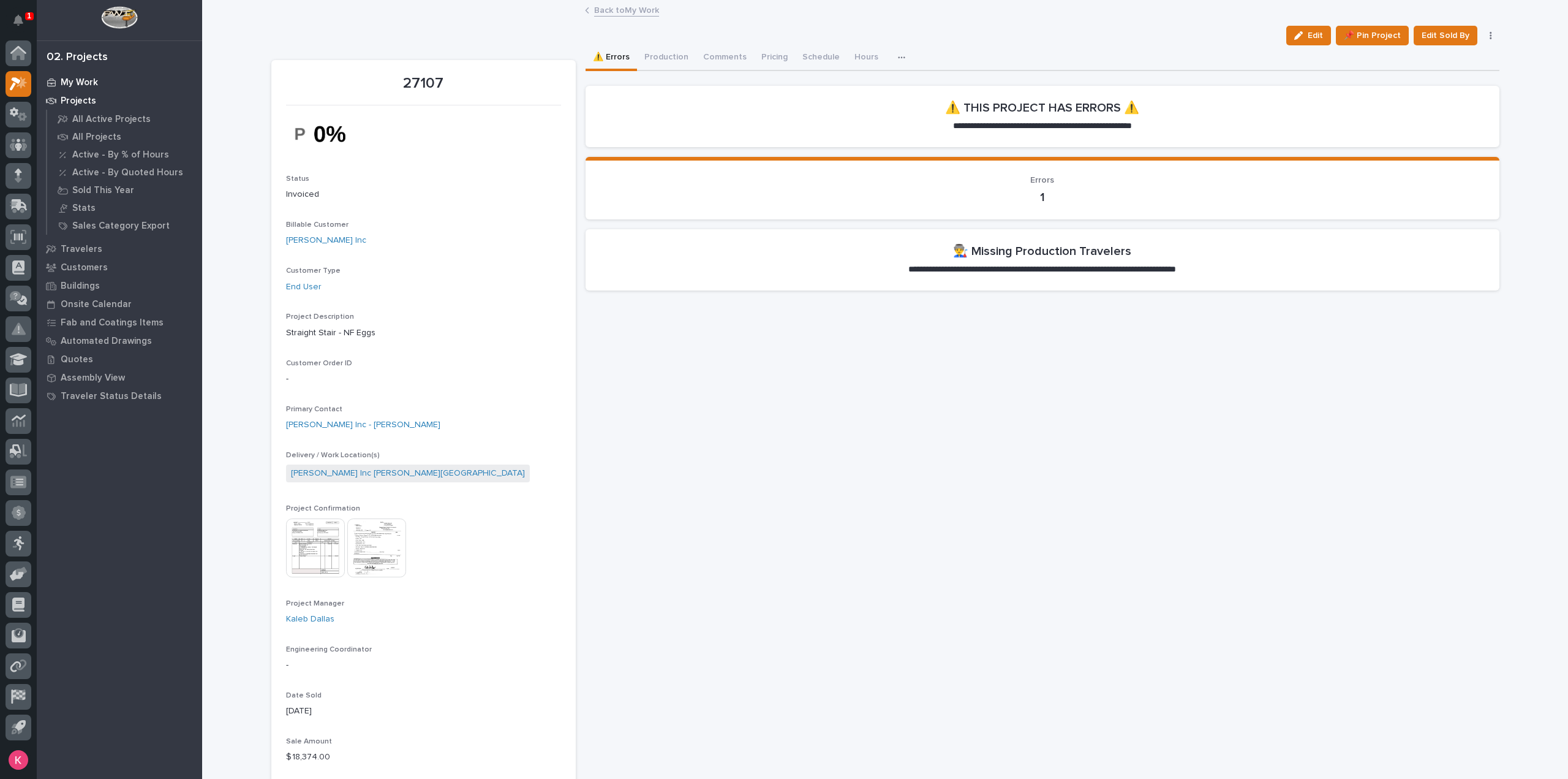
click at [79, 85] on p "My Work" at bounding box center [79, 83] width 38 height 11
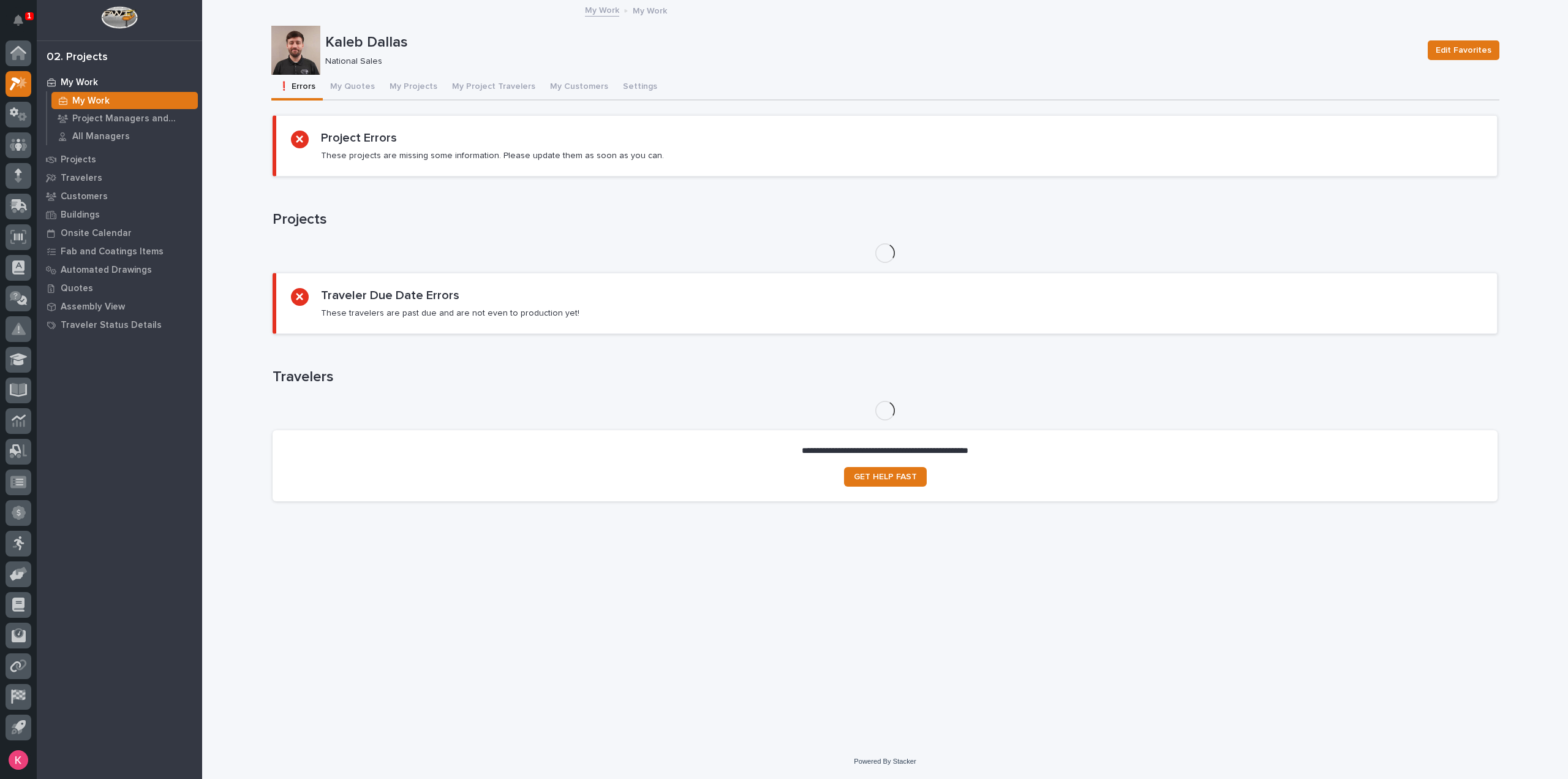
click at [423, 86] on button "My Projects" at bounding box center [413, 88] width 62 height 26
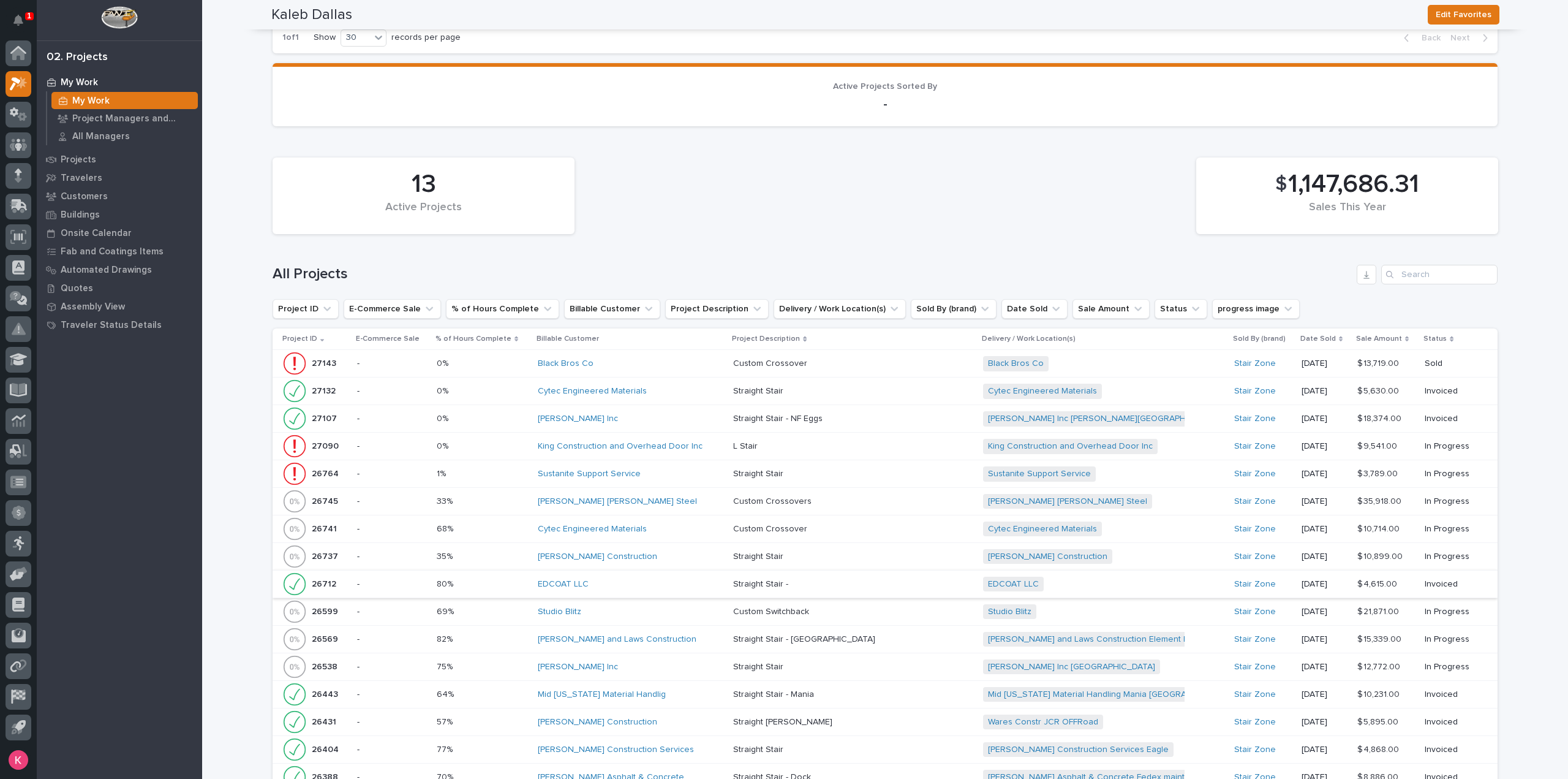
scroll to position [1168, 0]
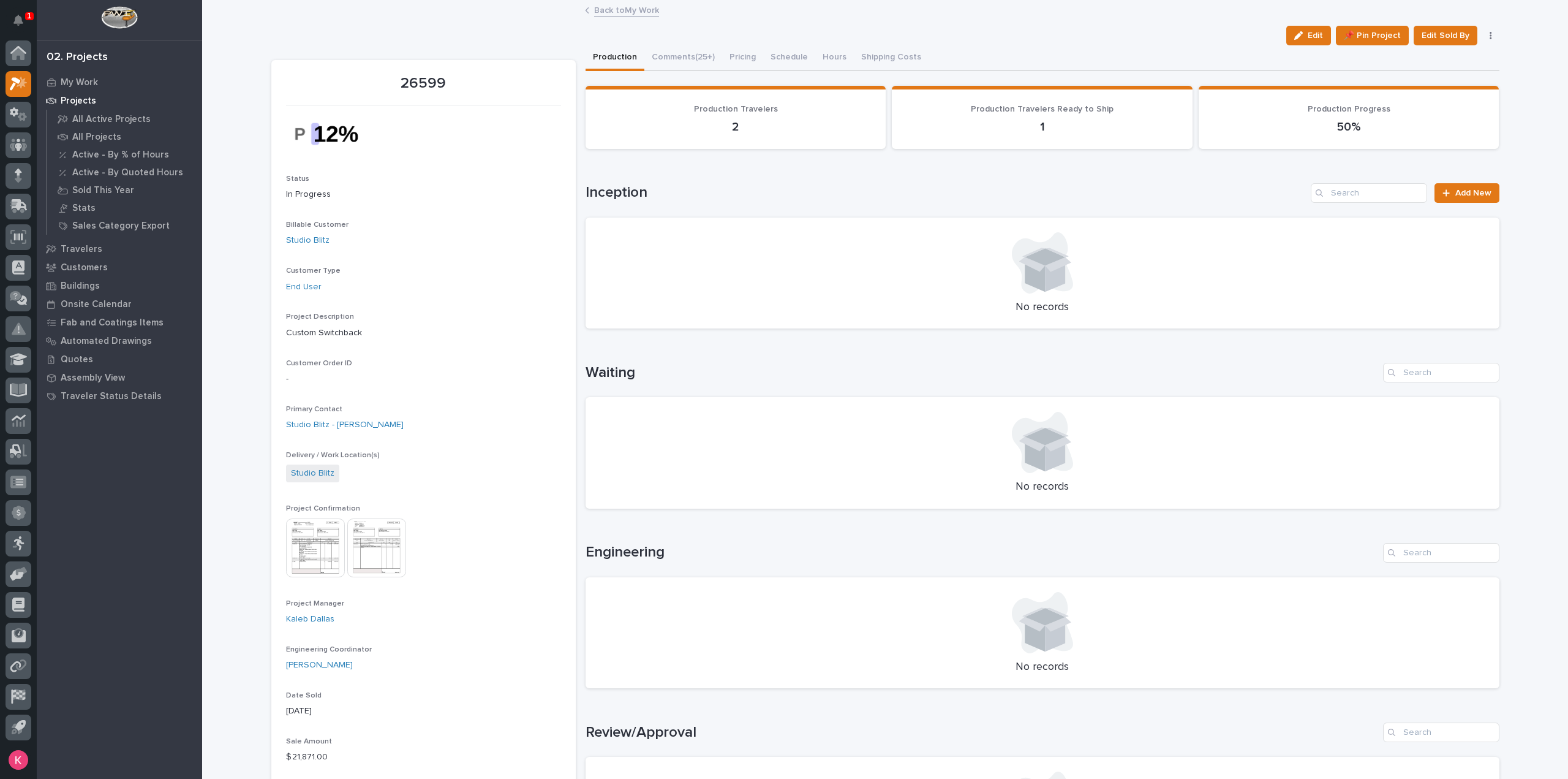
click at [683, 51] on button "Comments (25+)" at bounding box center [683, 58] width 78 height 26
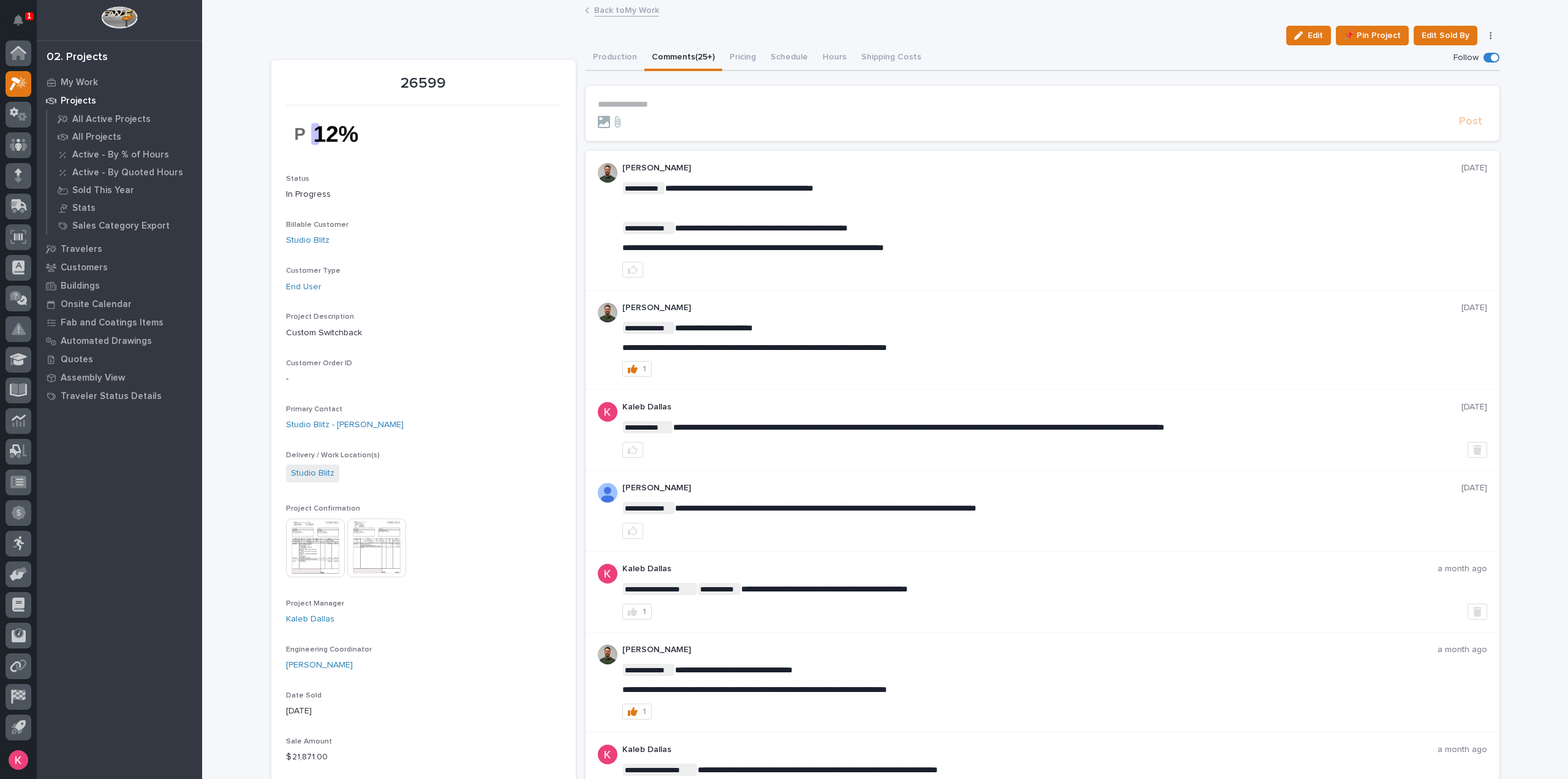
click at [693, 104] on p "**********" at bounding box center [1043, 104] width 889 height 11
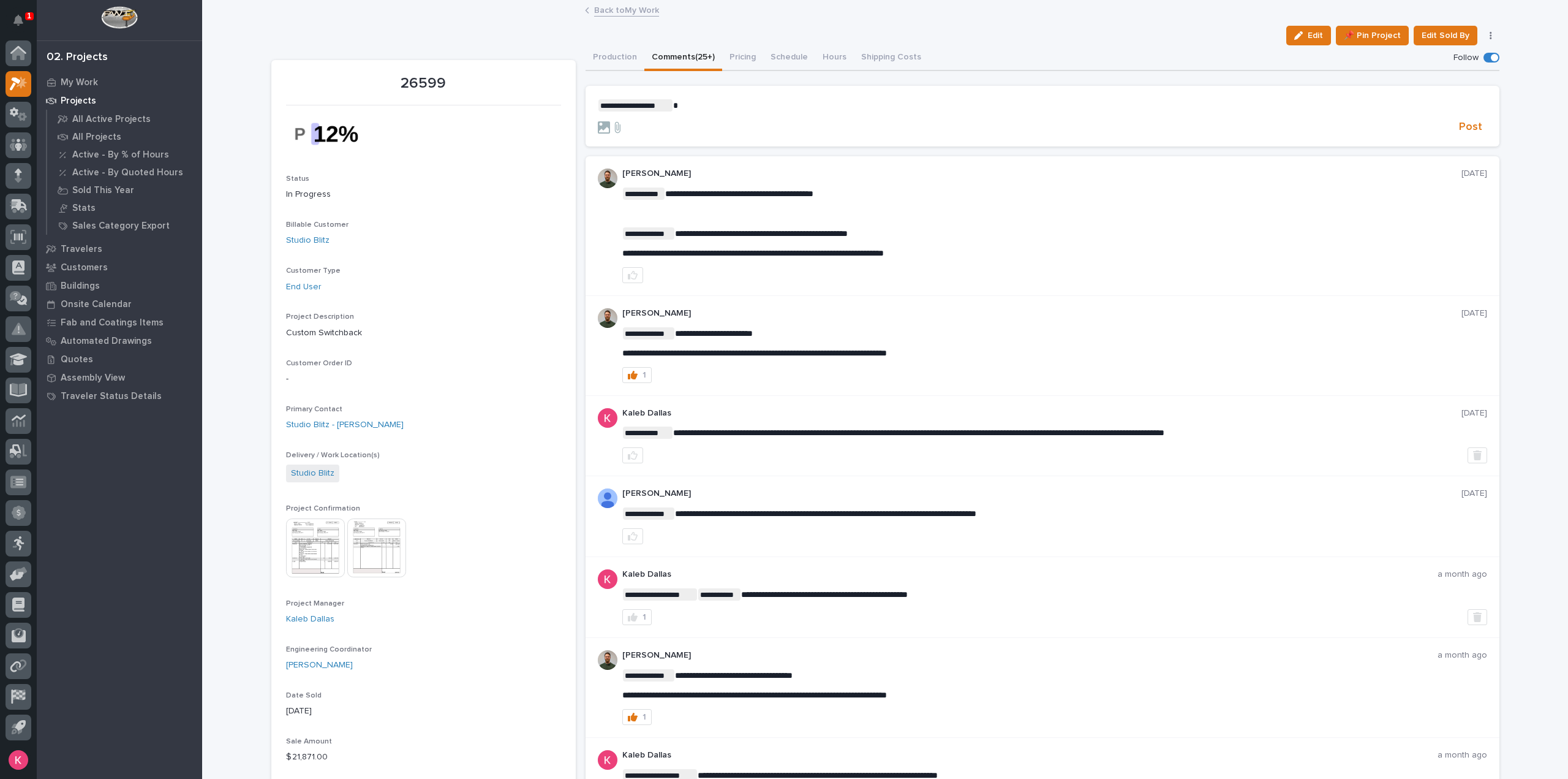
click at [708, 94] on section "**********" at bounding box center [1043, 117] width 914 height 61
click at [710, 108] on p "**********" at bounding box center [1043, 105] width 889 height 12
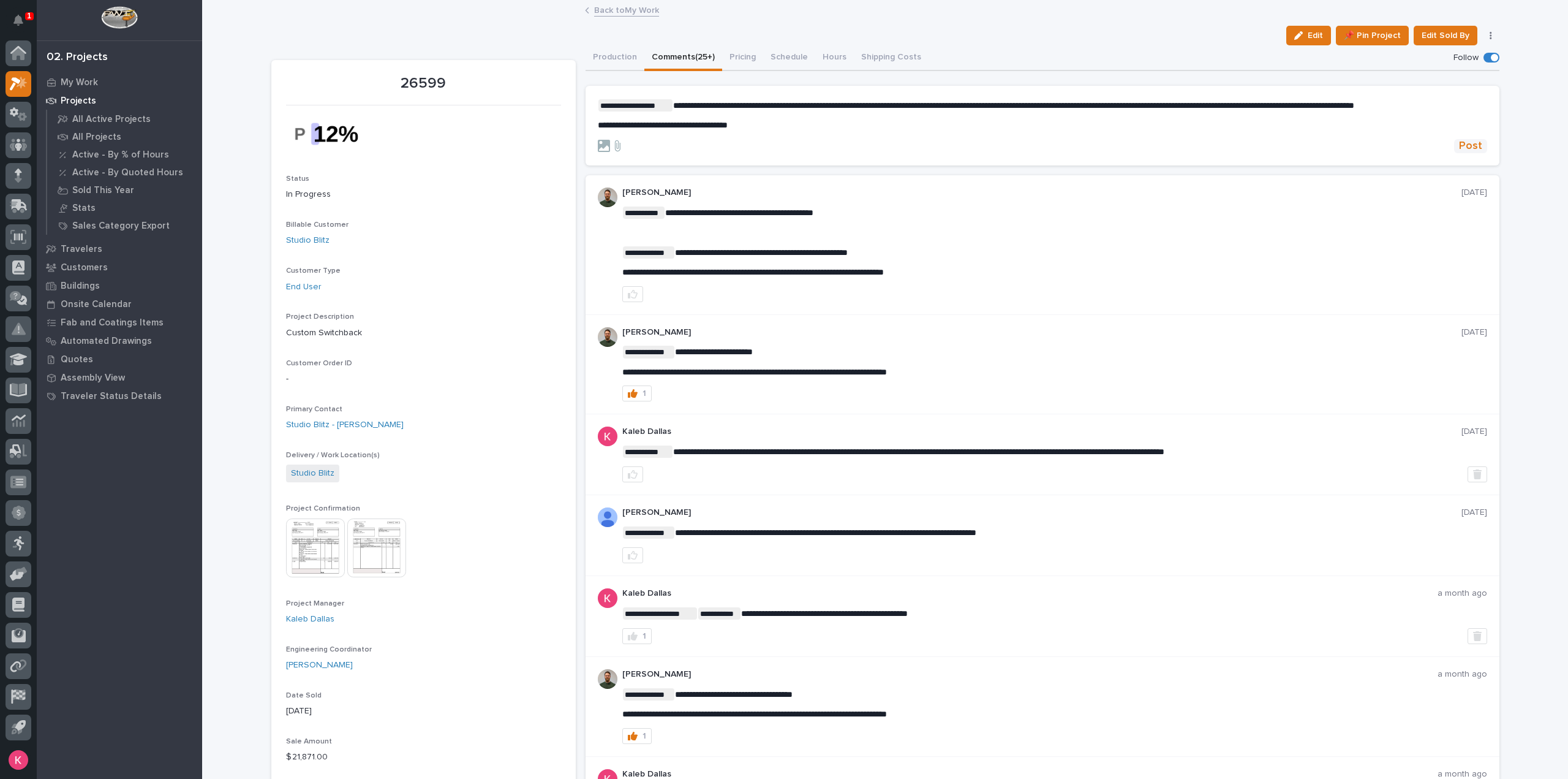
click at [1473, 153] on span "Post" at bounding box center [1470, 146] width 23 height 14
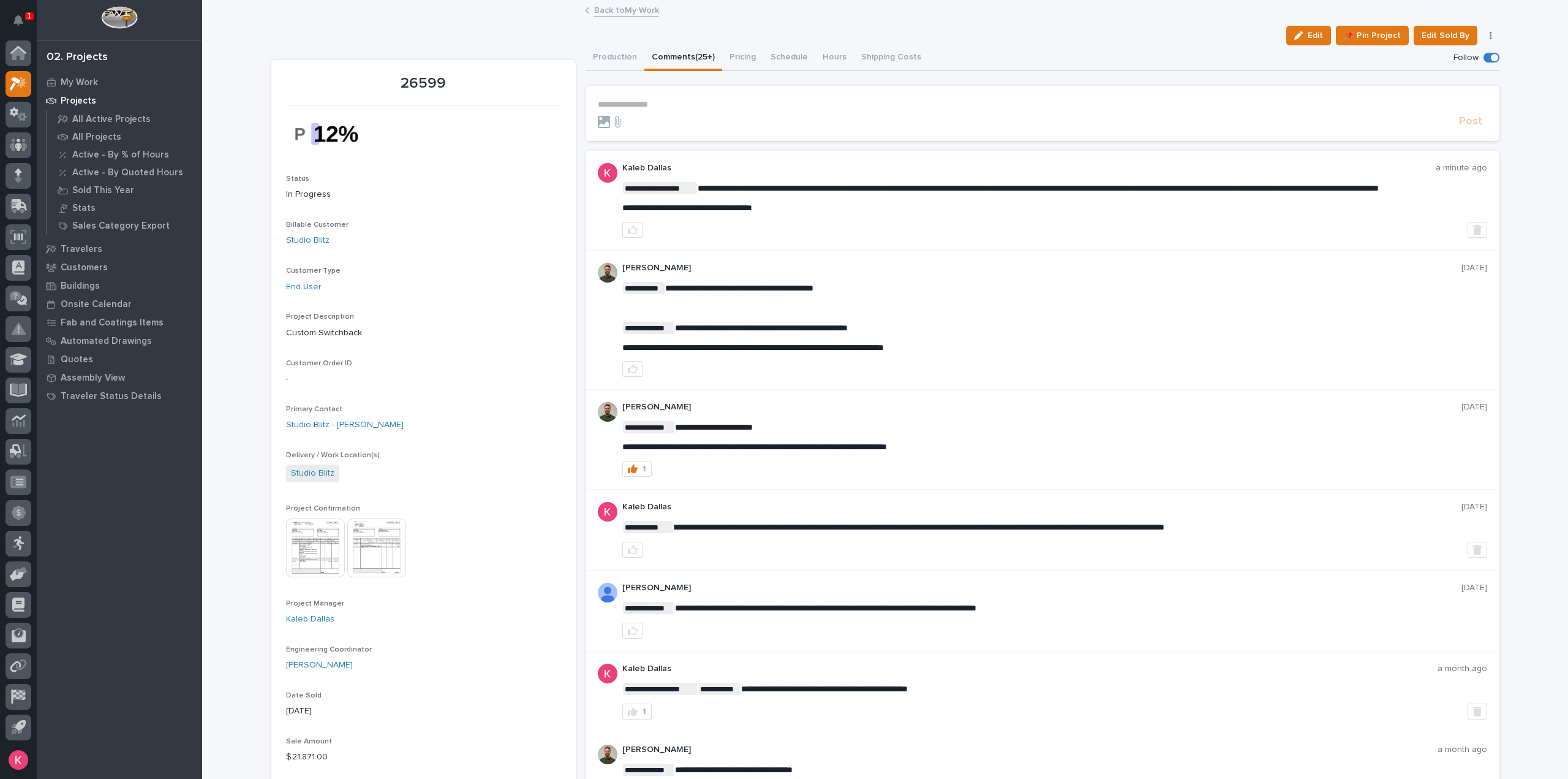
drag, startPoint x: 723, startPoint y: 101, endPoint x: 734, endPoint y: 101, distance: 11.0
click at [723, 100] on p "**********" at bounding box center [1043, 104] width 889 height 11
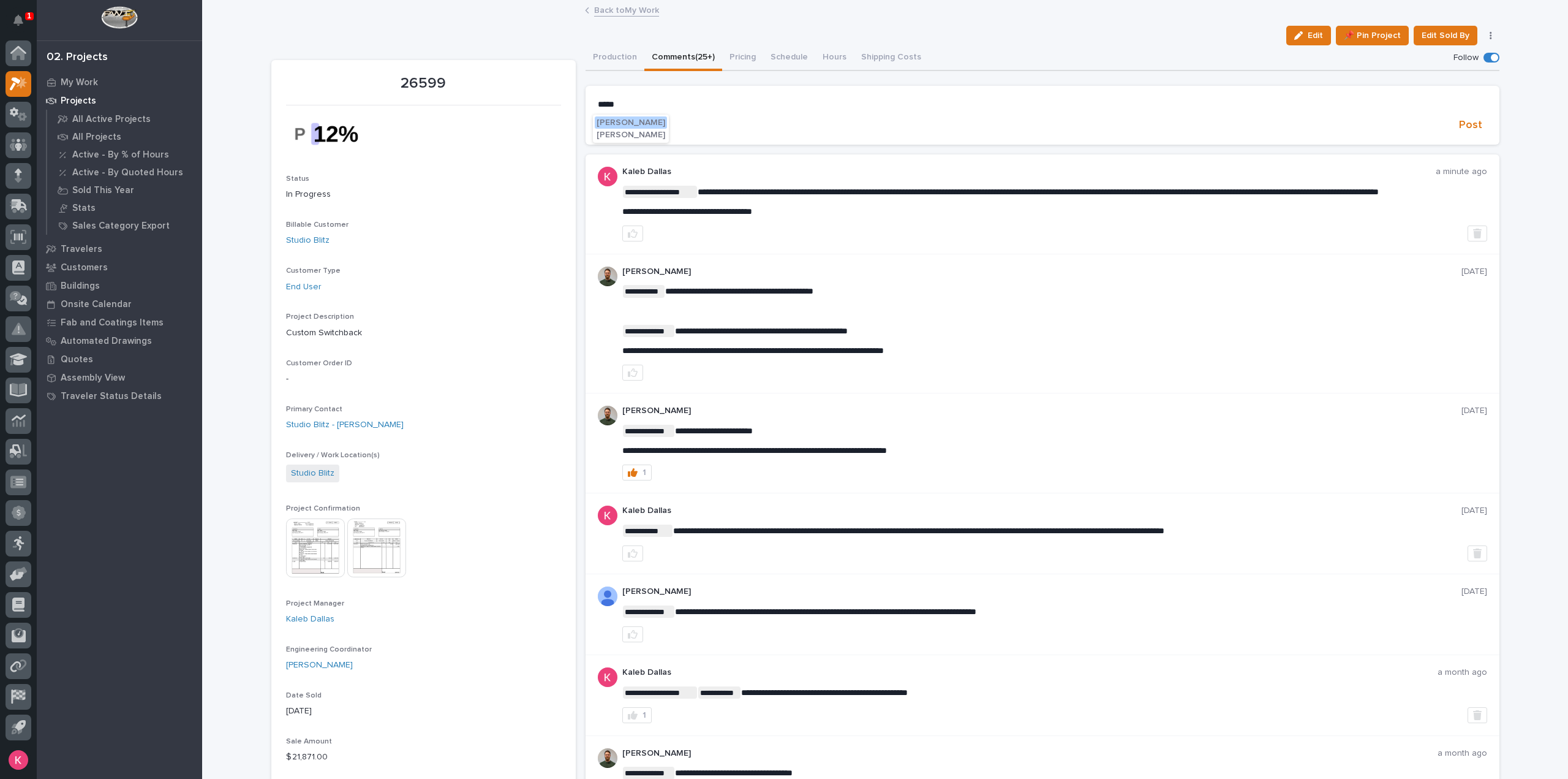
click at [613, 5] on link "Back to My Work" at bounding box center [627, 9] width 65 height 14
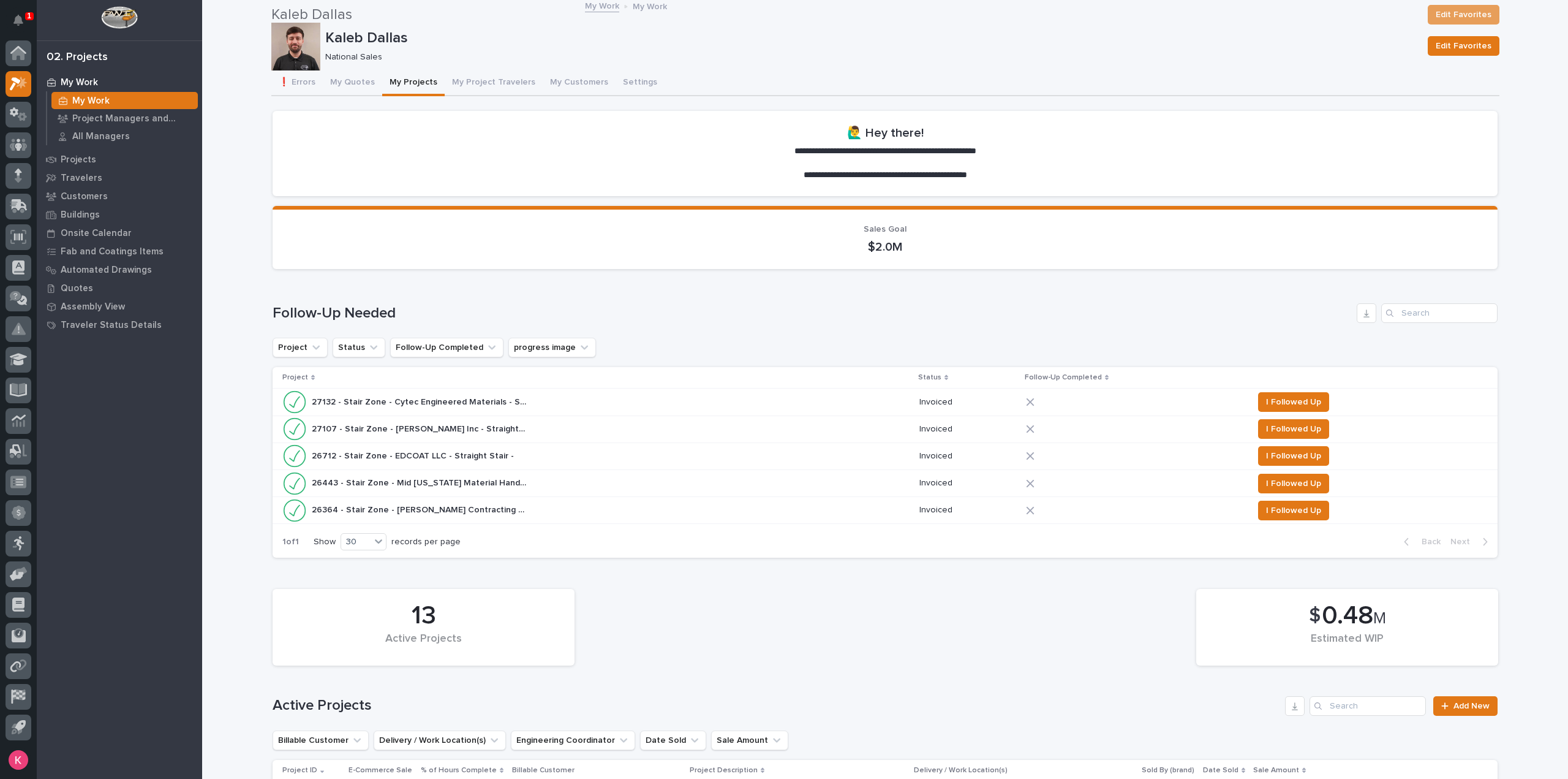
scroll to position [490, 0]
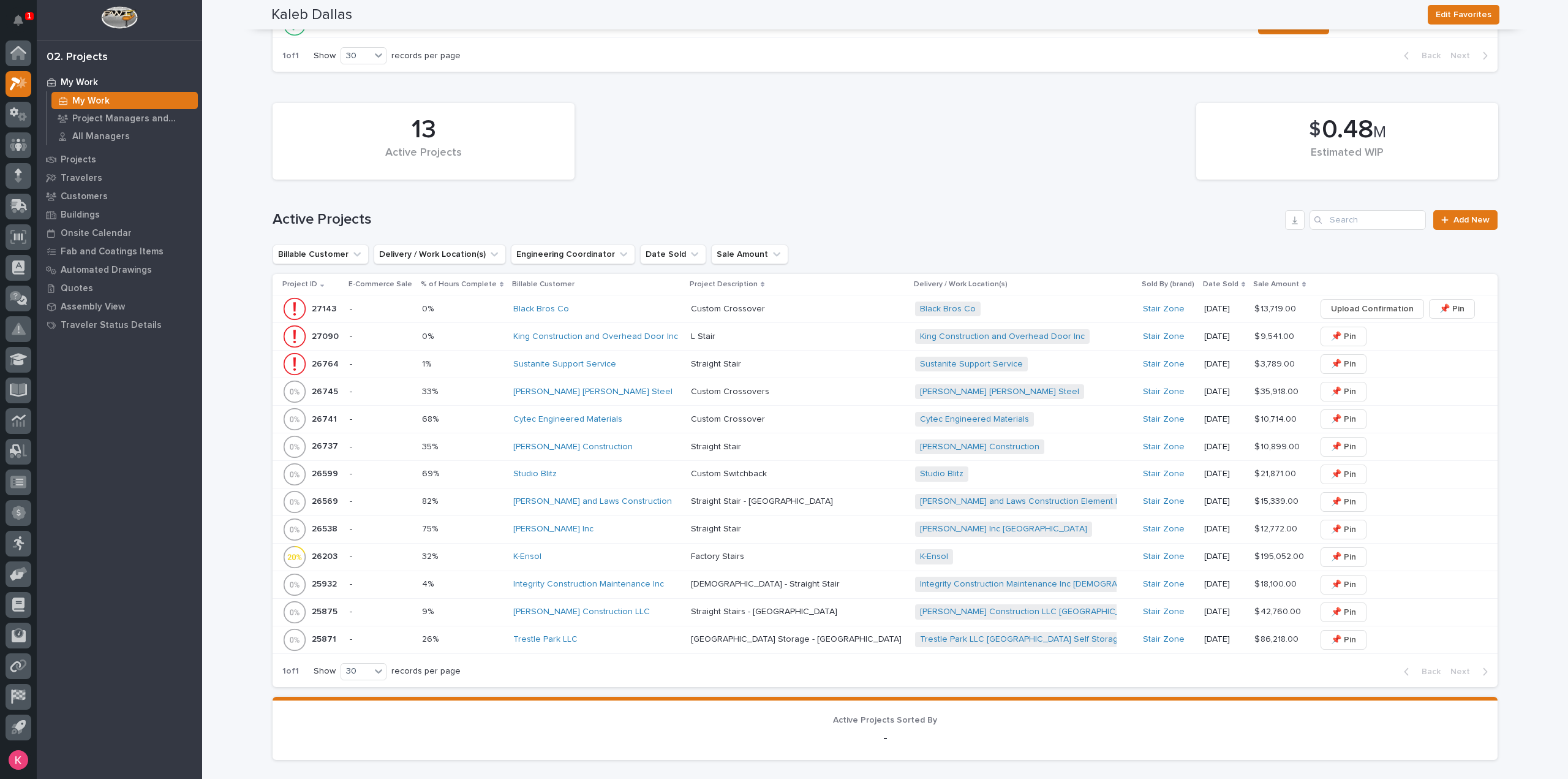
click at [614, 469] on div "Studio Blitz" at bounding box center [597, 474] width 168 height 11
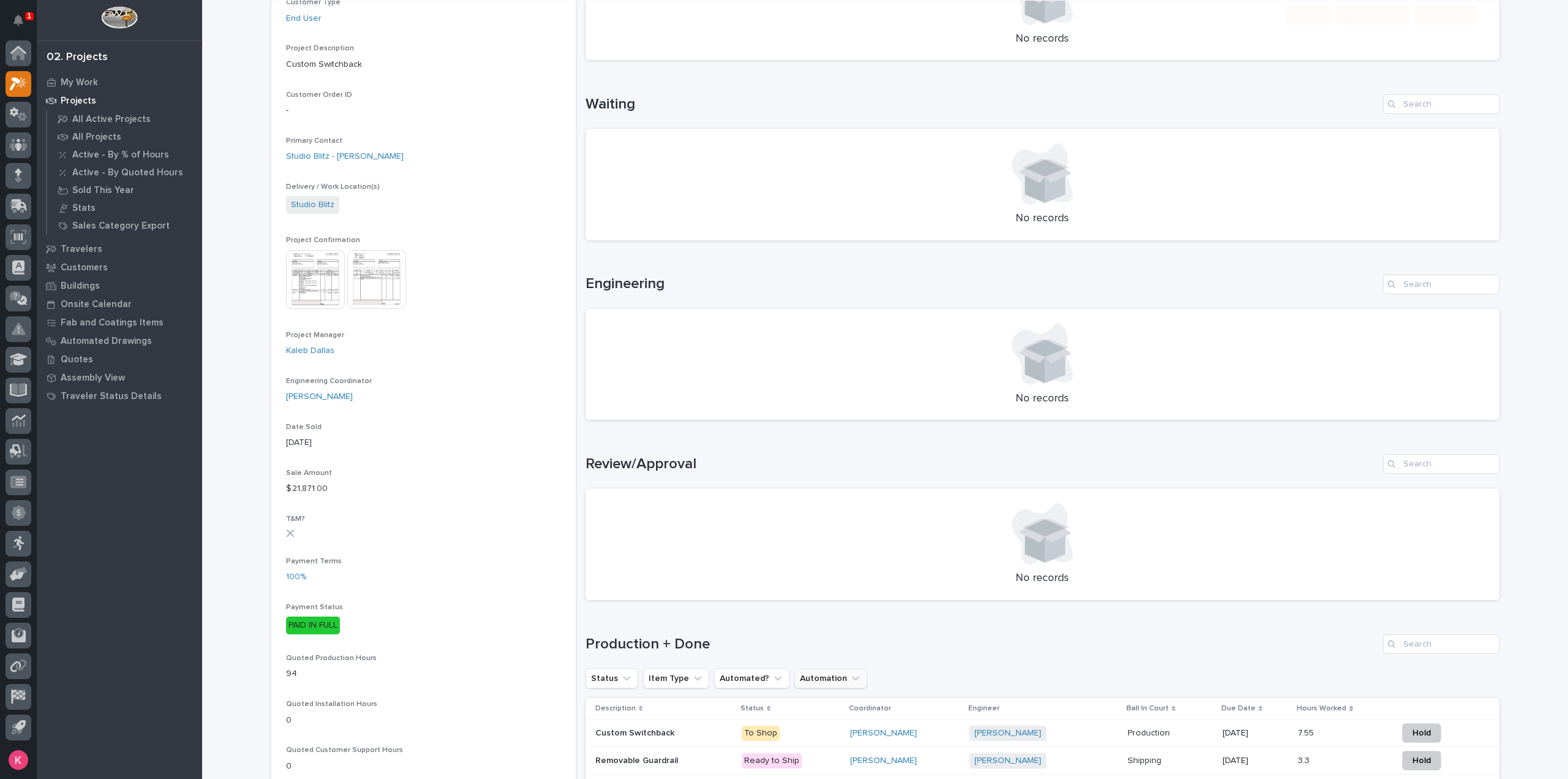
scroll to position [429, 0]
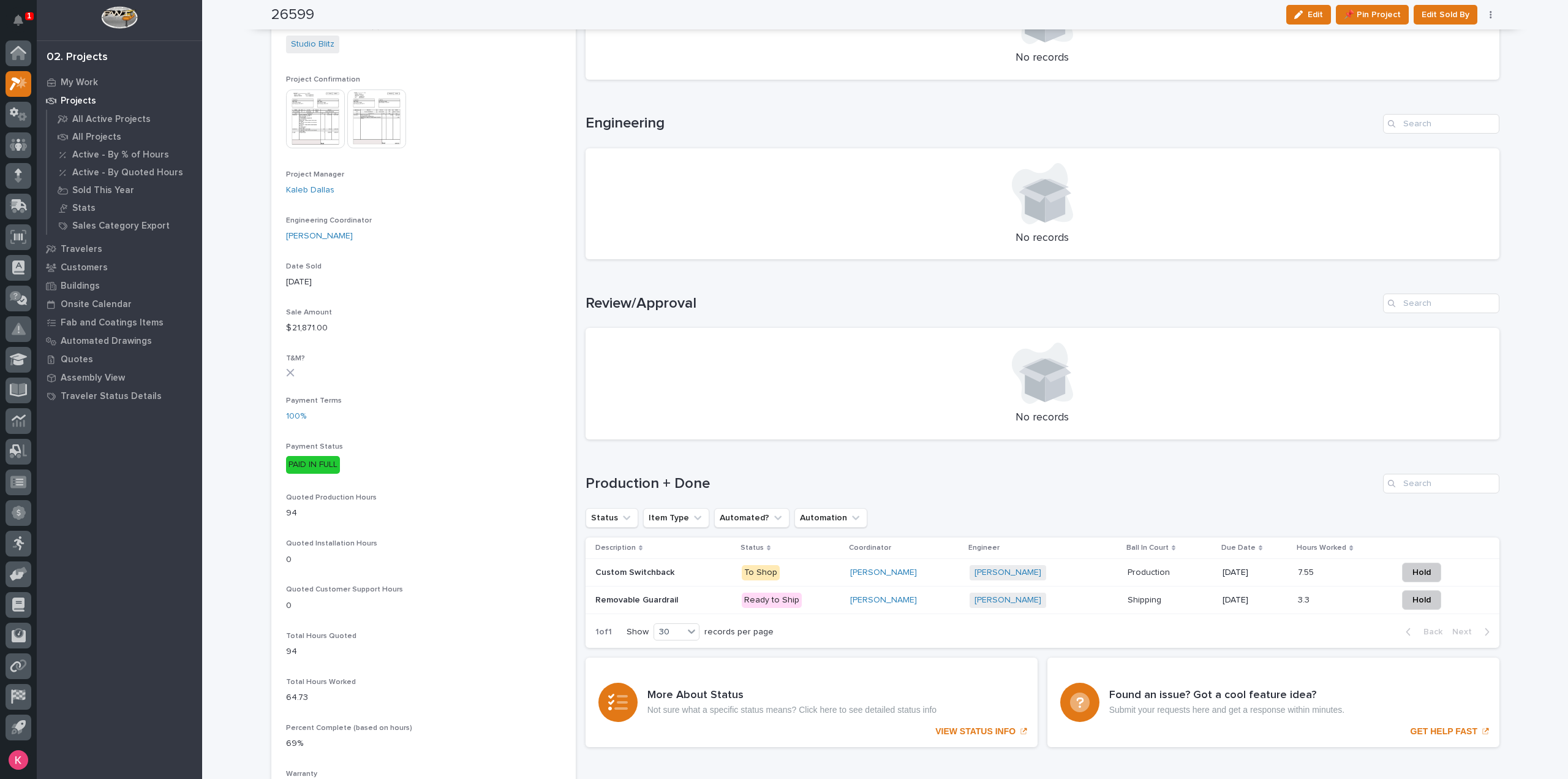
click at [829, 575] on p "To Shop" at bounding box center [791, 573] width 98 height 15
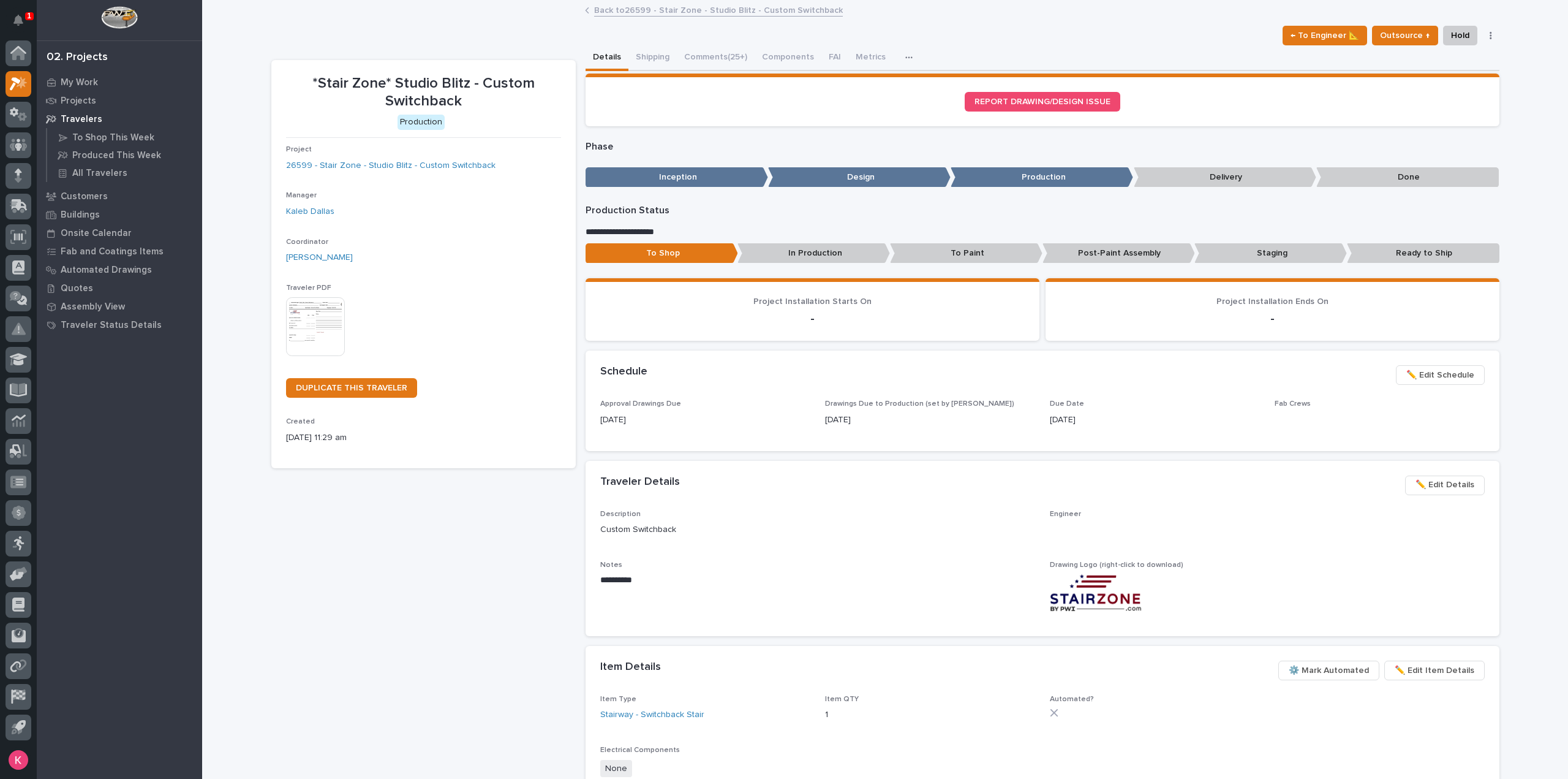
click at [677, 65] on button "Comments (25+)" at bounding box center [716, 58] width 78 height 26
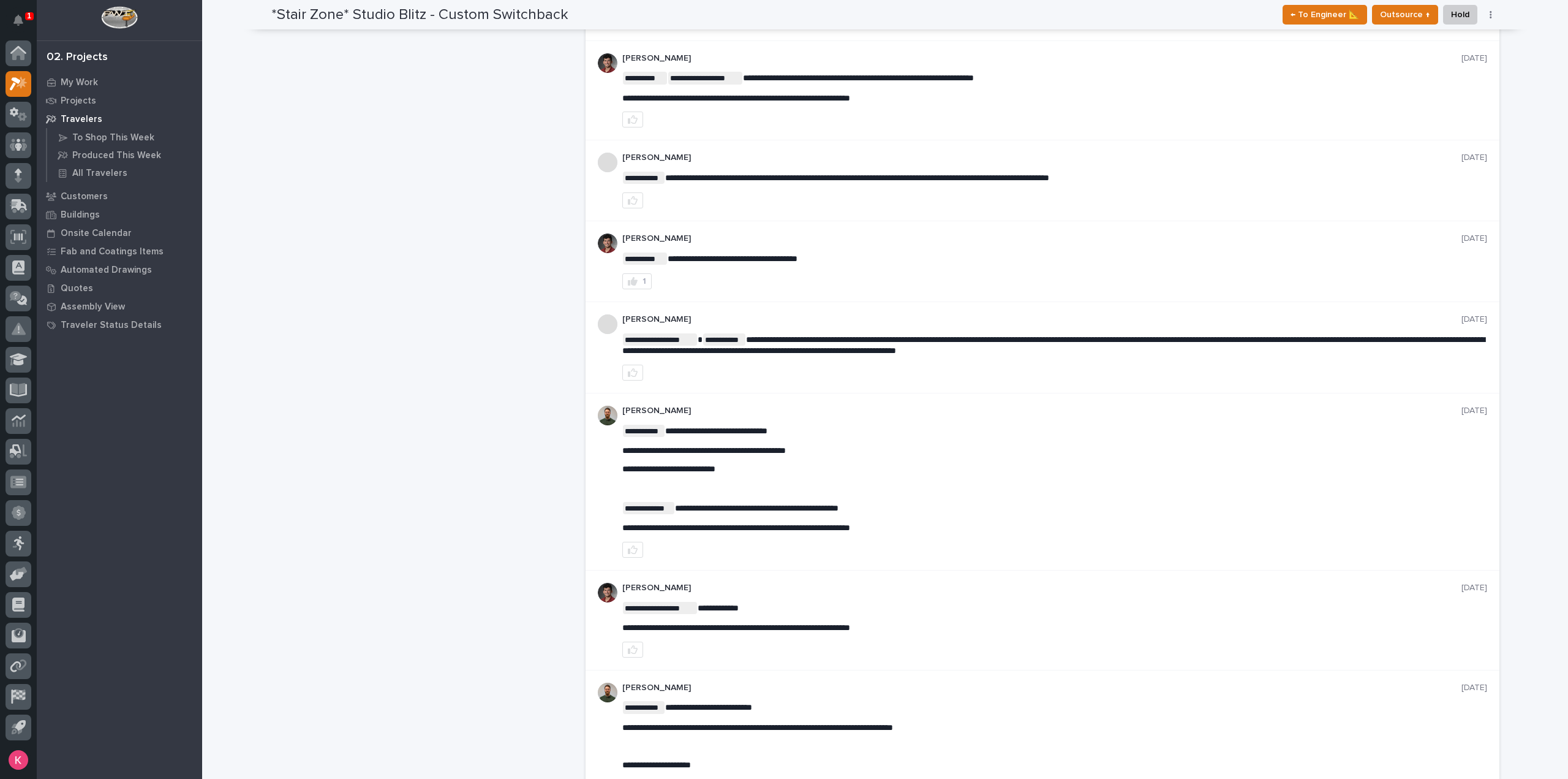
scroll to position [1861, 0]
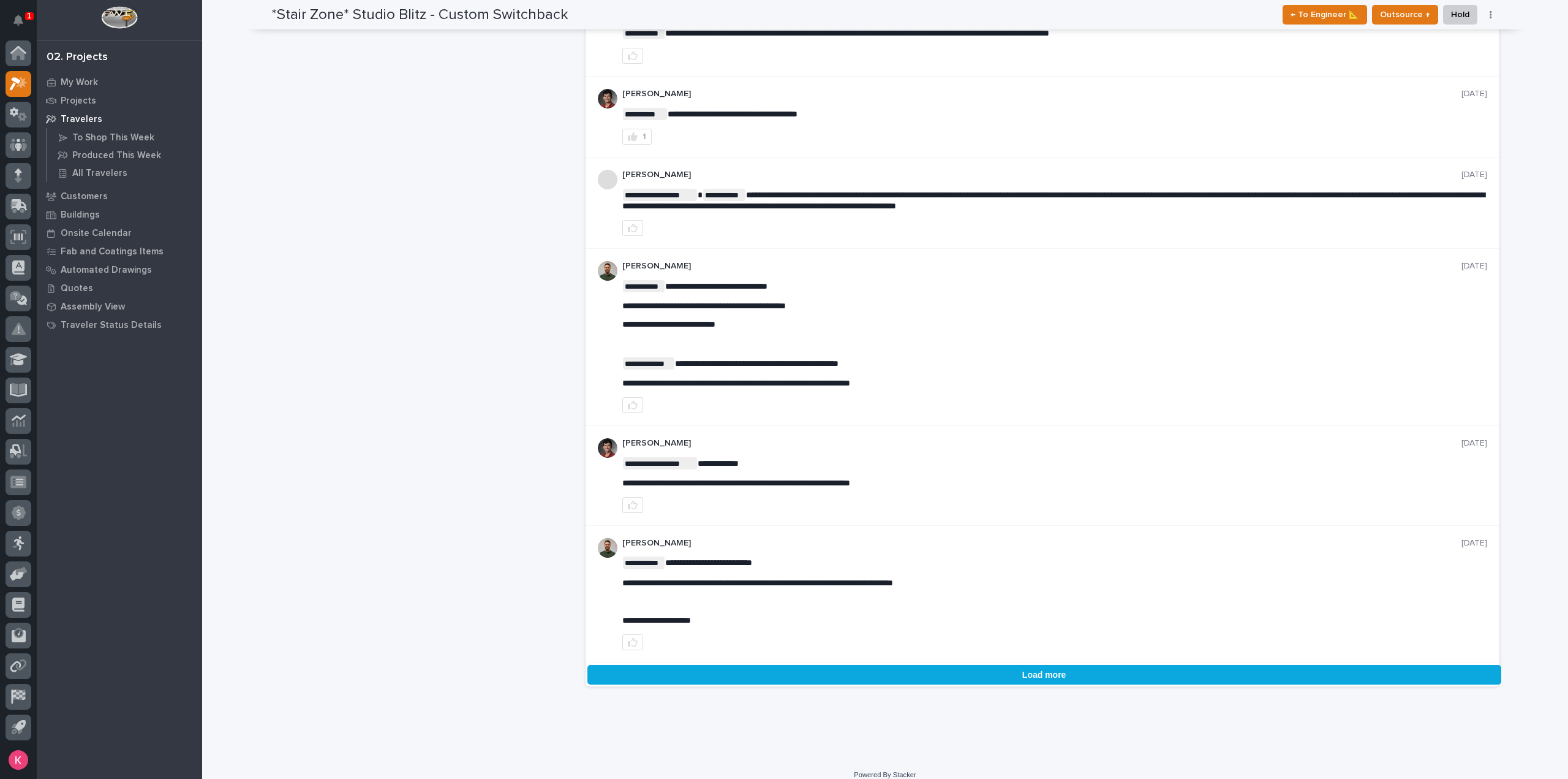
click at [958, 666] on button "Load more" at bounding box center [1044, 675] width 914 height 20
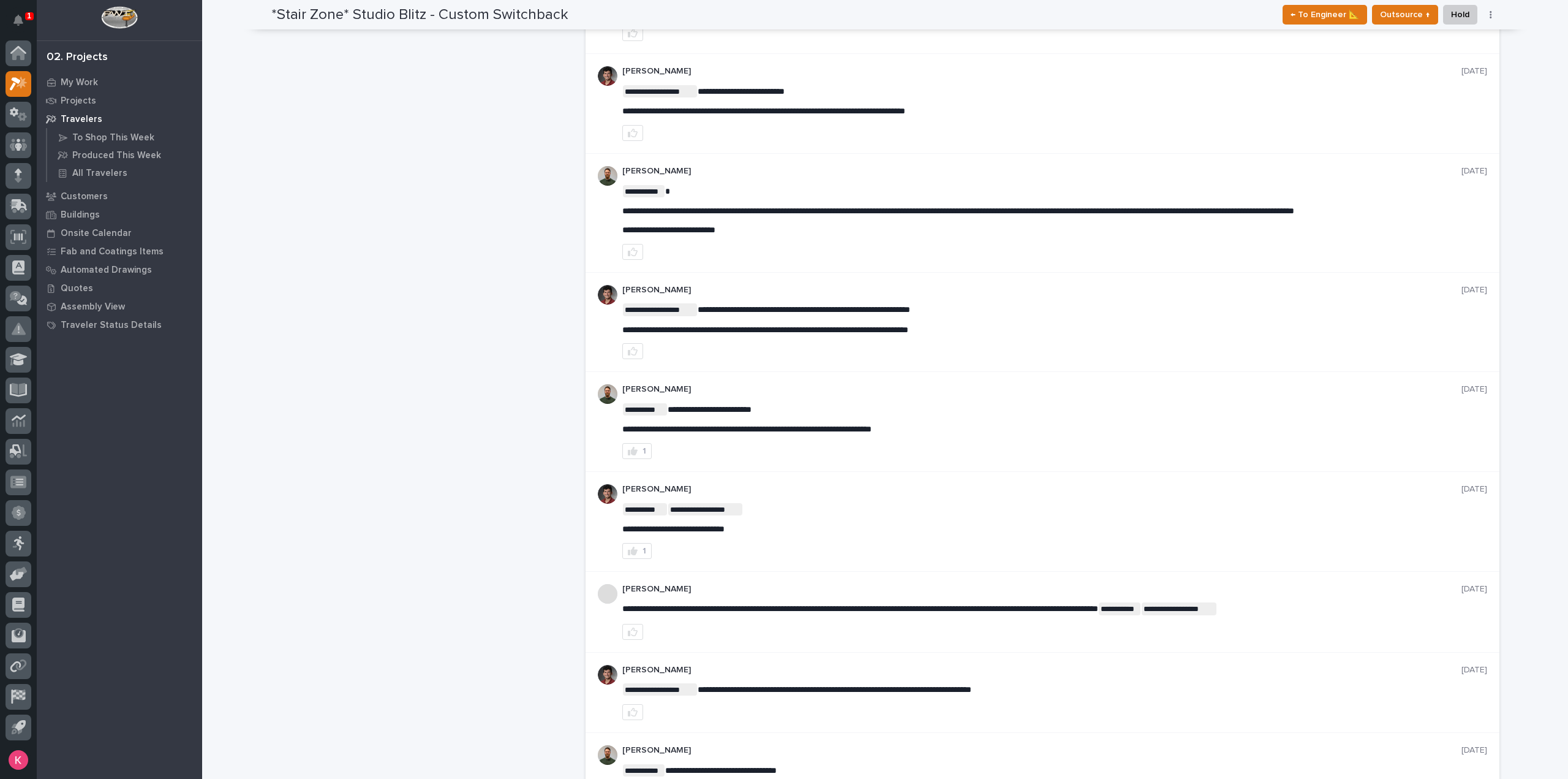
scroll to position [0, 0]
